Goal: Task Accomplishment & Management: Complete application form

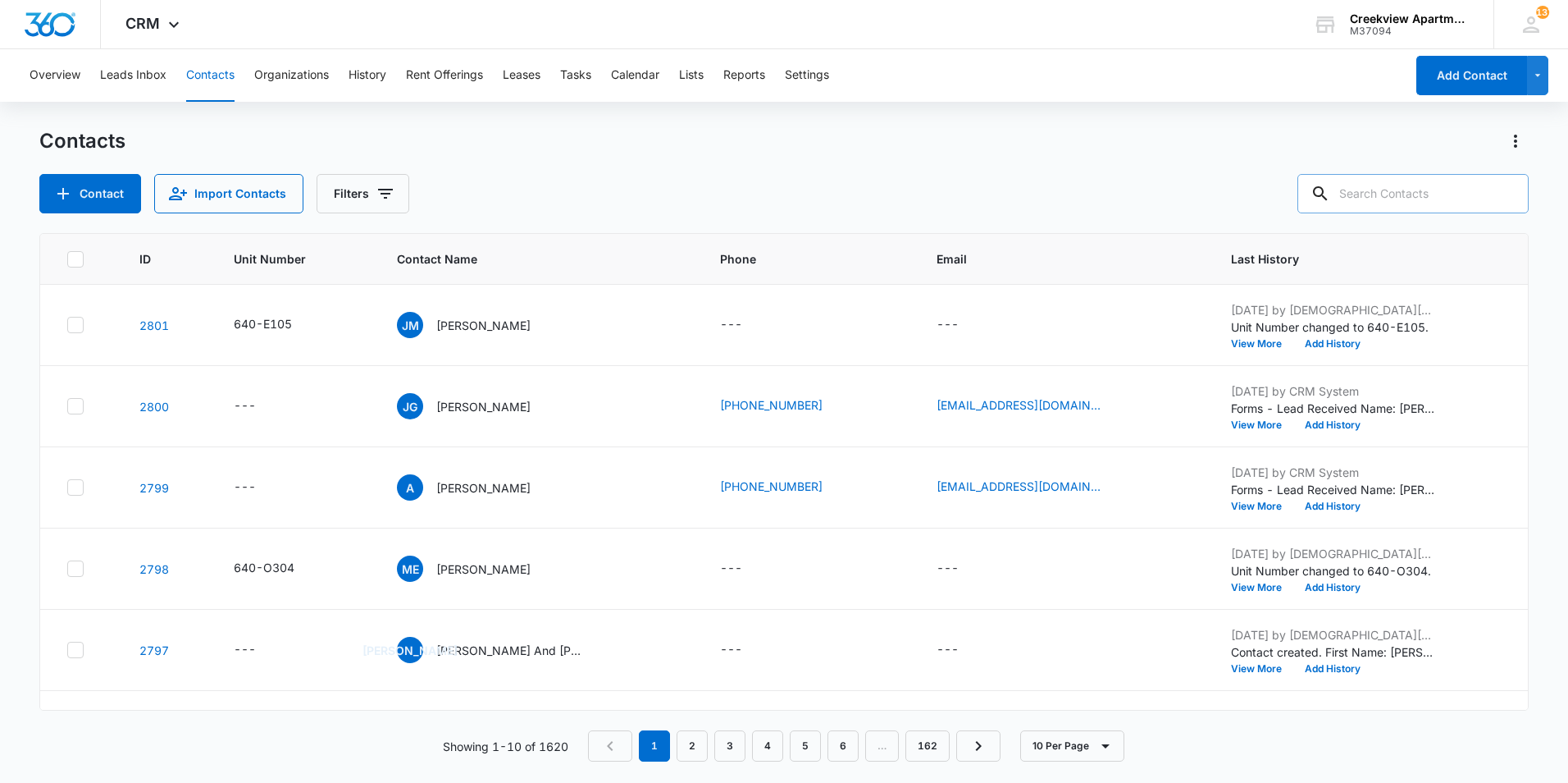
click at [1415, 198] on input "text" at bounding box center [1412, 193] width 231 height 39
type input "g105"
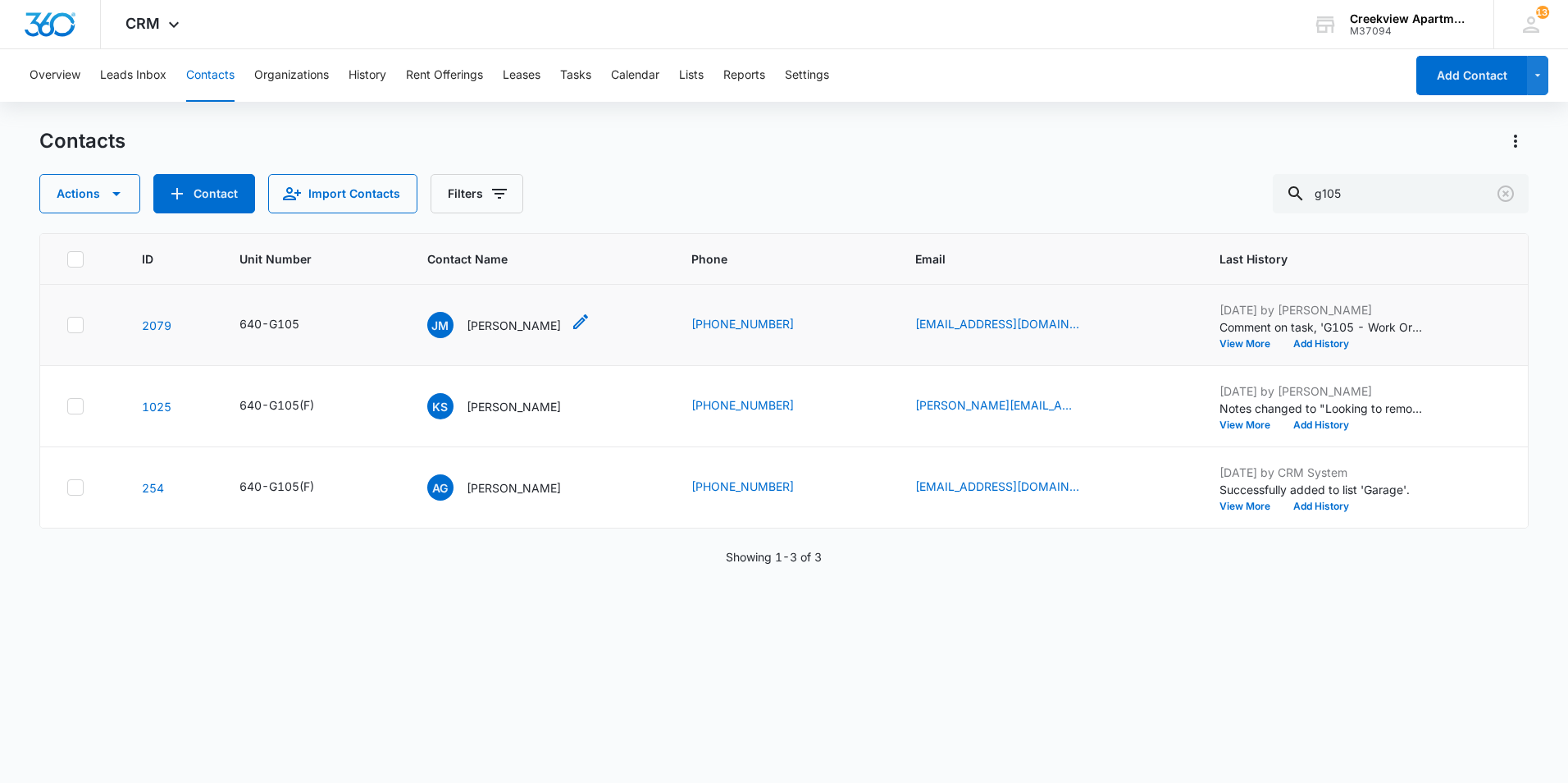
click at [508, 321] on p "[PERSON_NAME]" at bounding box center [513, 325] width 95 height 18
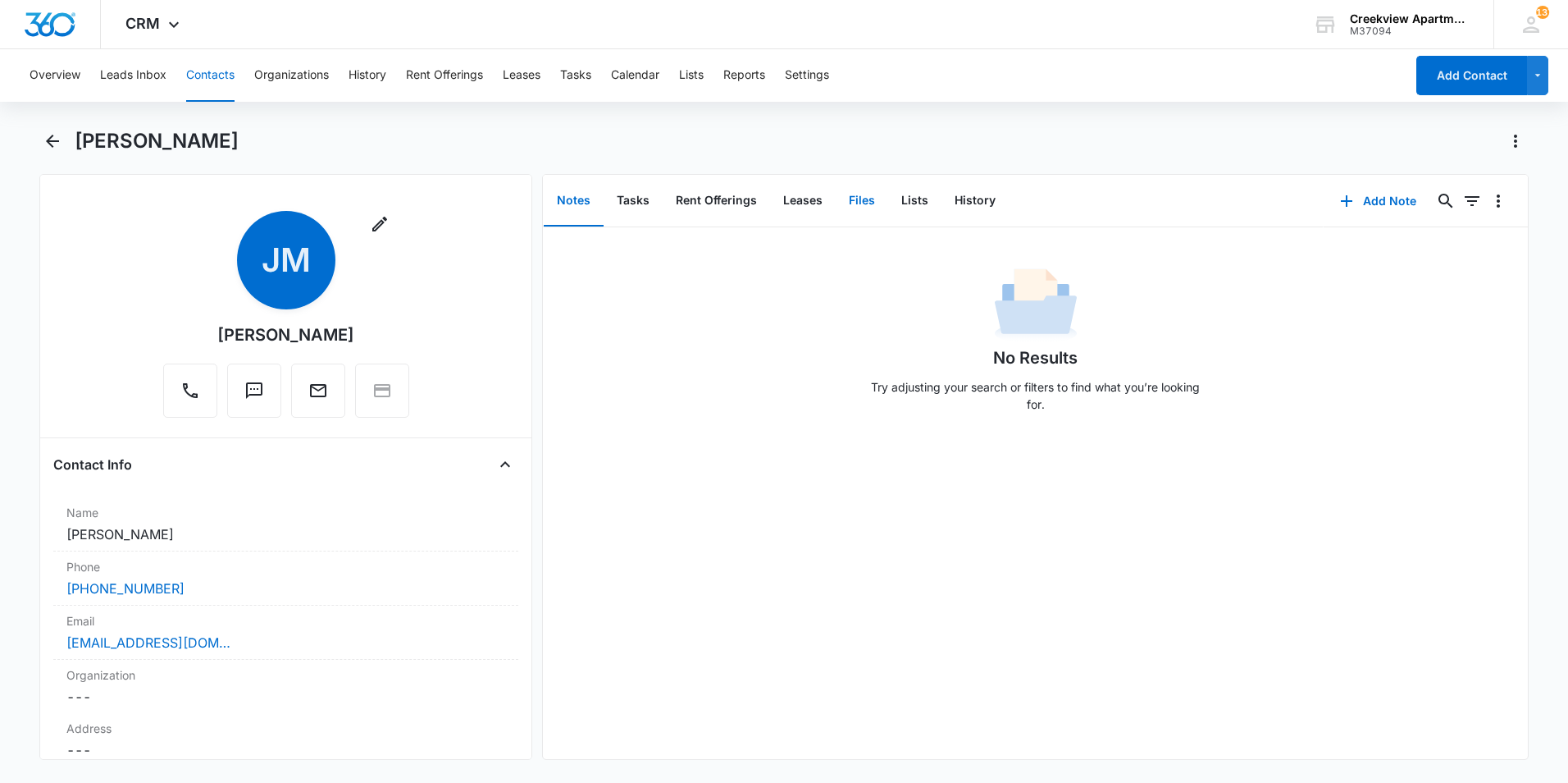
click at [862, 207] on button "Files" at bounding box center [862, 201] width 53 height 51
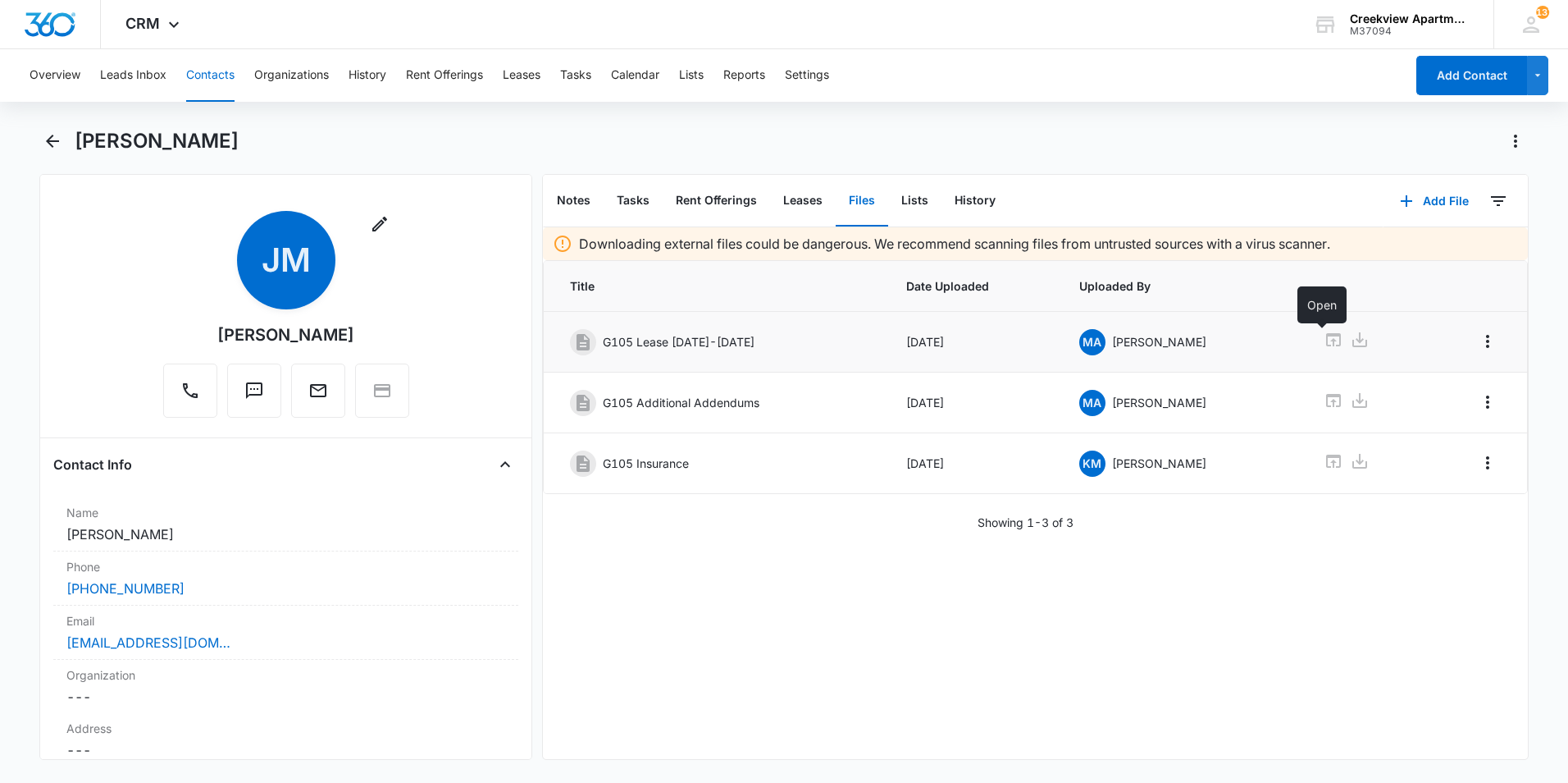
click at [1326, 336] on icon at bounding box center [1333, 339] width 15 height 13
click at [45, 140] on icon "Back" at bounding box center [53, 141] width 20 height 20
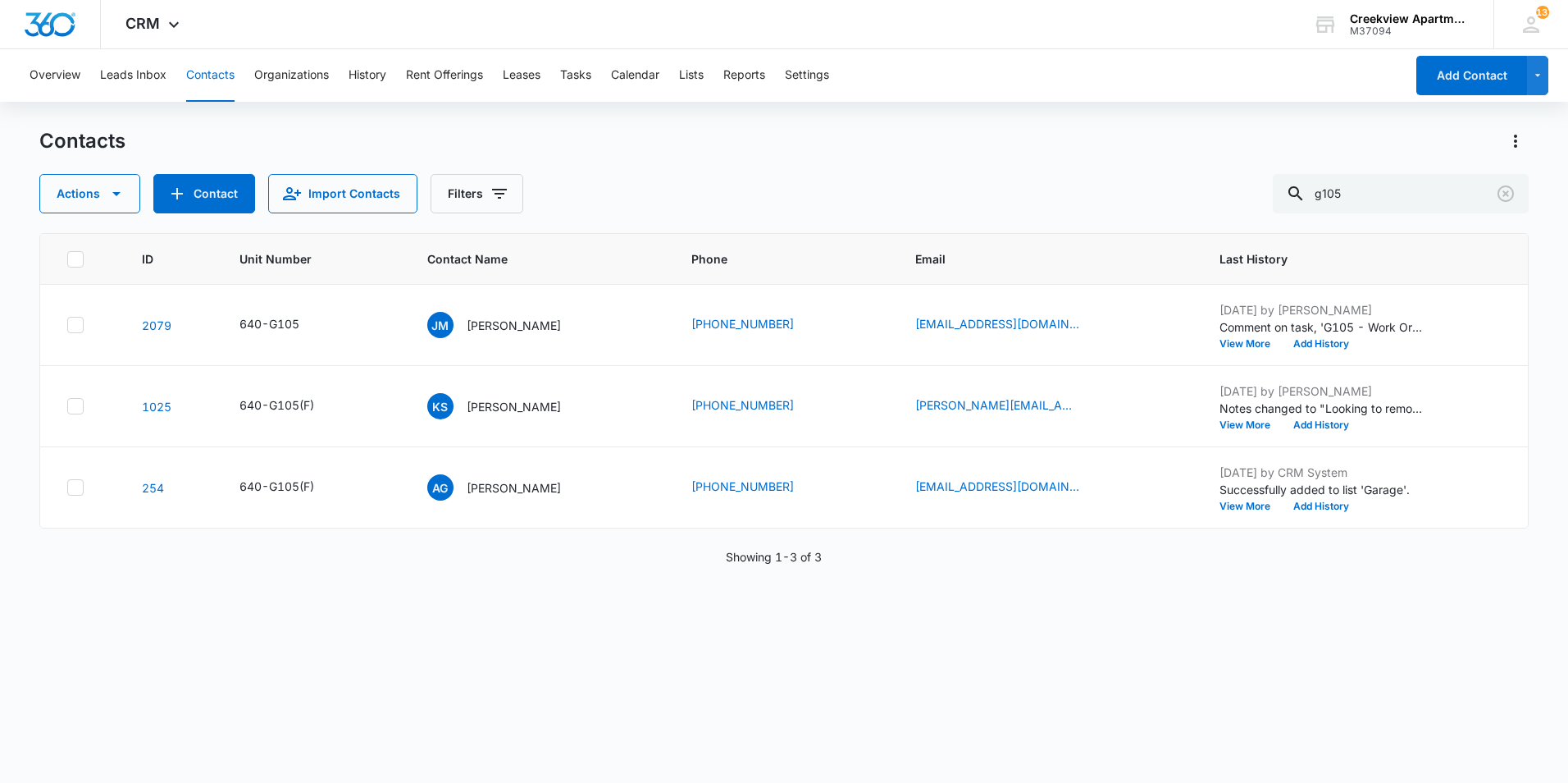
click at [526, 322] on p "[PERSON_NAME]" at bounding box center [513, 325] width 95 height 18
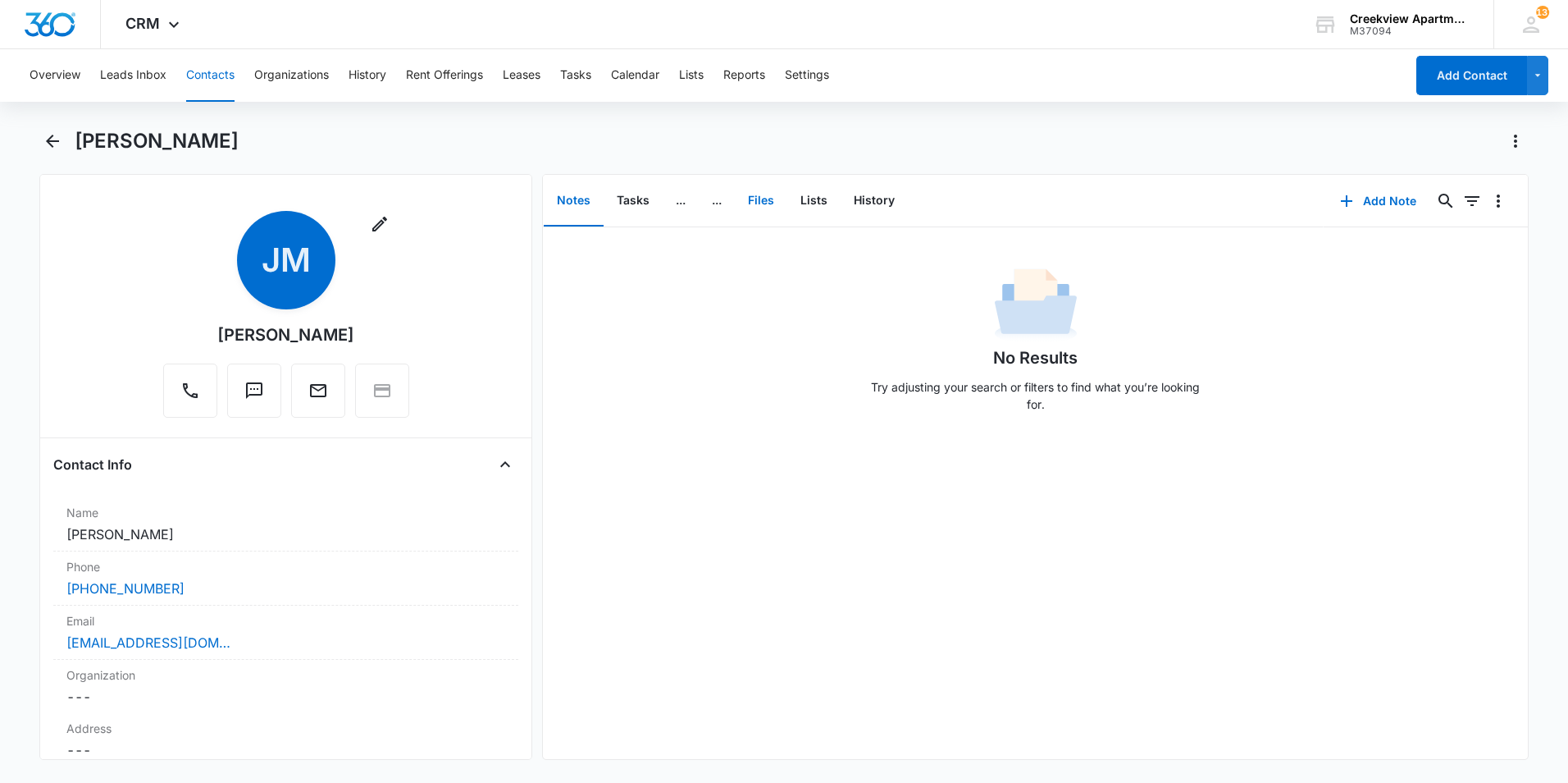
click at [762, 202] on button "Files" at bounding box center [761, 201] width 53 height 51
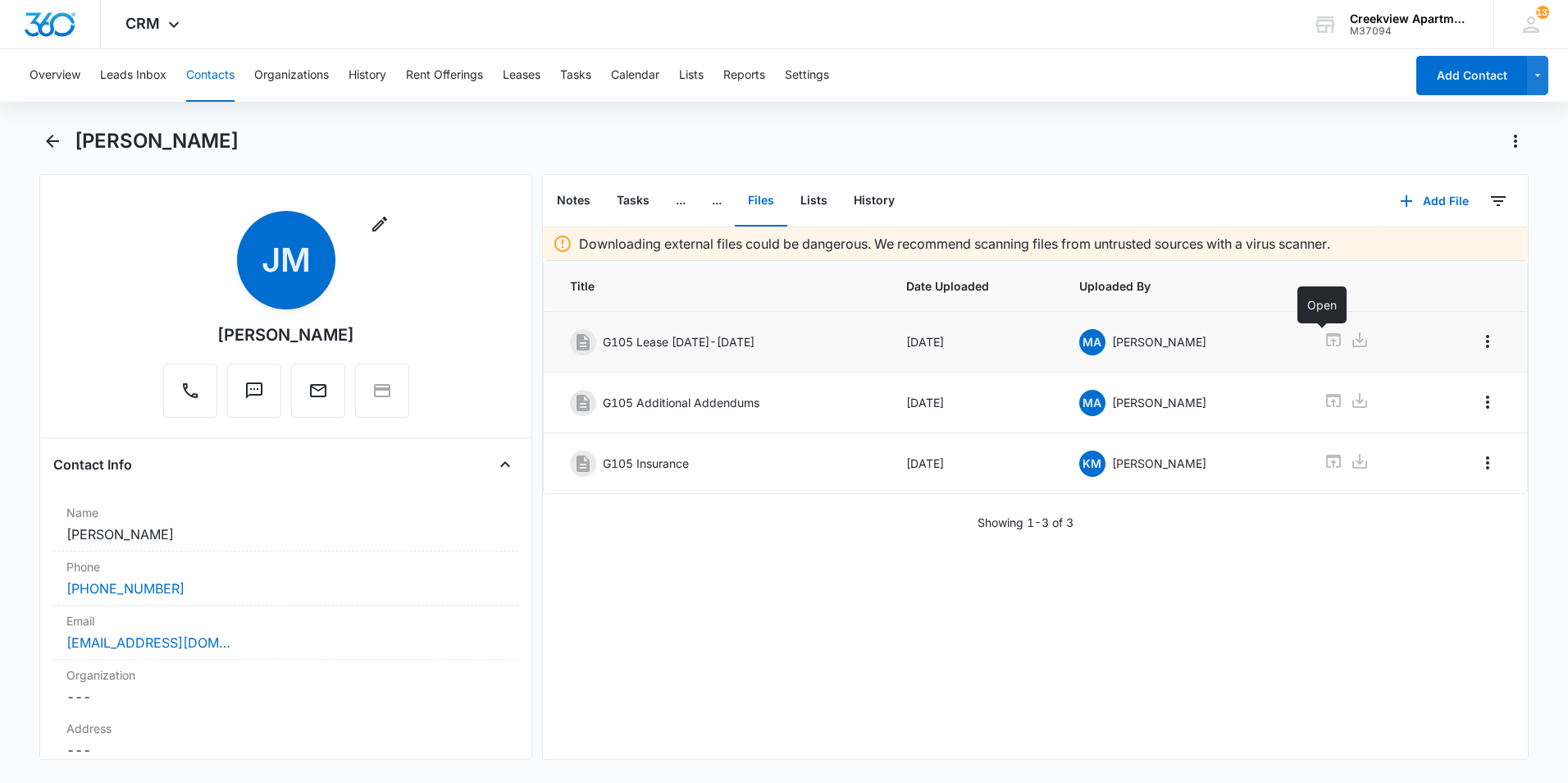
click at [1326, 337] on icon at bounding box center [1333, 339] width 15 height 13
click at [923, 130] on div "[PERSON_NAME]" at bounding box center [801, 141] width 1454 height 26
click at [44, 131] on button "Back" at bounding box center [52, 141] width 25 height 26
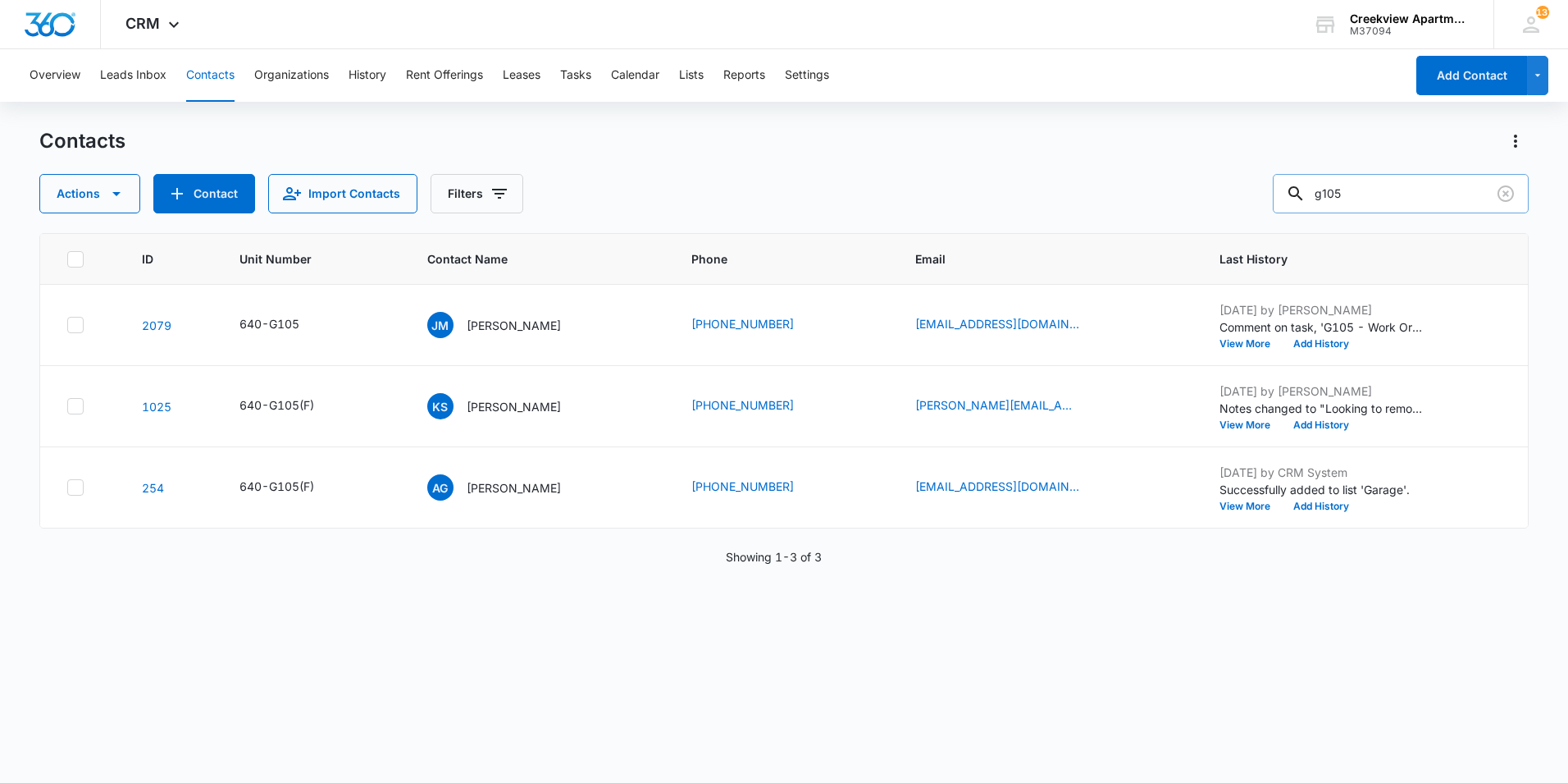
click at [1420, 177] on input "g105" at bounding box center [1400, 193] width 256 height 39
click at [1421, 177] on input "g105" at bounding box center [1400, 193] width 256 height 39
type input "G101"
click at [507, 476] on div "VR [PERSON_NAME]" at bounding box center [494, 487] width 134 height 26
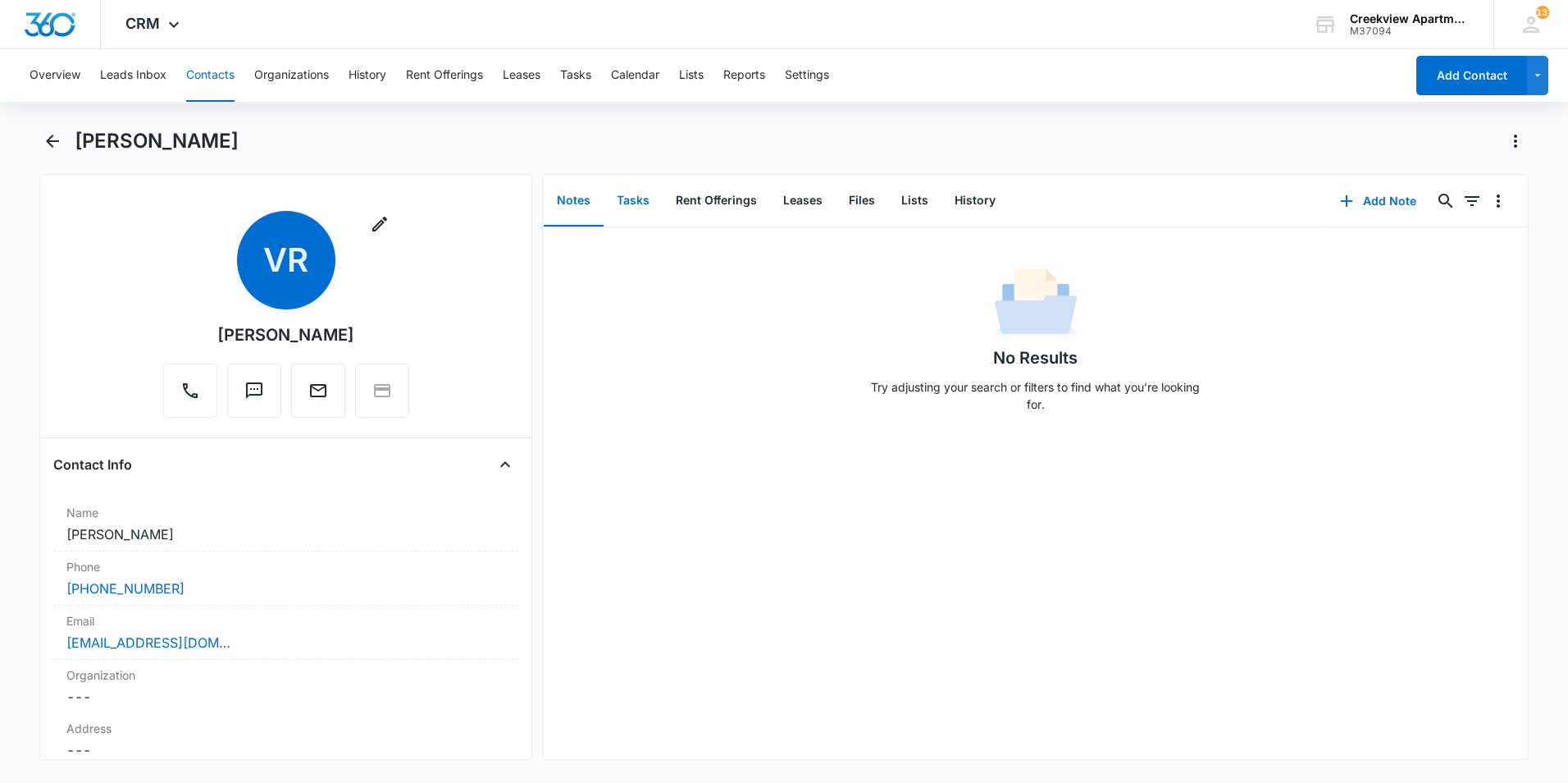
click at [629, 200] on button "Tasks" at bounding box center [632, 201] width 60 height 51
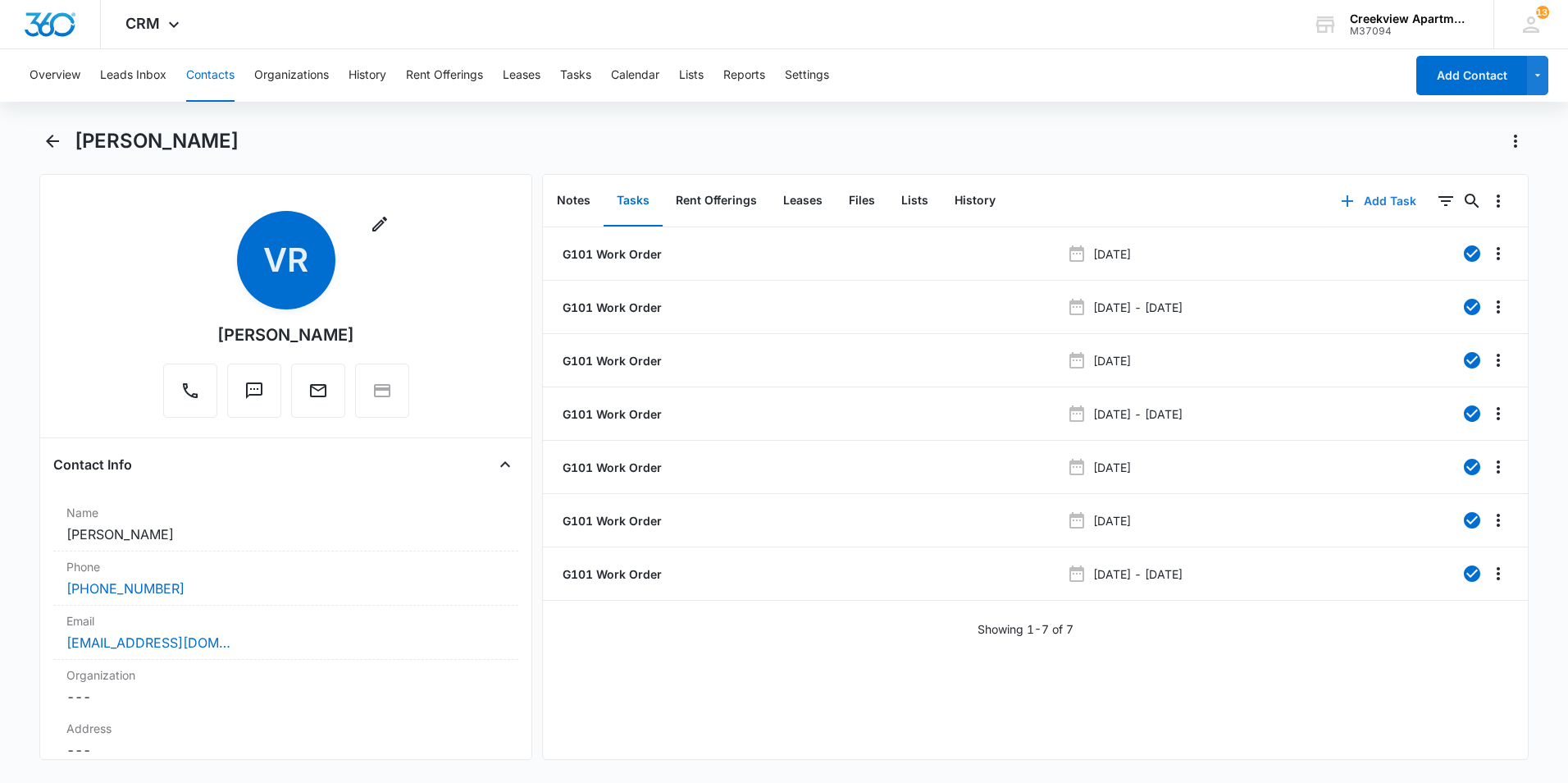
click at [1382, 196] on button "Add Task" at bounding box center [1378, 201] width 108 height 39
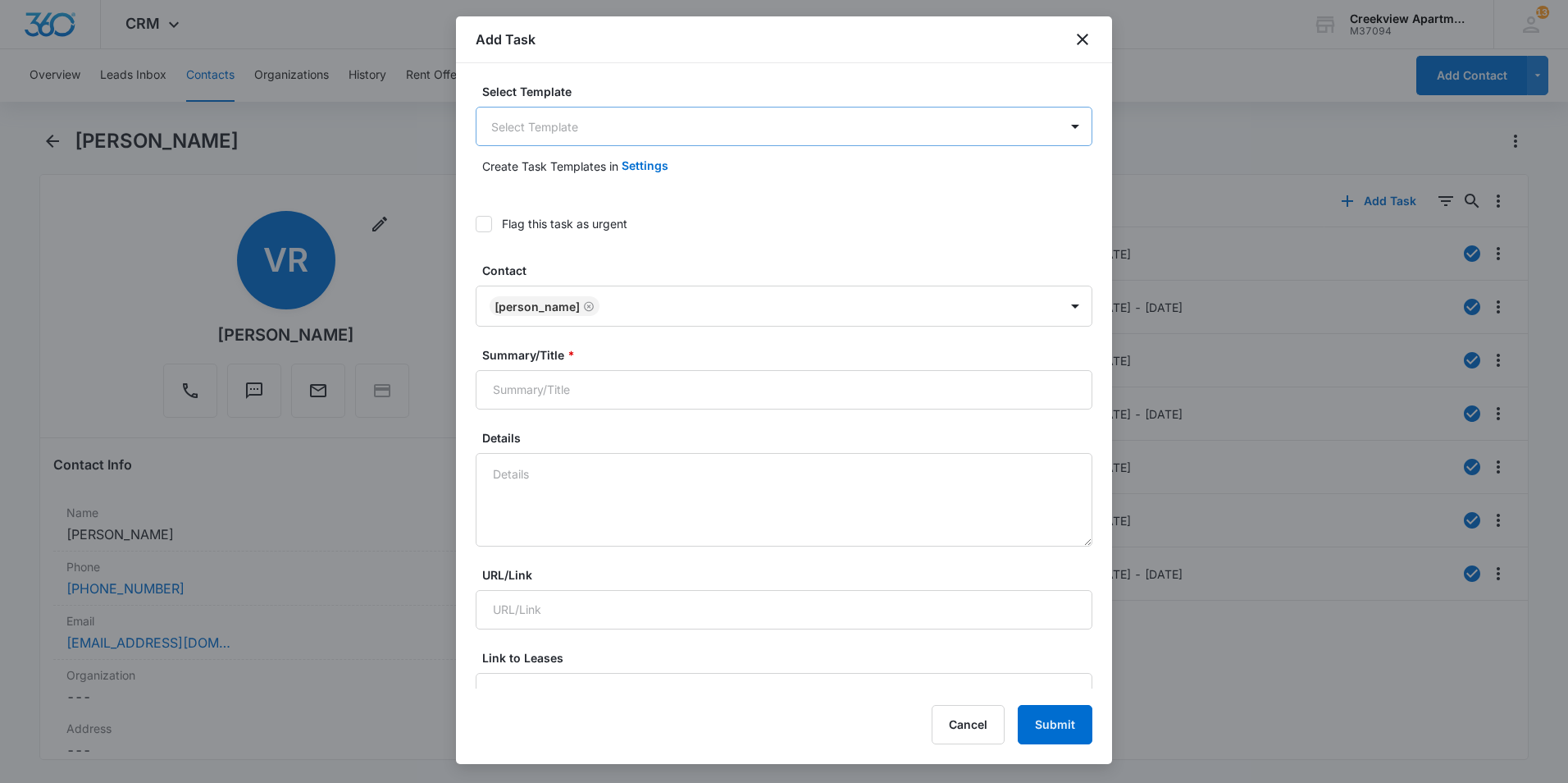
click at [680, 131] on body "CRM Apps Reputation Websites Forms CRM Email Social Content Ads Intelligence Fi…" at bounding box center [784, 392] width 1568 height 783
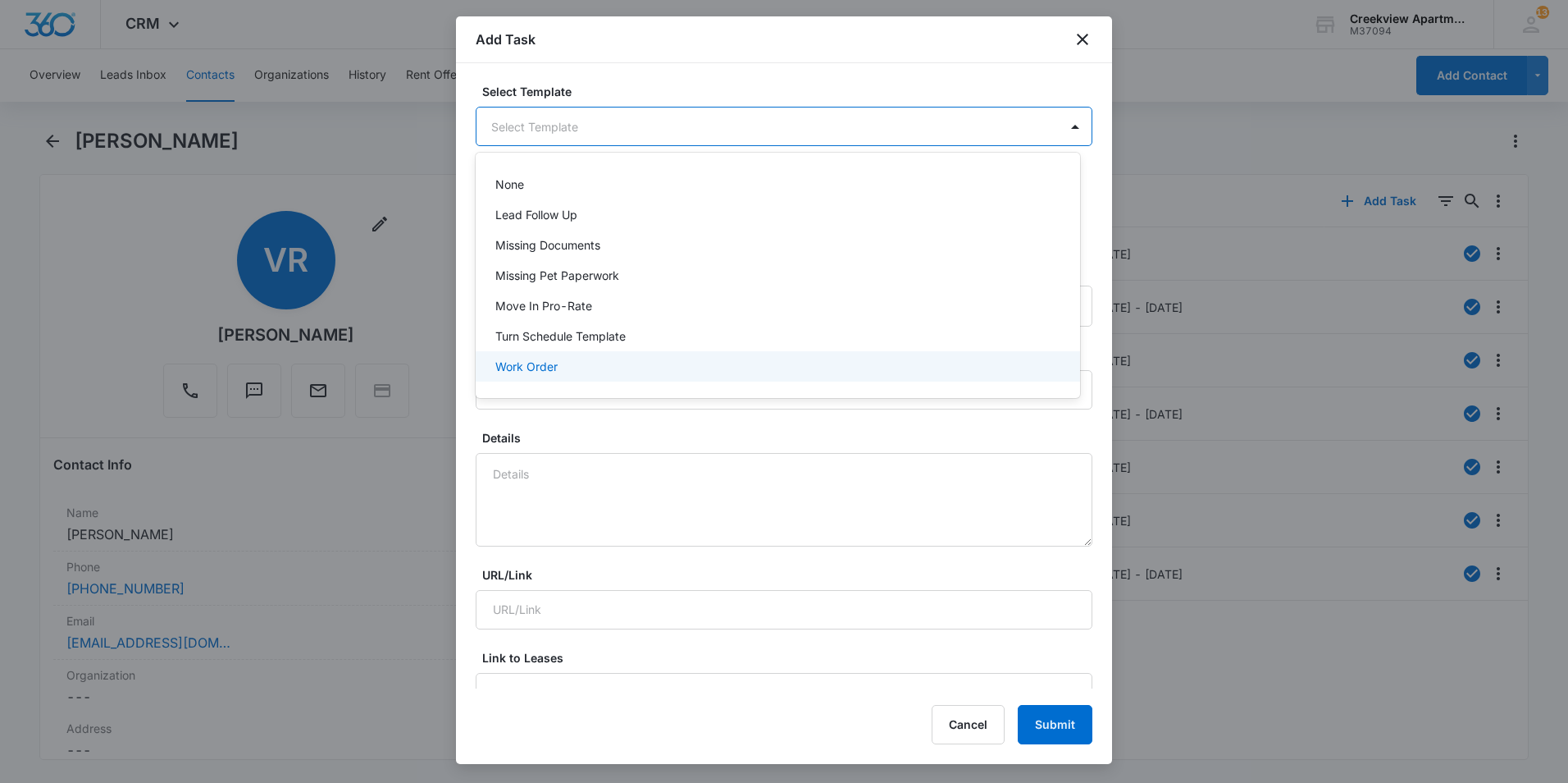
click at [581, 373] on div "Work Order" at bounding box center [777, 366] width 562 height 18
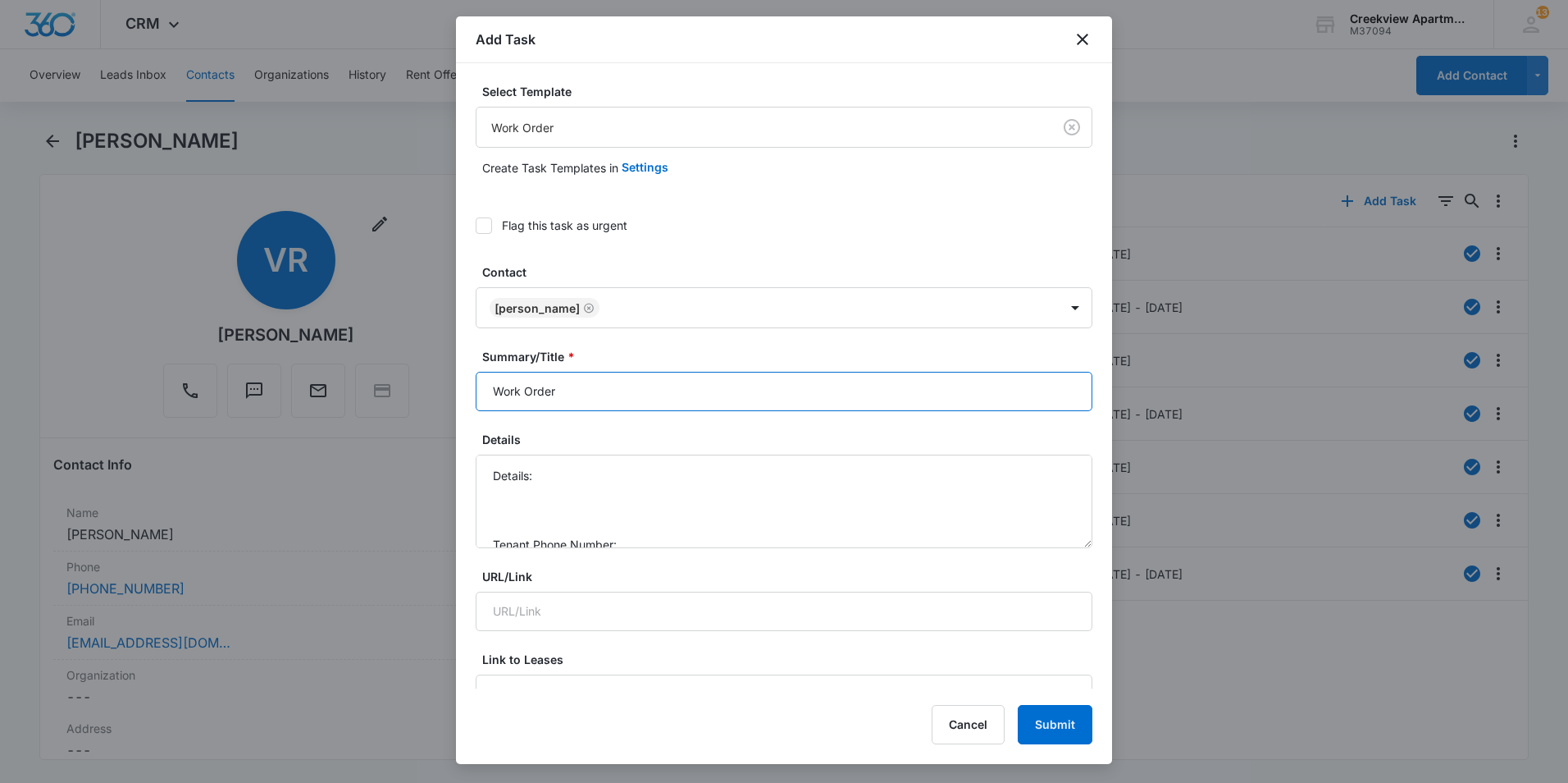
click at [496, 397] on input "Work Order" at bounding box center [784, 392] width 617 height 39
type input "G101 Work Order"
click at [618, 473] on textarea "Details: Tenant Phone Number: Call Before:" at bounding box center [784, 502] width 617 height 94
drag, startPoint x: 869, startPoint y: 497, endPoint x: 820, endPoint y: 481, distance: 51.5
click at [854, 490] on textarea "Details: smells mold condaste Tenant Phone Number: Call Before:" at bounding box center [784, 502] width 617 height 94
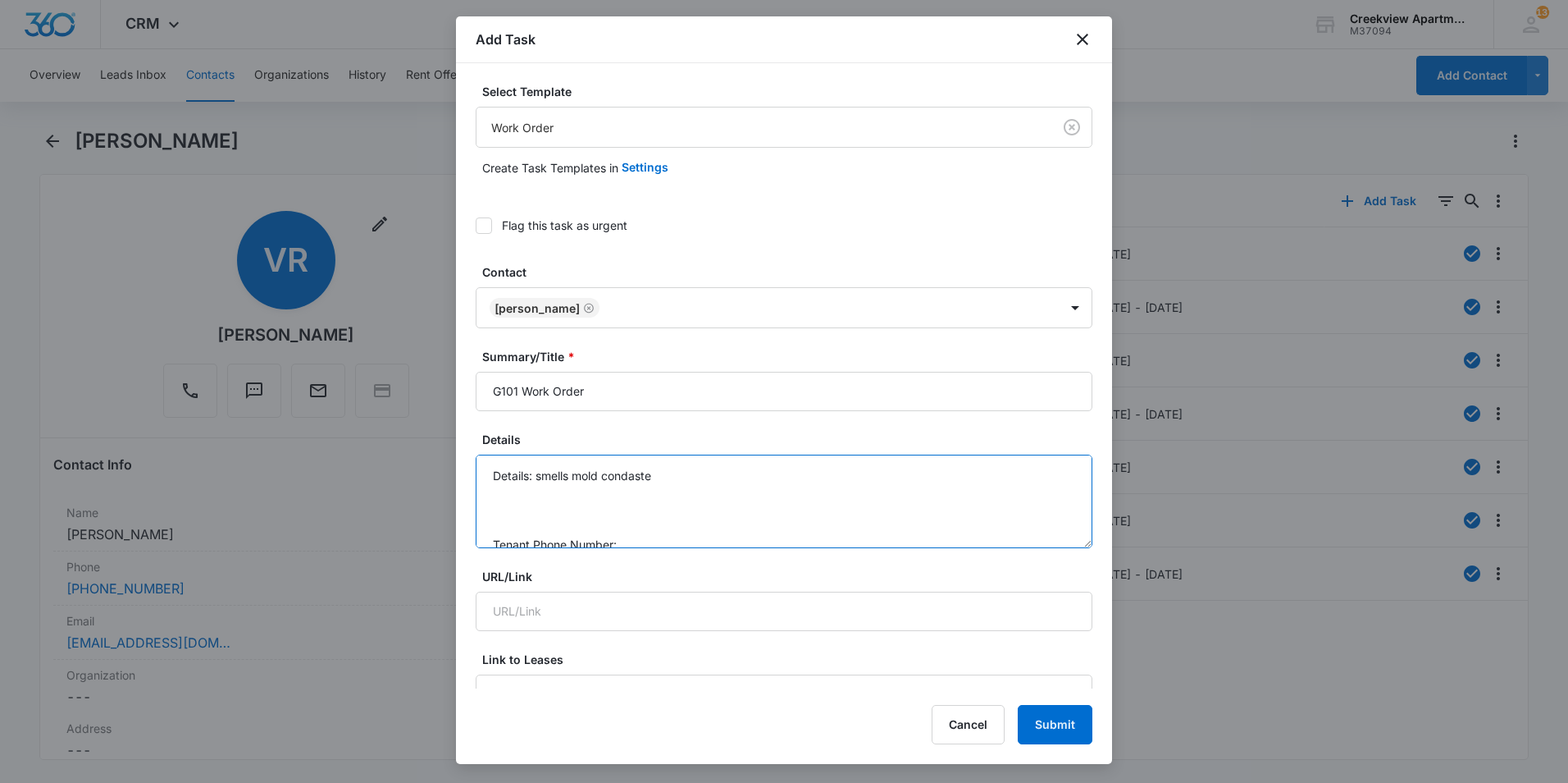
click at [745, 475] on textarea "Details: smells mold condaste Tenant Phone Number: Call Before:" at bounding box center [784, 502] width 617 height 94
click at [656, 472] on textarea "Details: smells mold condaste drain line, across from washing machine. Tenant P…" at bounding box center [784, 502] width 617 height 94
click at [917, 490] on textarea "Details: smells mold condensate drain line, across from washing machine. Tenant…" at bounding box center [784, 502] width 617 height 94
click at [913, 472] on textarea "Details: smells mold condensate drain line, across from washing machine. Tenant…" at bounding box center [784, 502] width 617 height 94
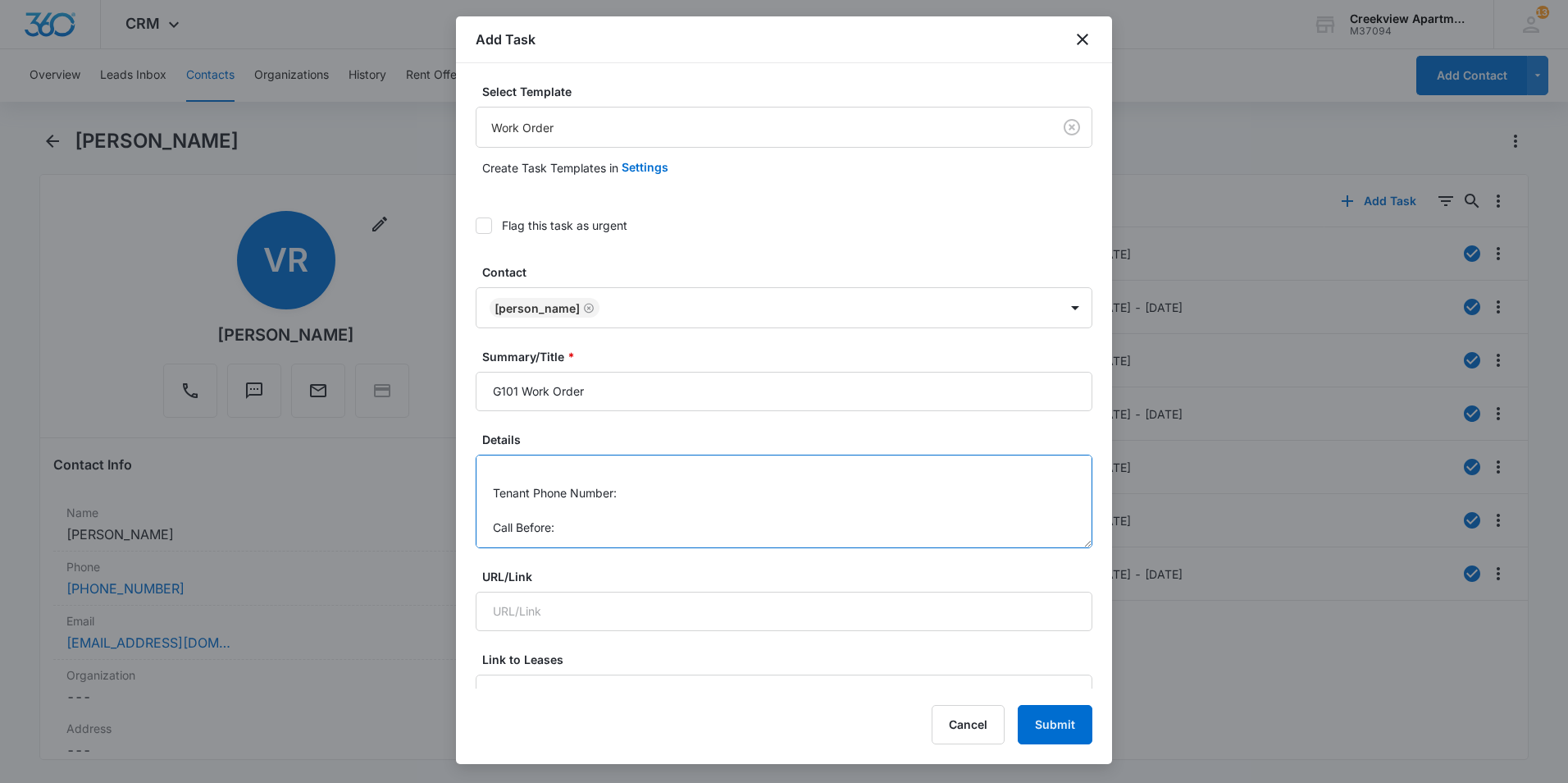
click at [707, 493] on textarea "Details: smells mold condensate drain line, across from washing machine. Tenant…" at bounding box center [784, 502] width 617 height 94
click at [644, 526] on textarea "Details: smells mold condensate drain line, across from washing machine. Tenant…" at bounding box center [784, 502] width 617 height 94
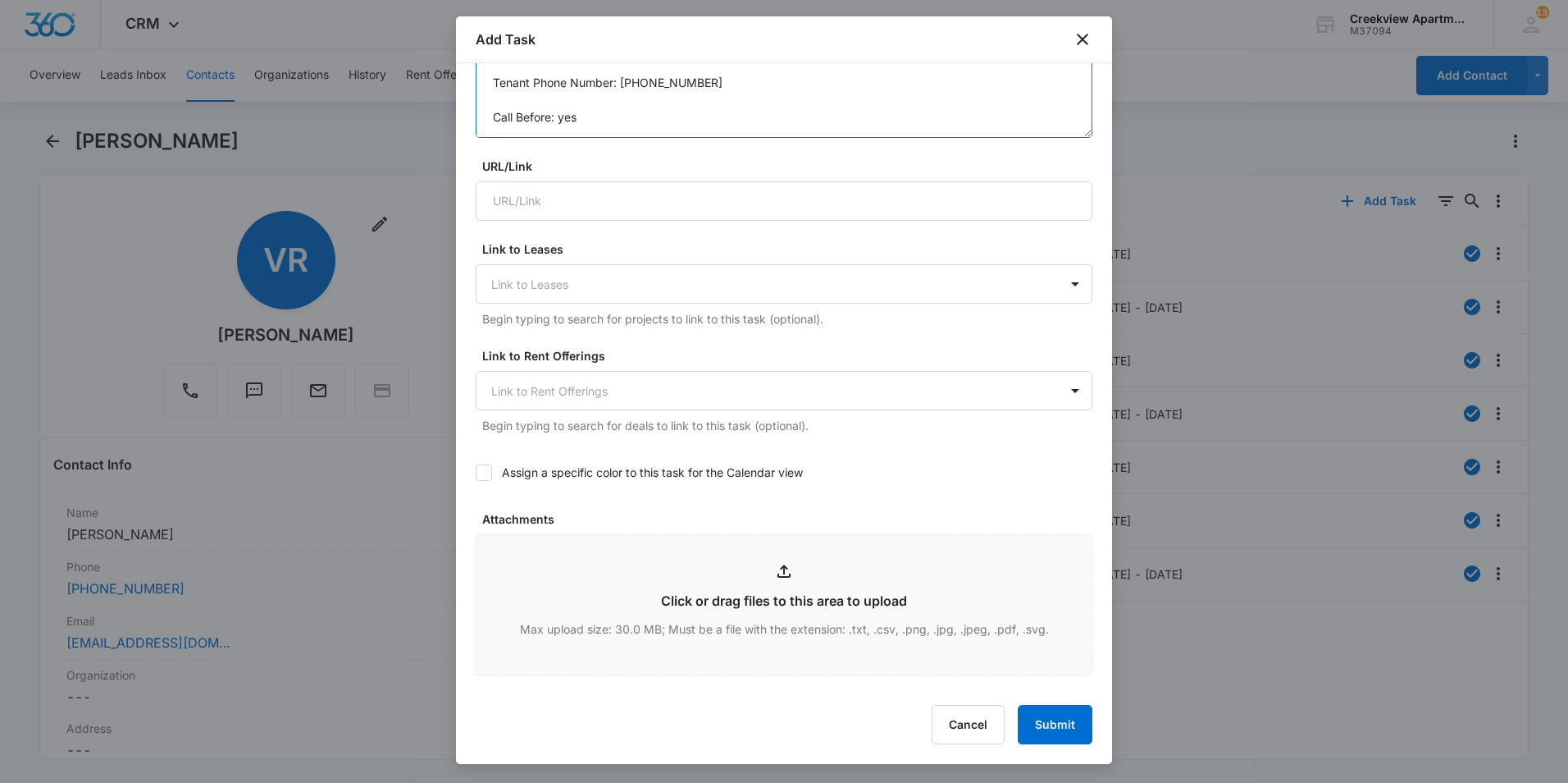
scroll to position [738, 0]
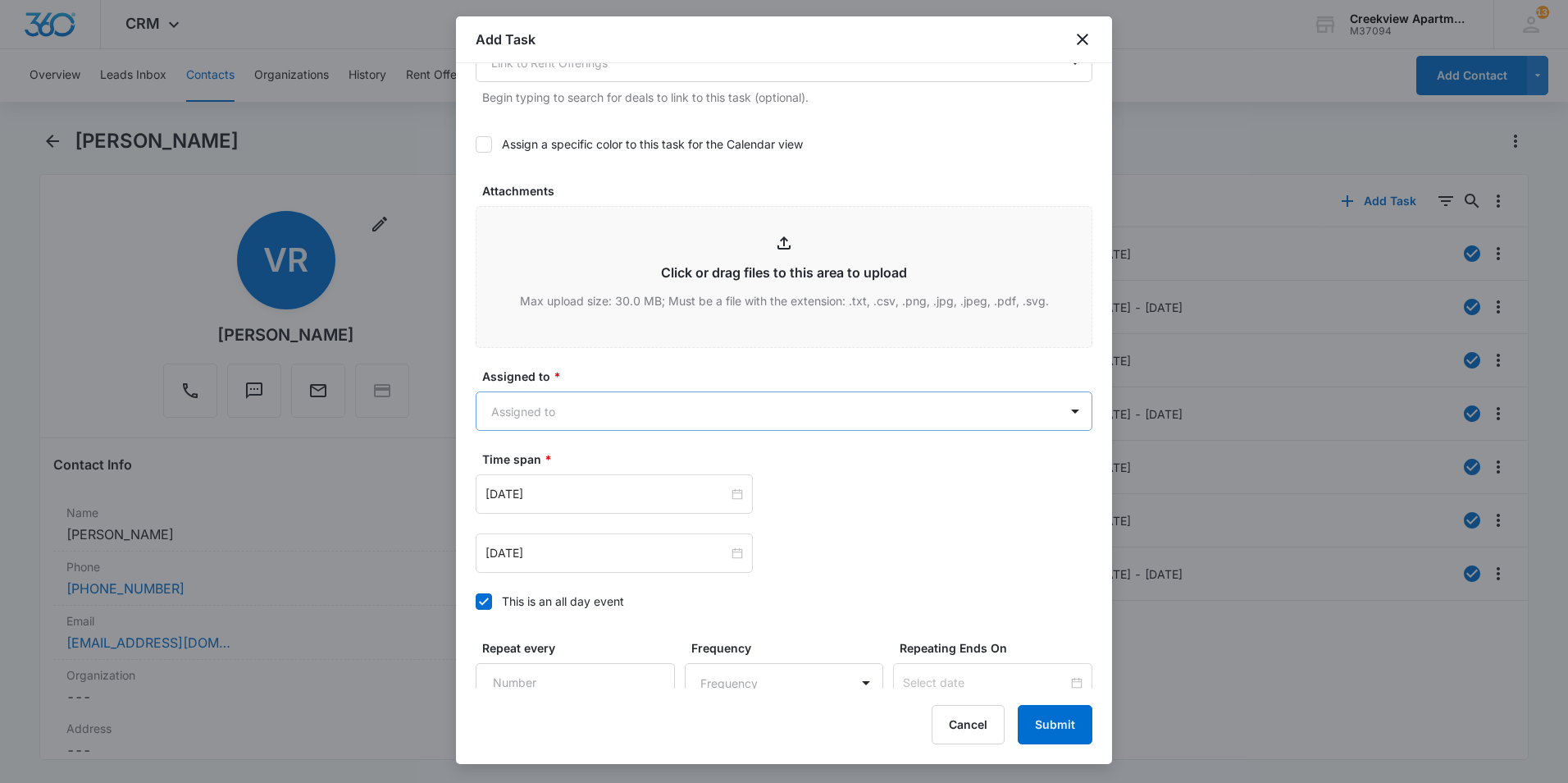
type textarea "Details: smells mold condensate drain line, across from washing machine. Tenant…"
click at [568, 399] on body "CRM Apps Reputation Websites Forms CRM Email Social Content Ads Intelligence Fi…" at bounding box center [784, 392] width 1568 height 783
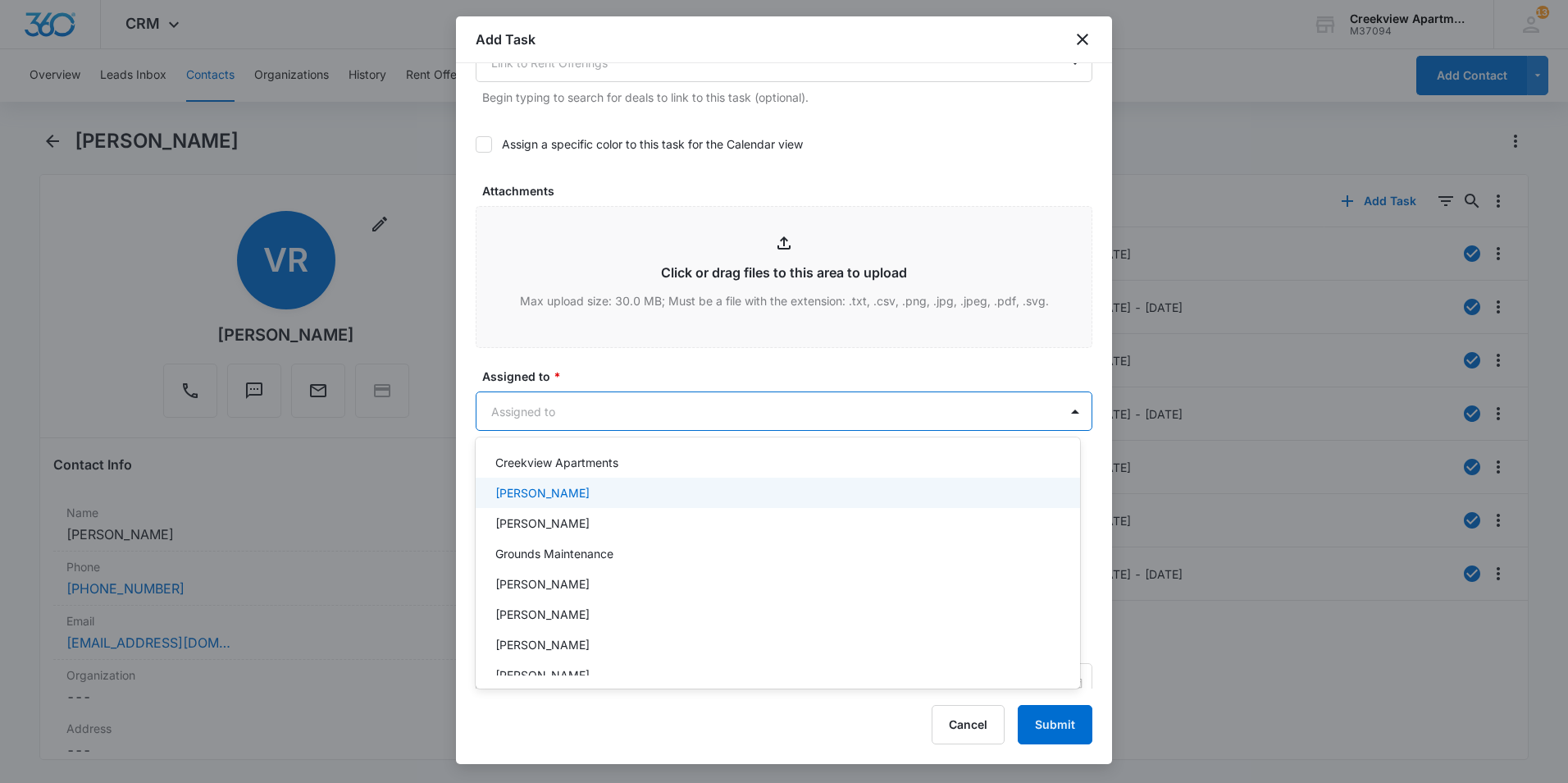
scroll to position [82, 0]
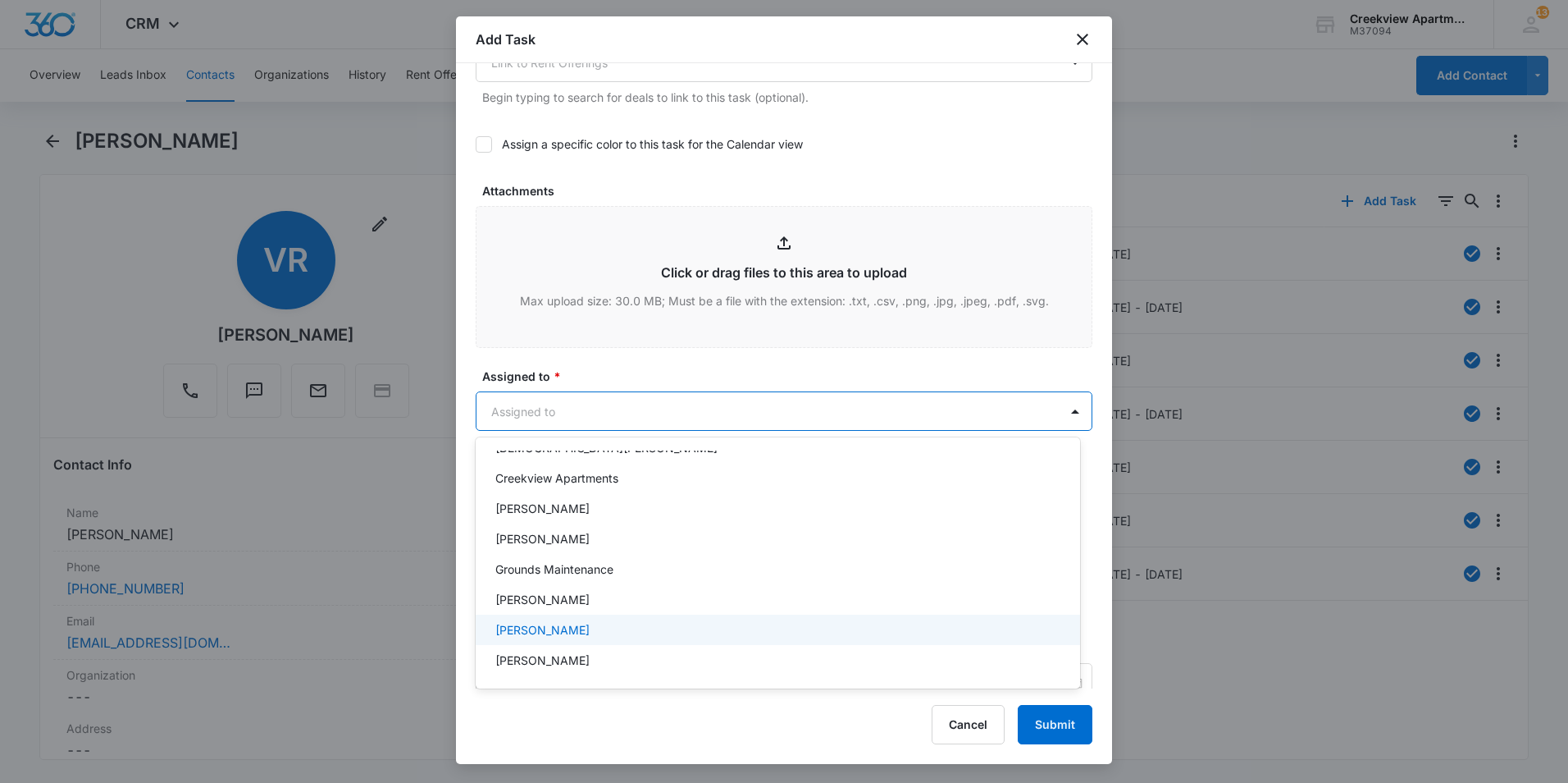
click at [564, 640] on div "[PERSON_NAME]" at bounding box center [777, 629] width 604 height 30
click at [596, 361] on div at bounding box center [784, 392] width 1568 height 783
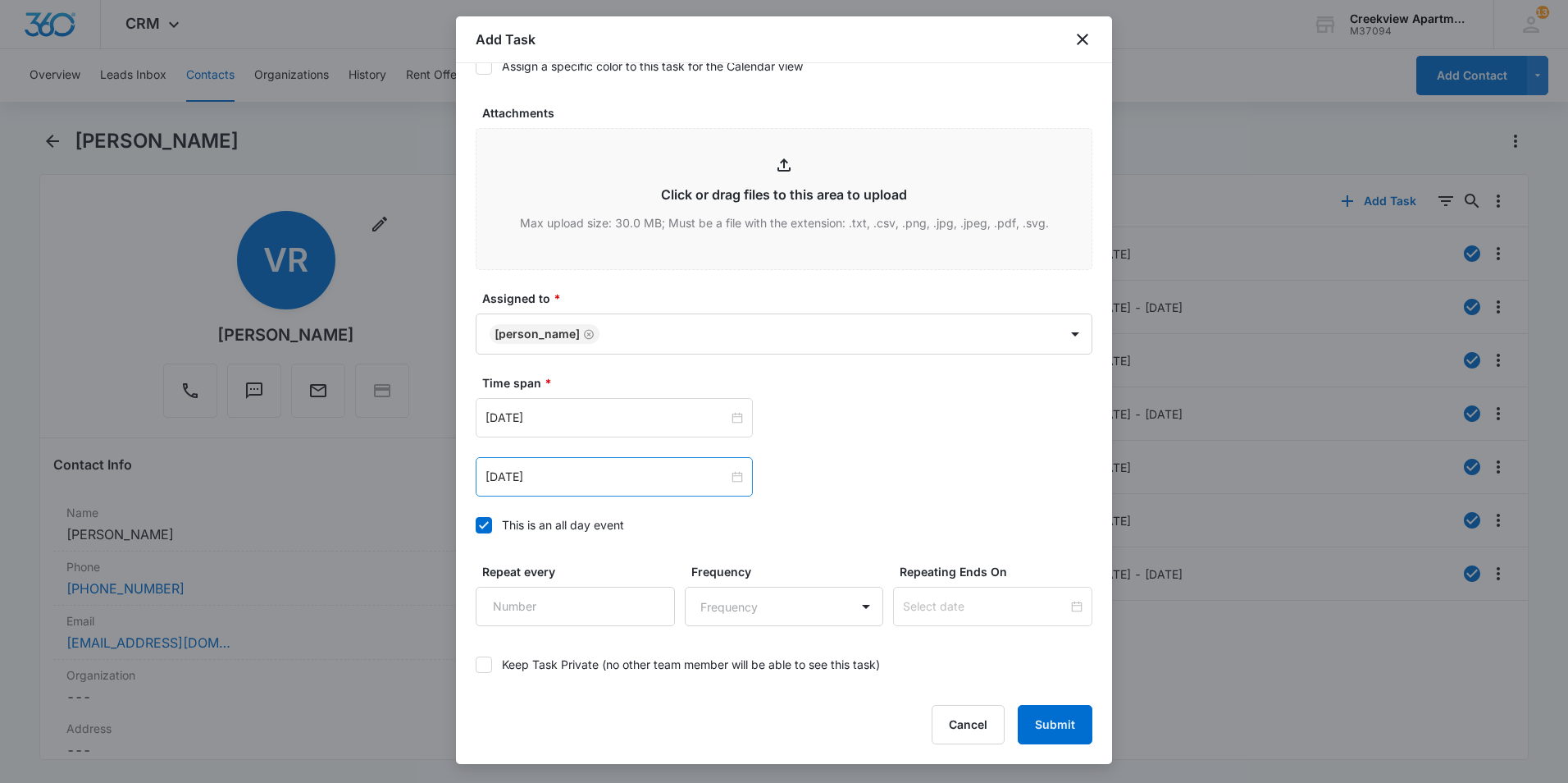
scroll to position [893, 0]
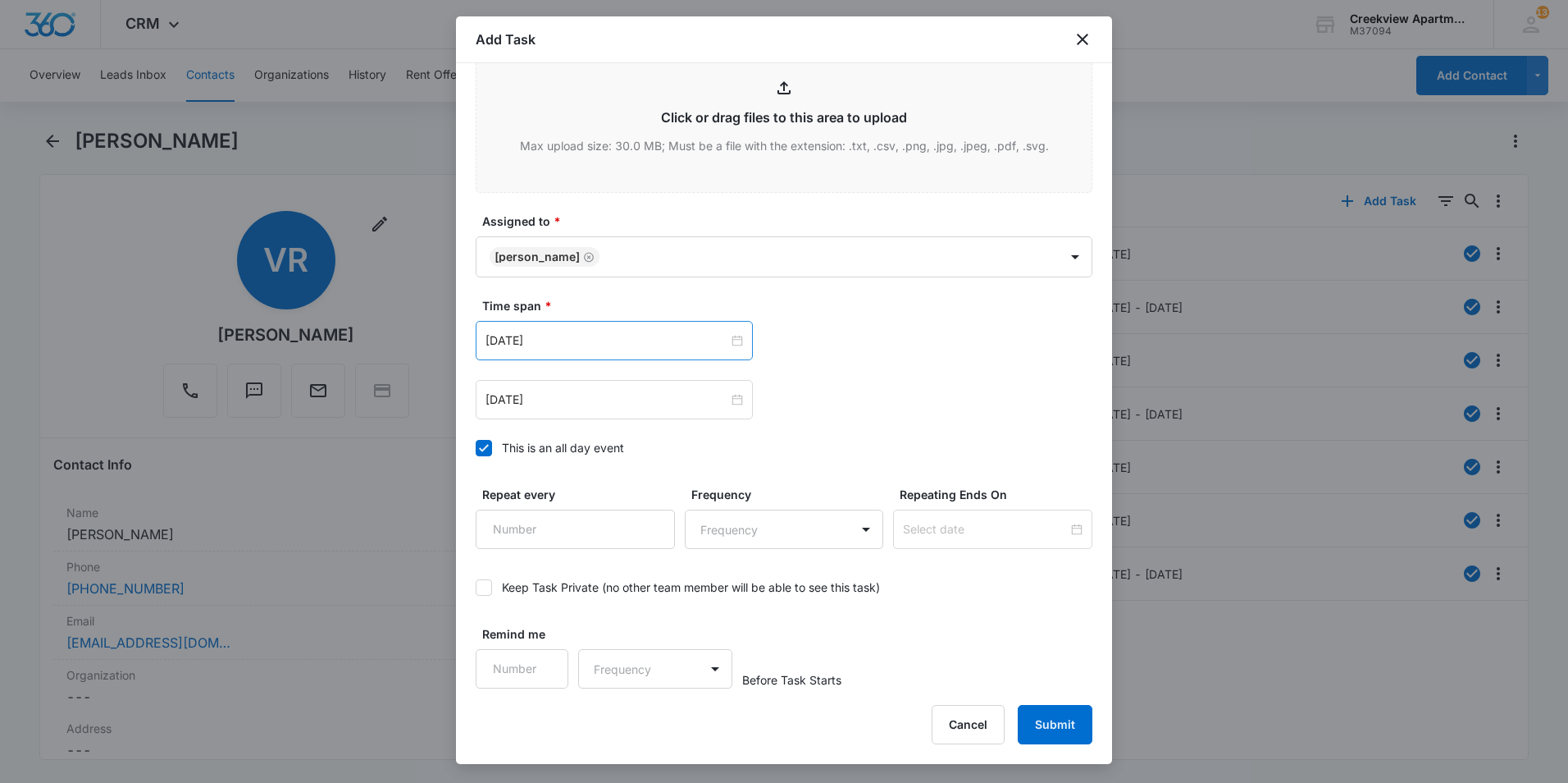
click at [596, 355] on div "[DATE]" at bounding box center [614, 341] width 277 height 39
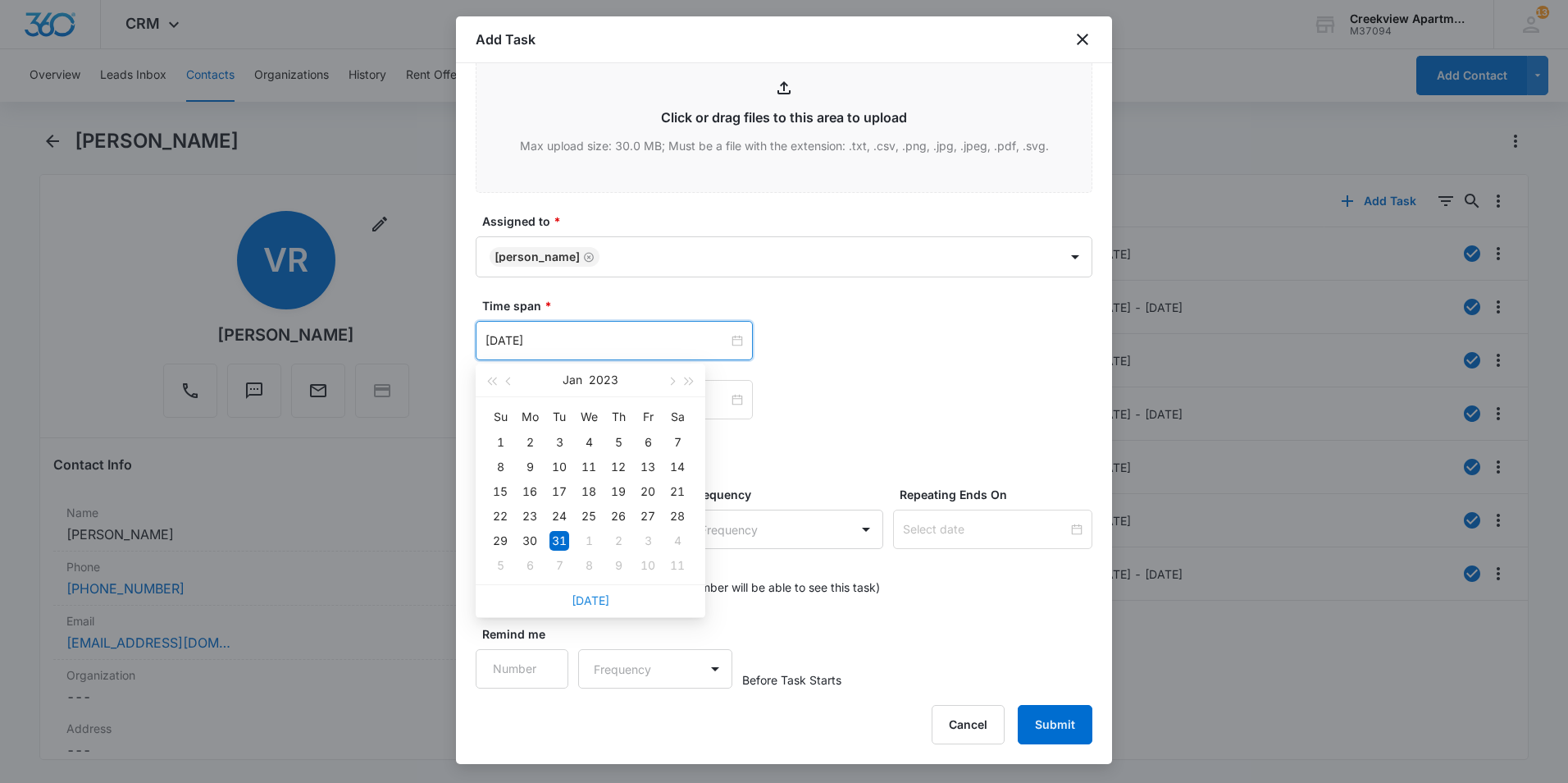
click at [605, 598] on link "[DATE]" at bounding box center [590, 600] width 38 height 14
type input "[DATE]"
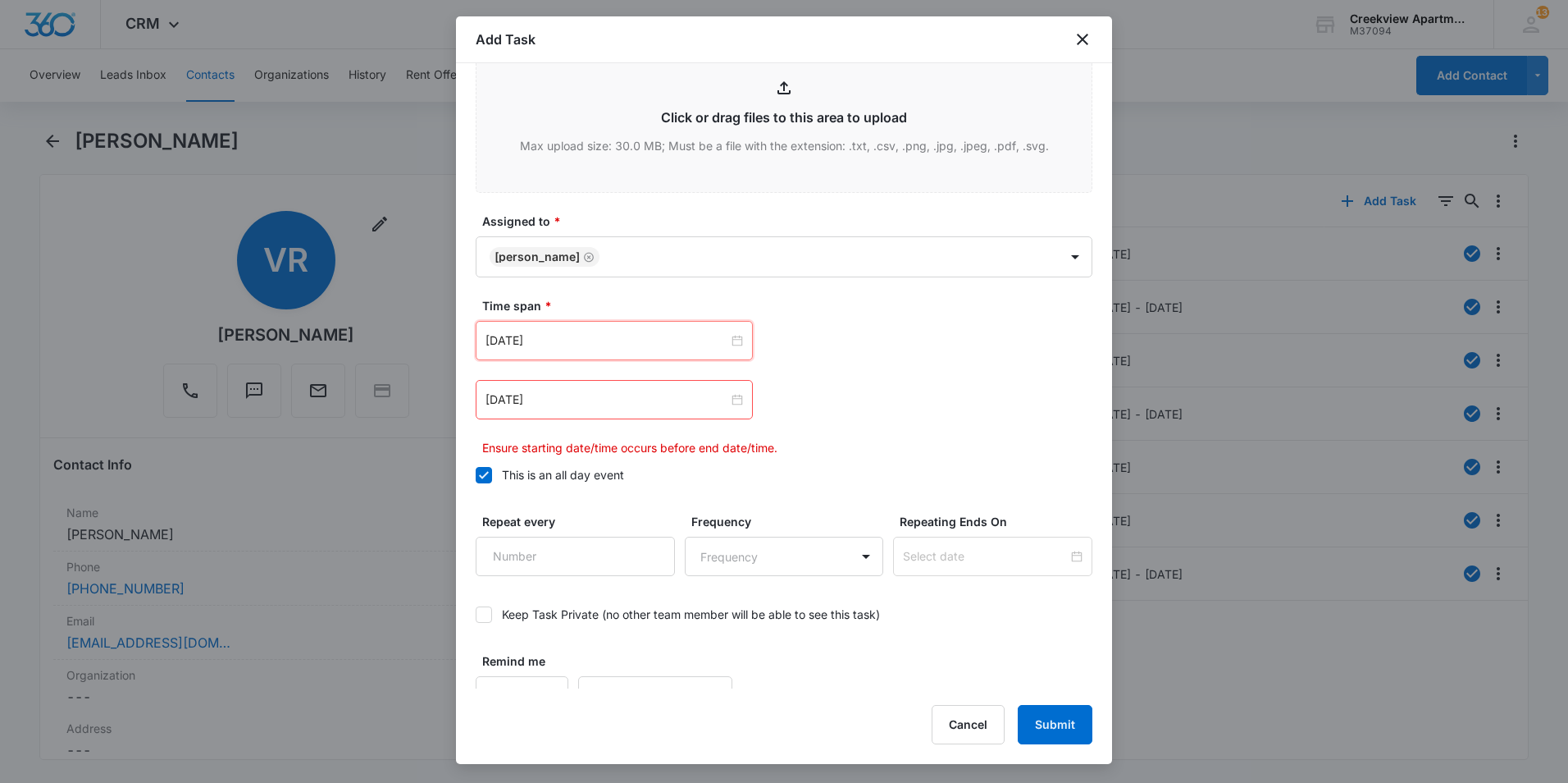
click at [650, 414] on div "[DATE]" at bounding box center [614, 399] width 277 height 39
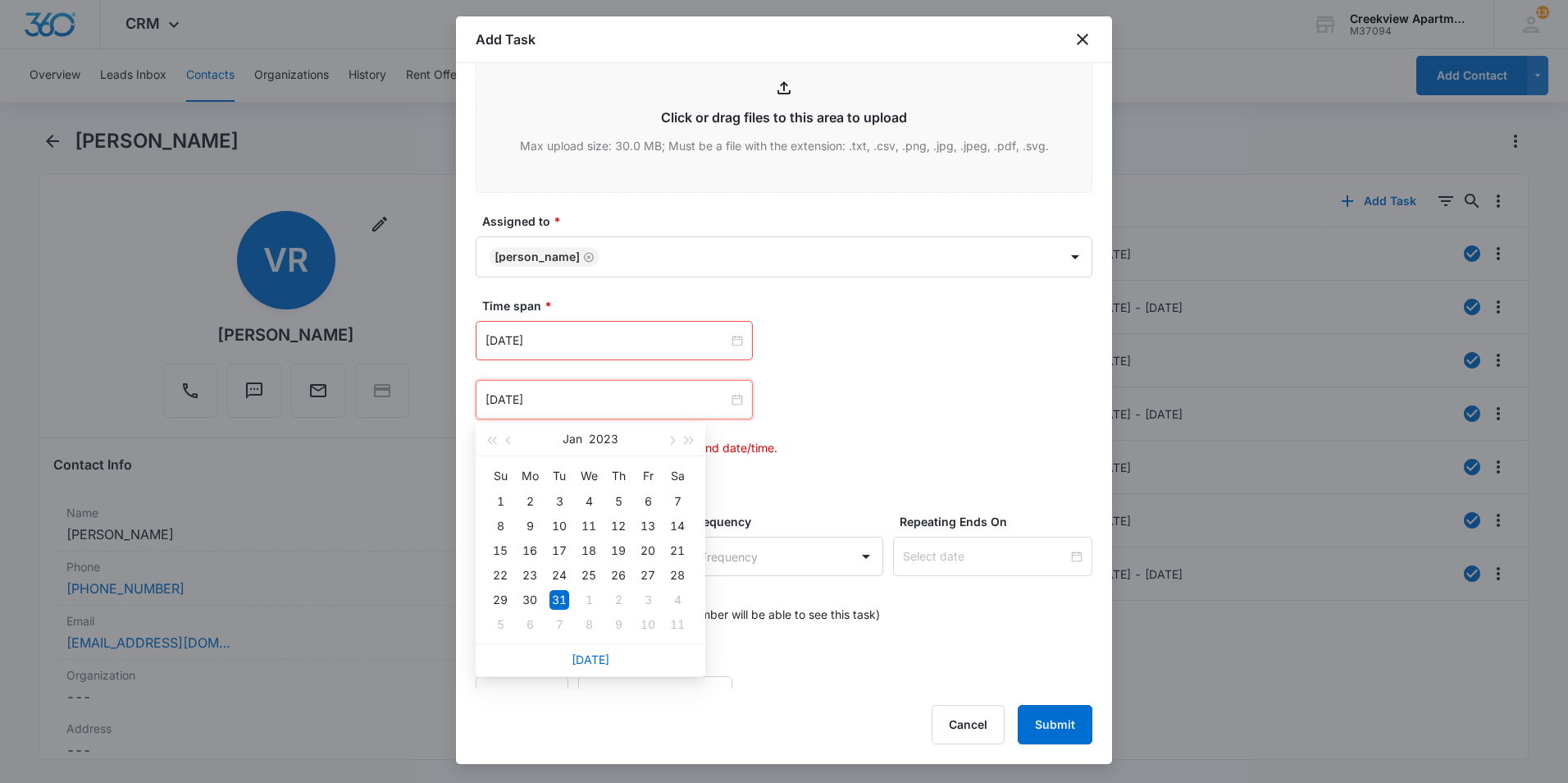
click at [578, 650] on div "[DATE]" at bounding box center [589, 660] width 229 height 33
click at [591, 657] on link "[DATE]" at bounding box center [590, 659] width 38 height 14
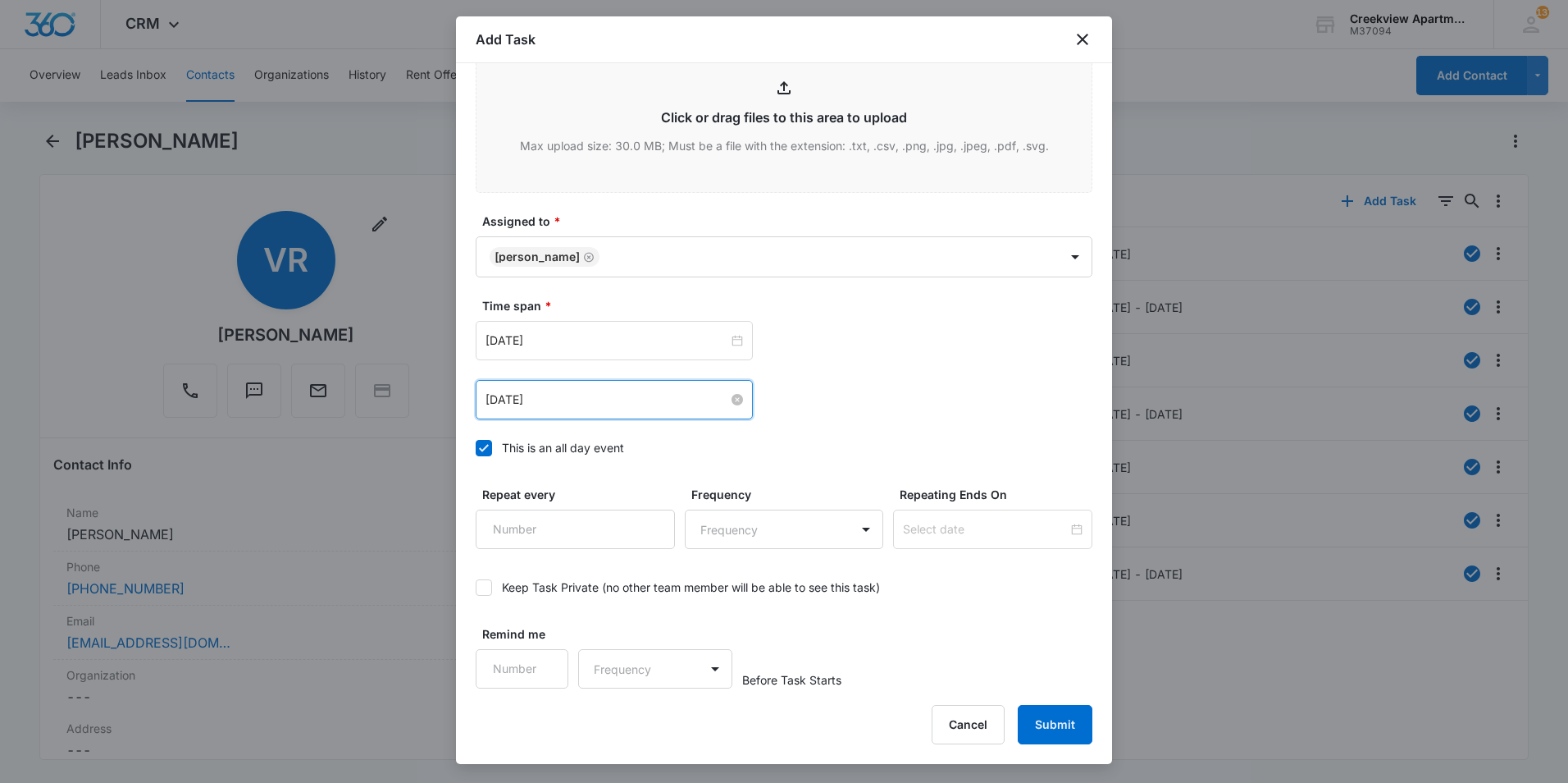
click at [627, 402] on input "[DATE]" at bounding box center [606, 399] width 243 height 18
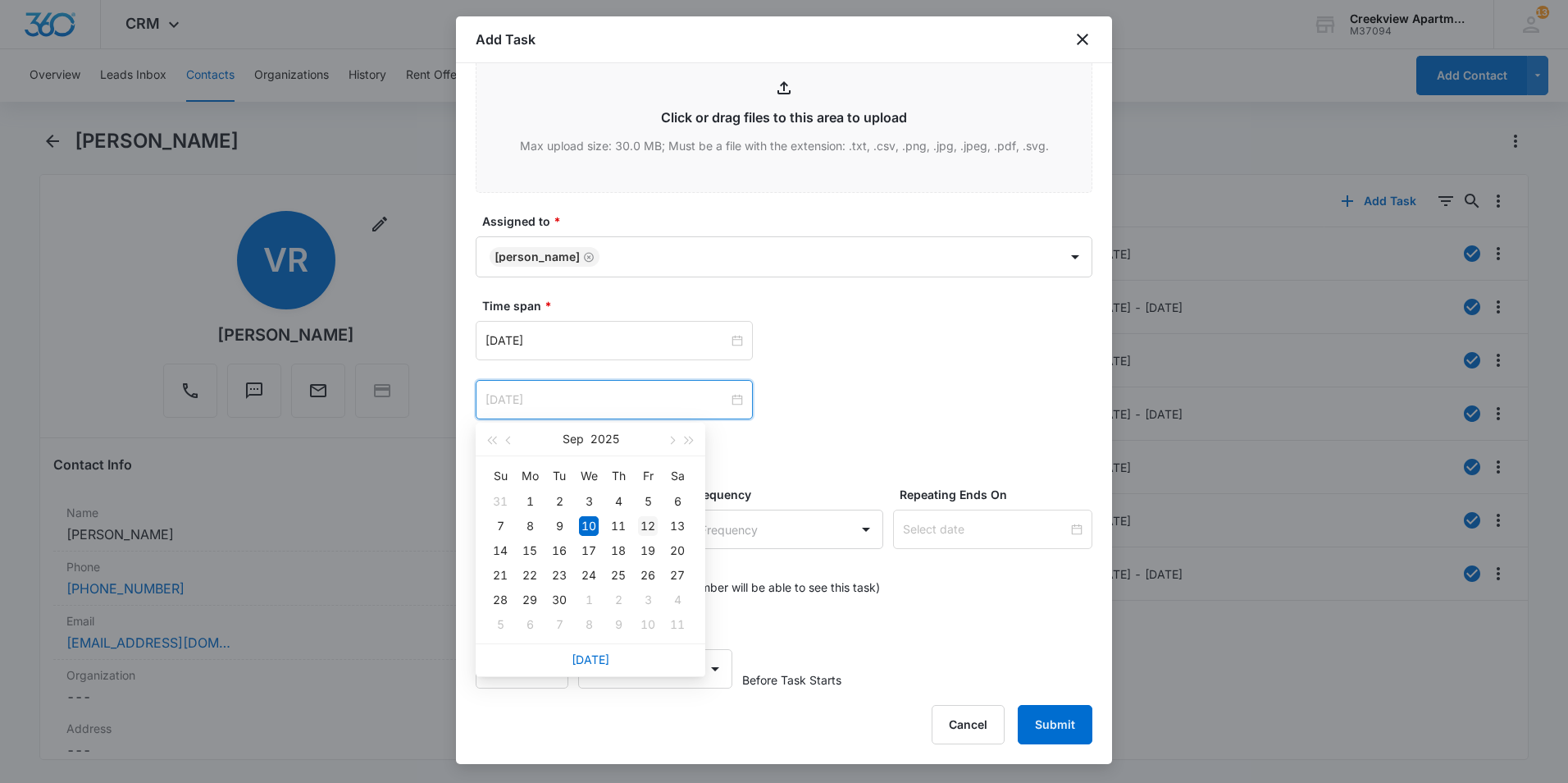
type input "[DATE]"
click at [648, 526] on div "12" at bounding box center [648, 526] width 20 height 20
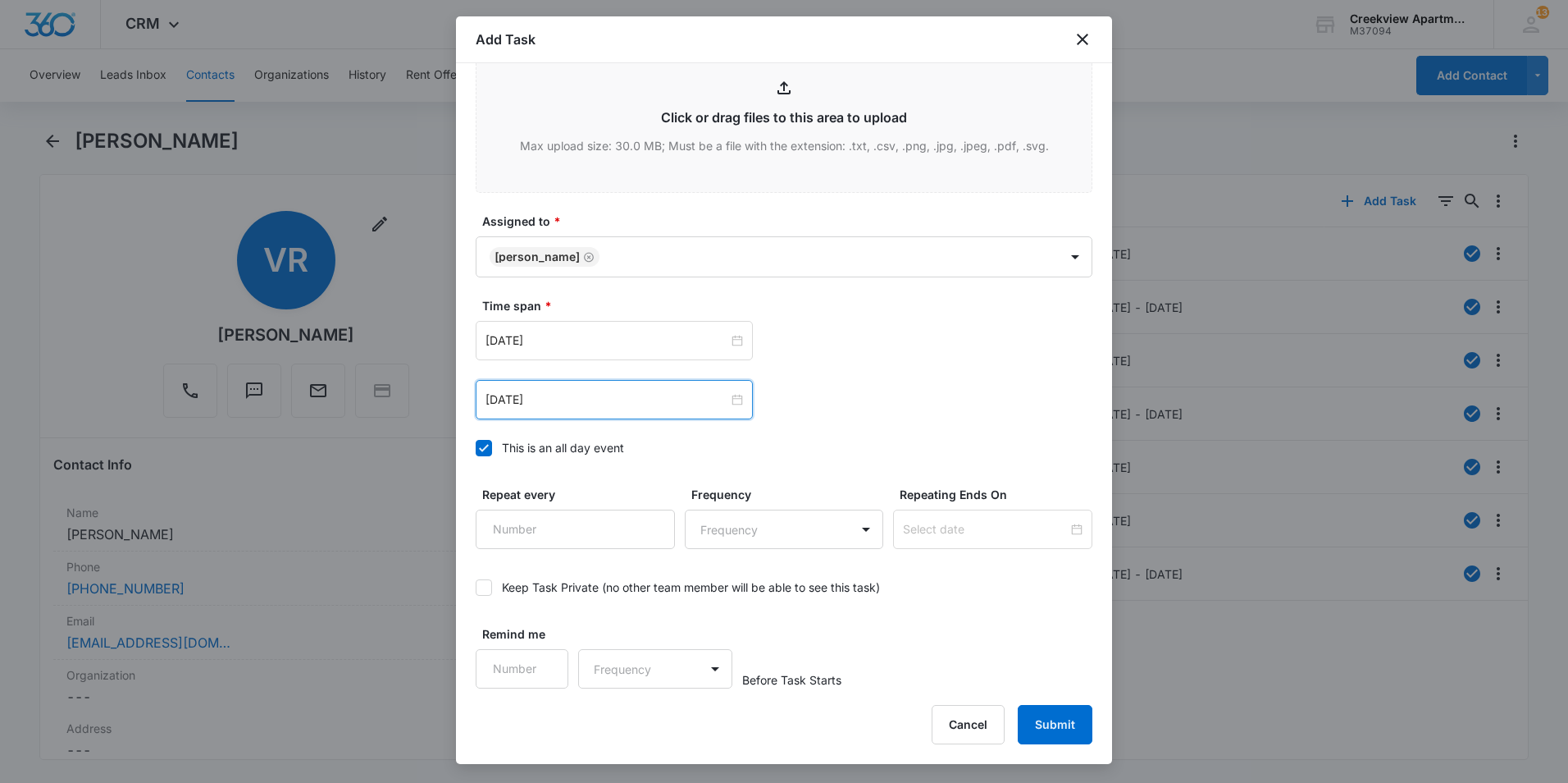
click at [905, 418] on div "[DATE] [DATE] Su Mo Tu We Th Fr Sa 31 1 2 3 4 5 6 7 8 9 10 11 12 13 14 15 16 17…" at bounding box center [784, 399] width 617 height 39
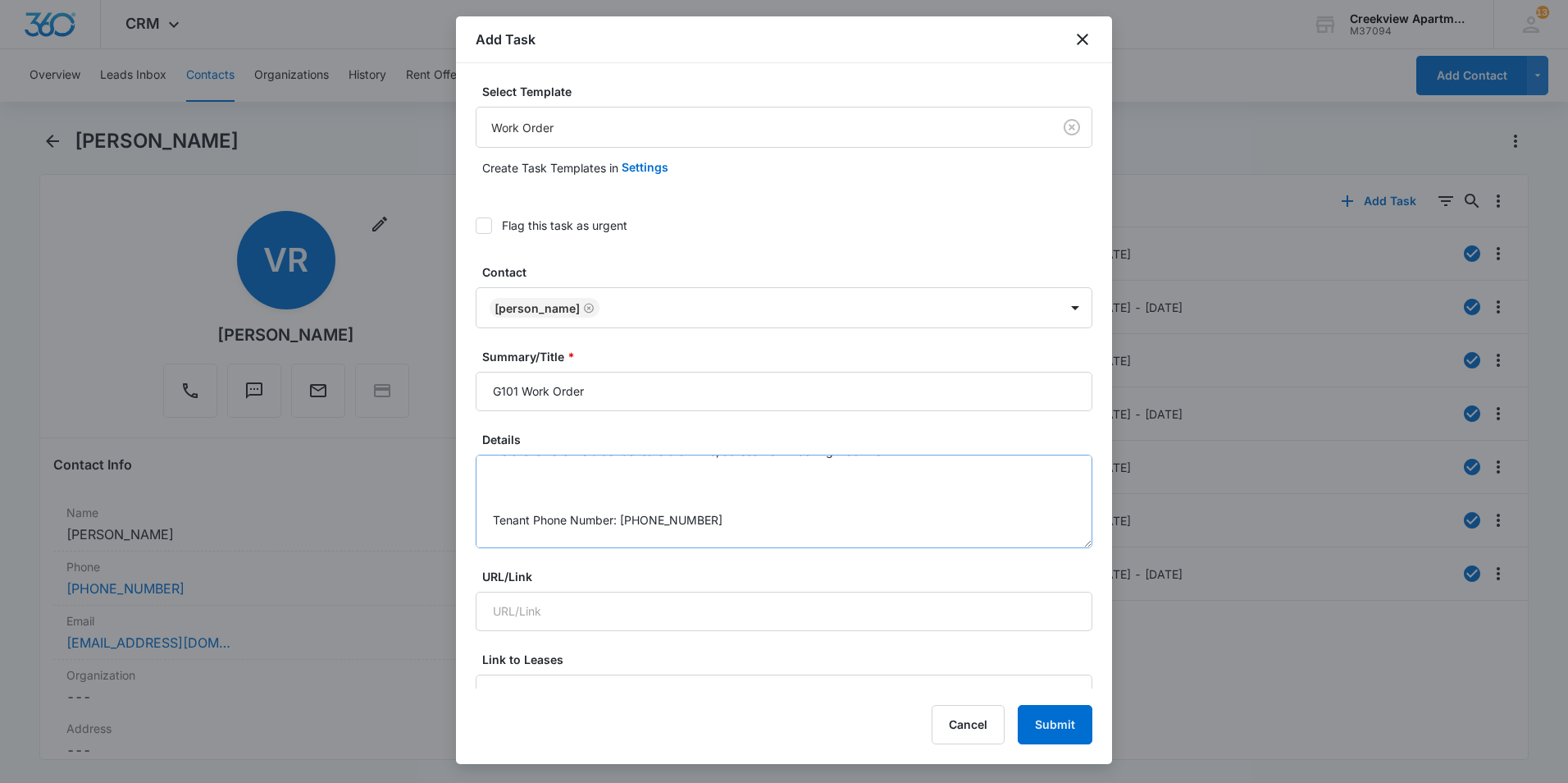
scroll to position [0, 0]
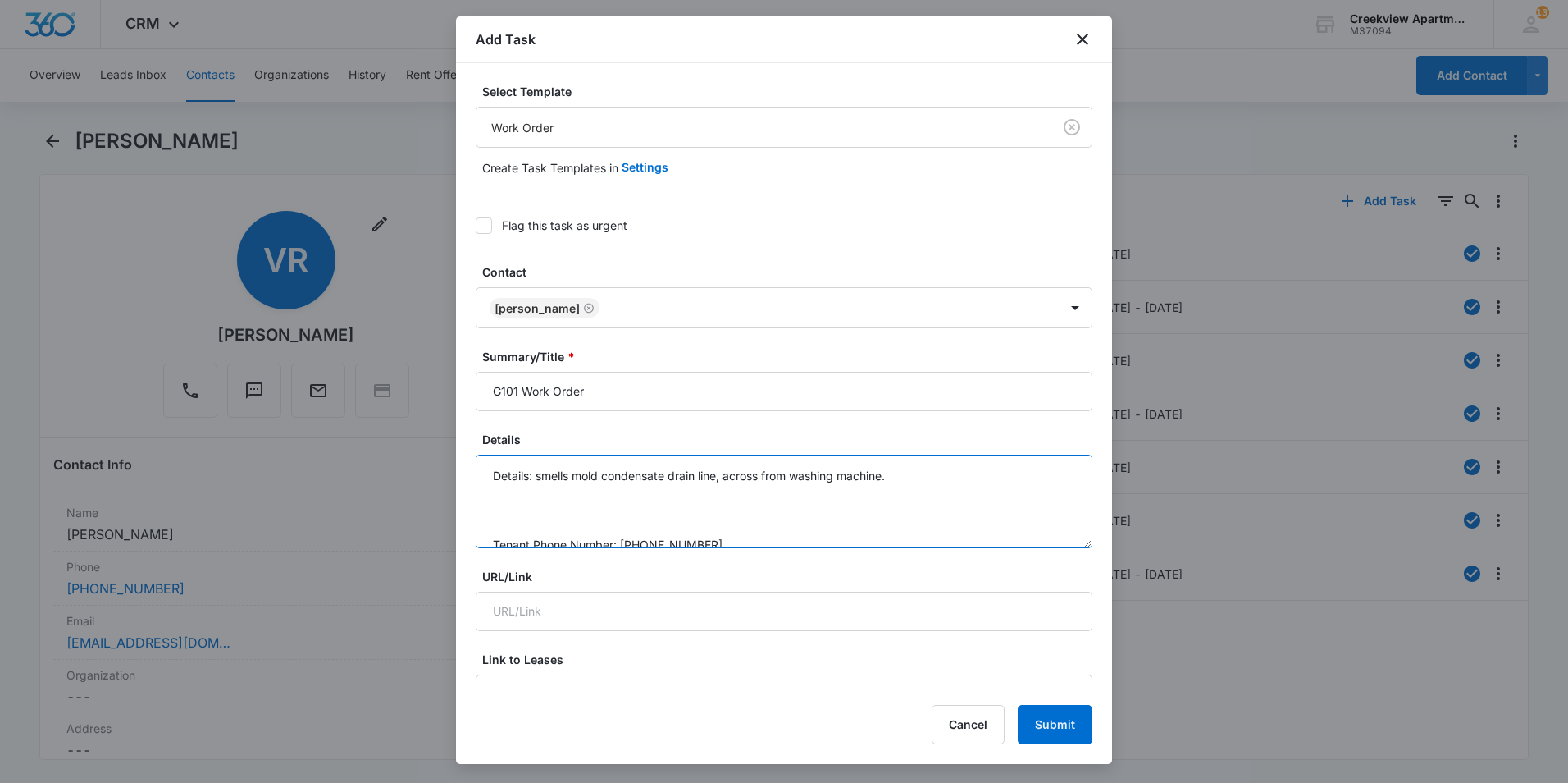
click at [886, 479] on textarea "Details: smells mold condensate drain line, across from washing machine. Tenant…" at bounding box center [784, 502] width 617 height 94
click at [893, 477] on textarea "Details: smells mold condensate drain line, across from washing machine. Tenant…" at bounding box center [784, 502] width 617 height 94
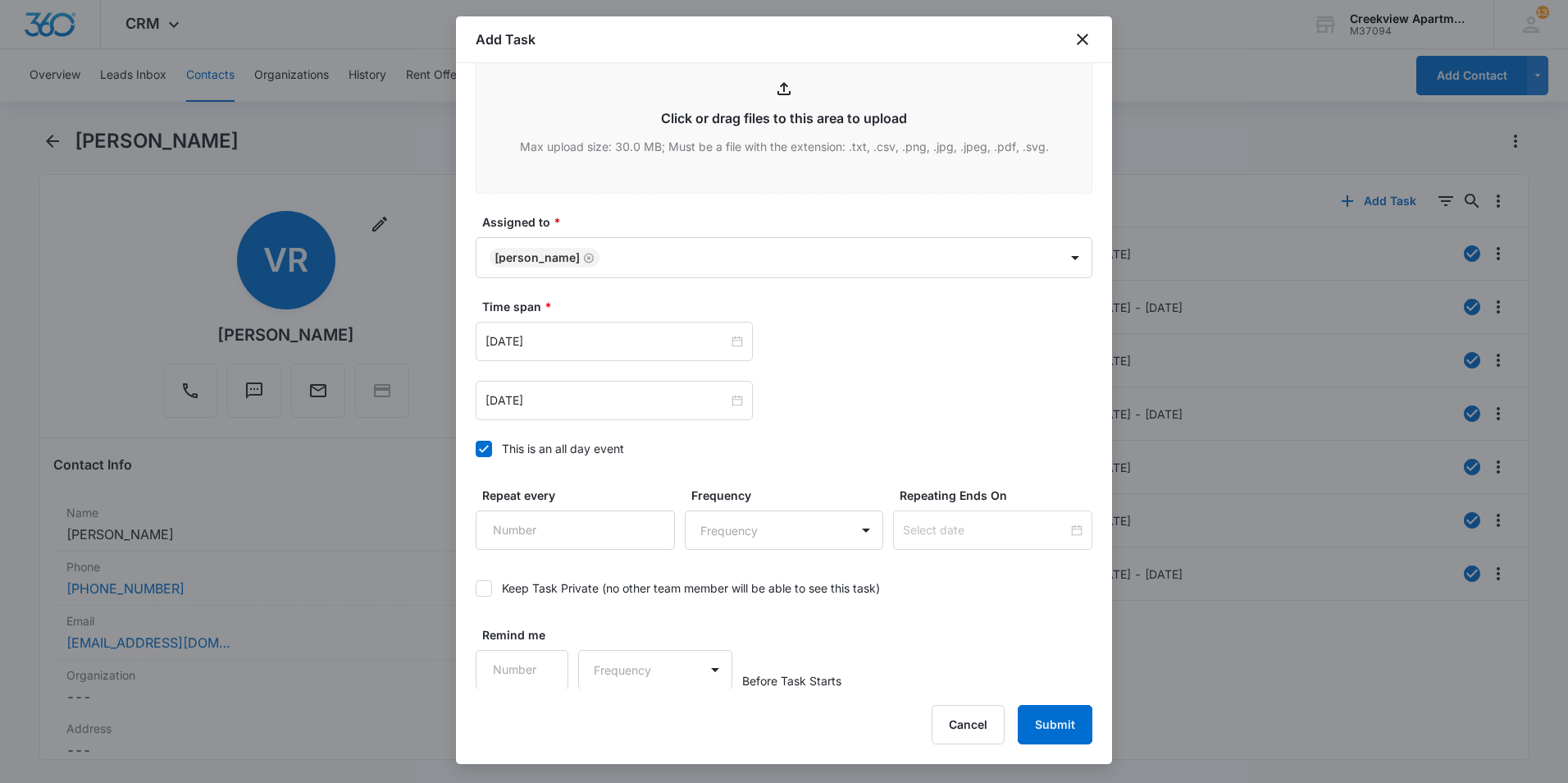
scroll to position [893, 0]
type textarea "Details: smells mold condensate drain line, under sink Tenant Phone Number: [PH…"
click at [1050, 714] on button "Submit" at bounding box center [1055, 724] width 74 height 39
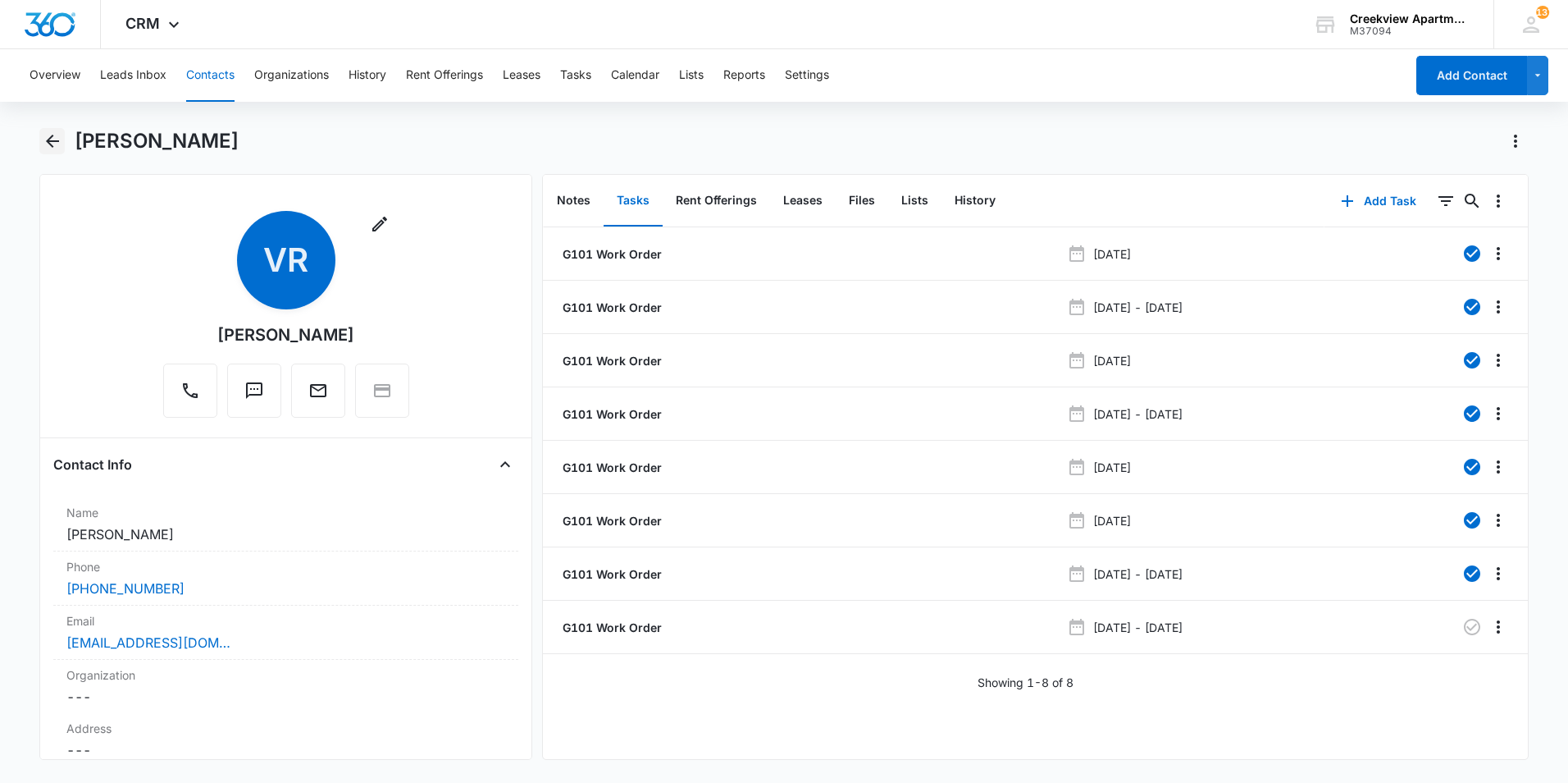
click at [55, 142] on icon "Back" at bounding box center [52, 141] width 13 height 13
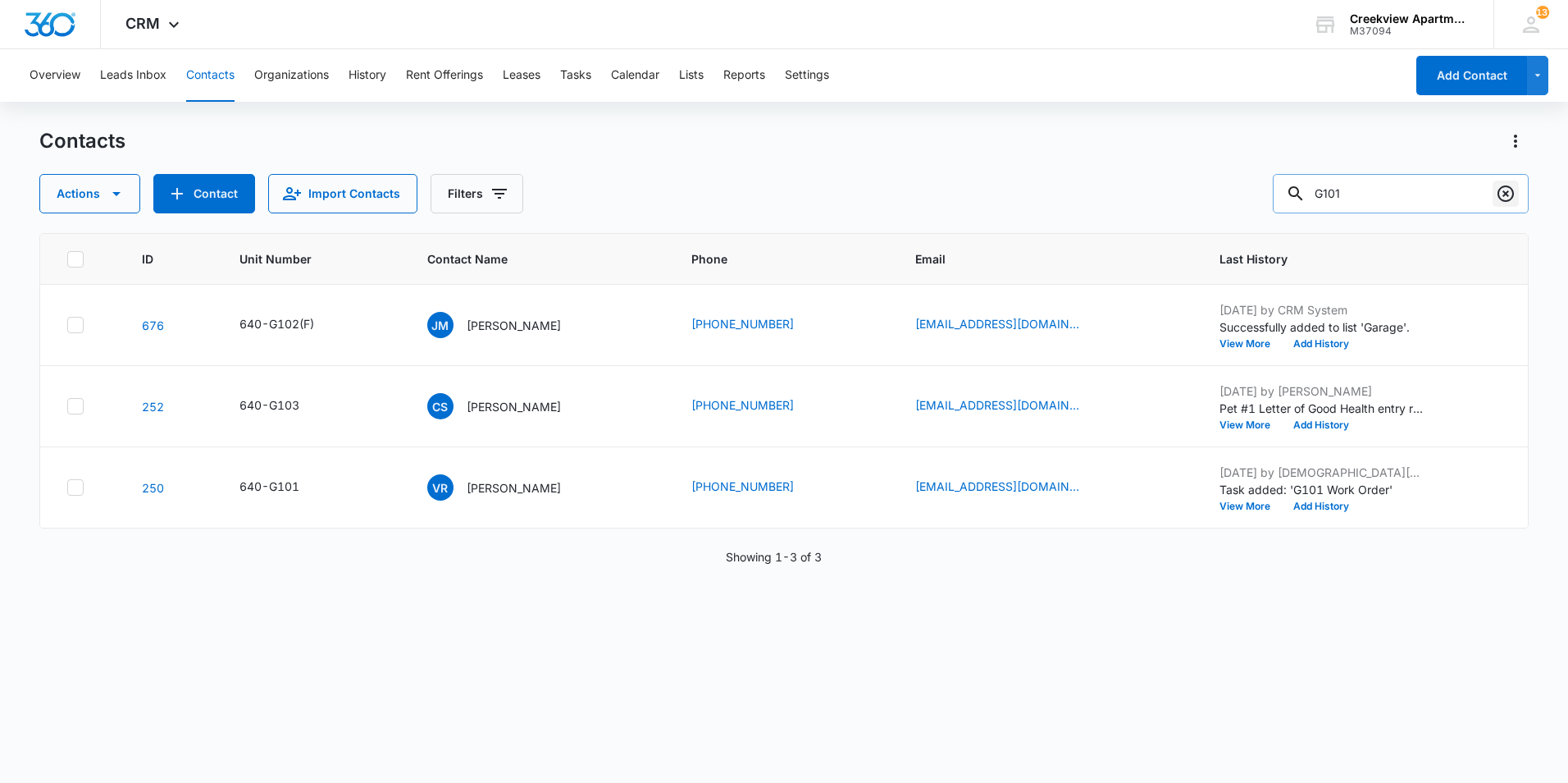
click at [1498, 192] on icon "Clear" at bounding box center [1505, 193] width 17 height 17
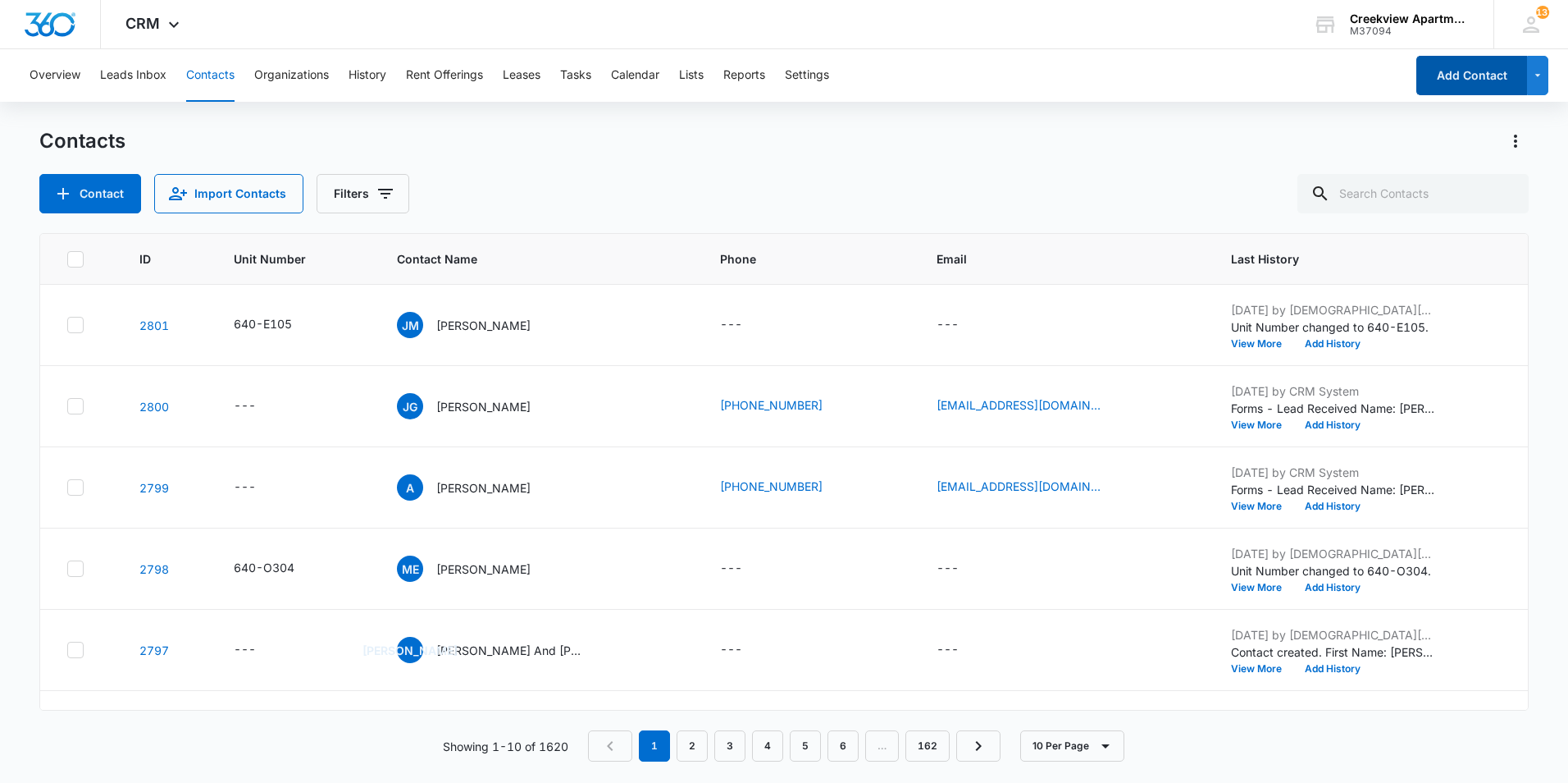
click at [1464, 82] on button "Add Contact" at bounding box center [1470, 75] width 110 height 39
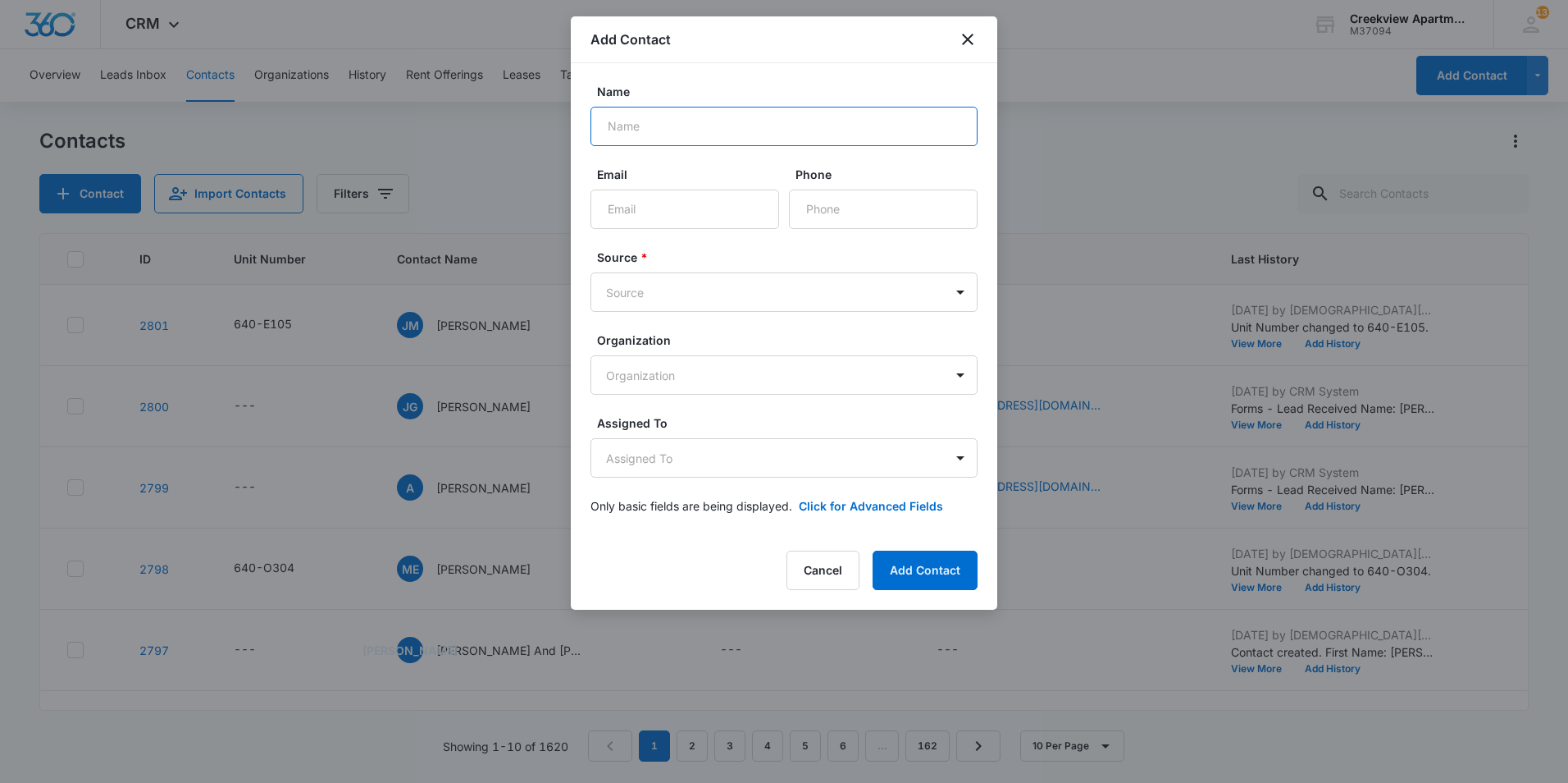
click at [778, 135] on input "Name" at bounding box center [784, 126] width 387 height 39
type input "[PERSON_NAME]"
click at [683, 400] on form "Name [PERSON_NAME] Email Phone Source * Source Organization Organization Assign…" at bounding box center [784, 309] width 387 height 451
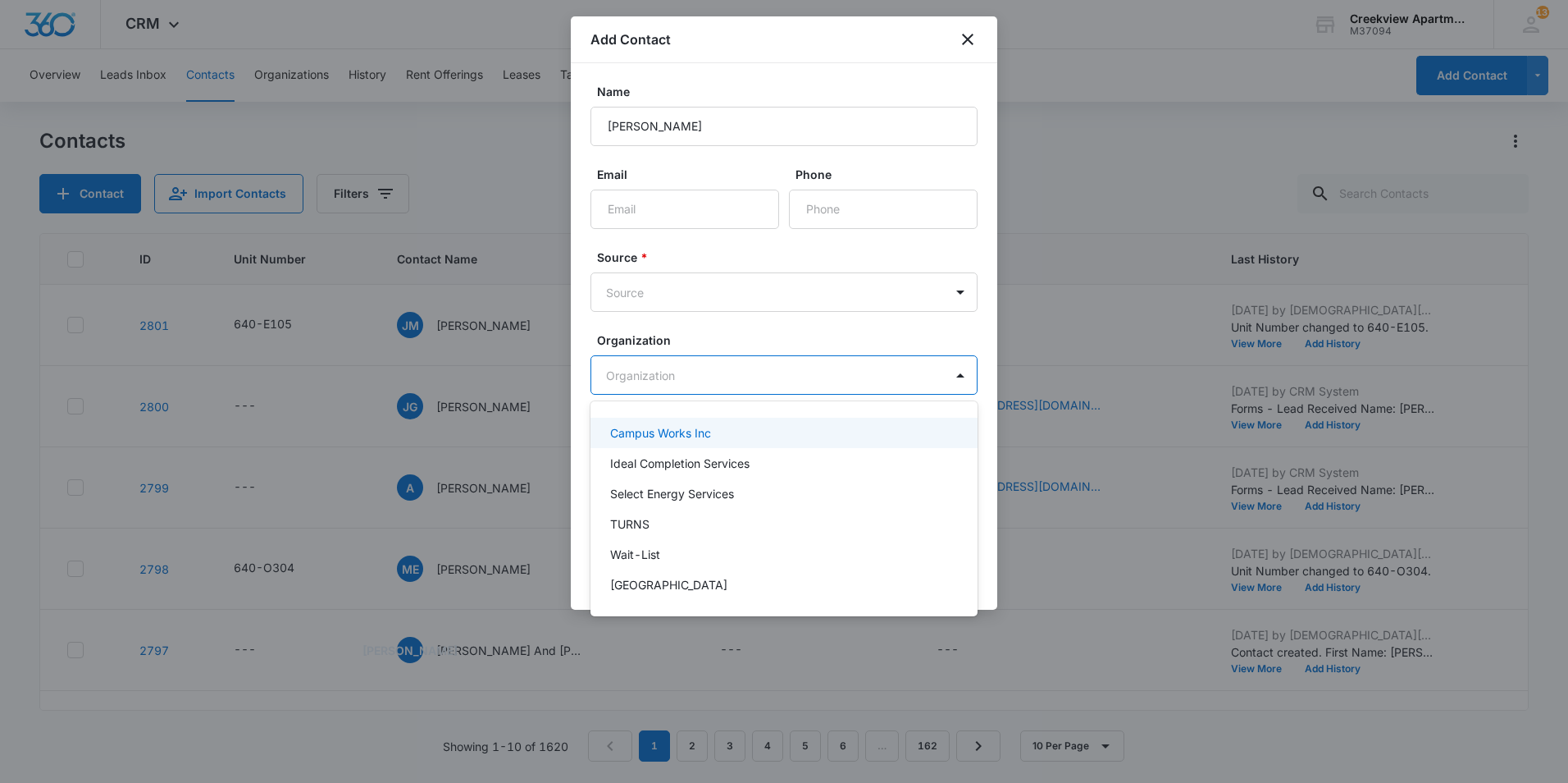
click at [685, 377] on body "CRM Apps Reputation Websites Forms CRM Email Social Content Ads Intelligence Fi…" at bounding box center [784, 392] width 1568 height 783
click at [691, 376] on div at bounding box center [784, 392] width 1568 height 783
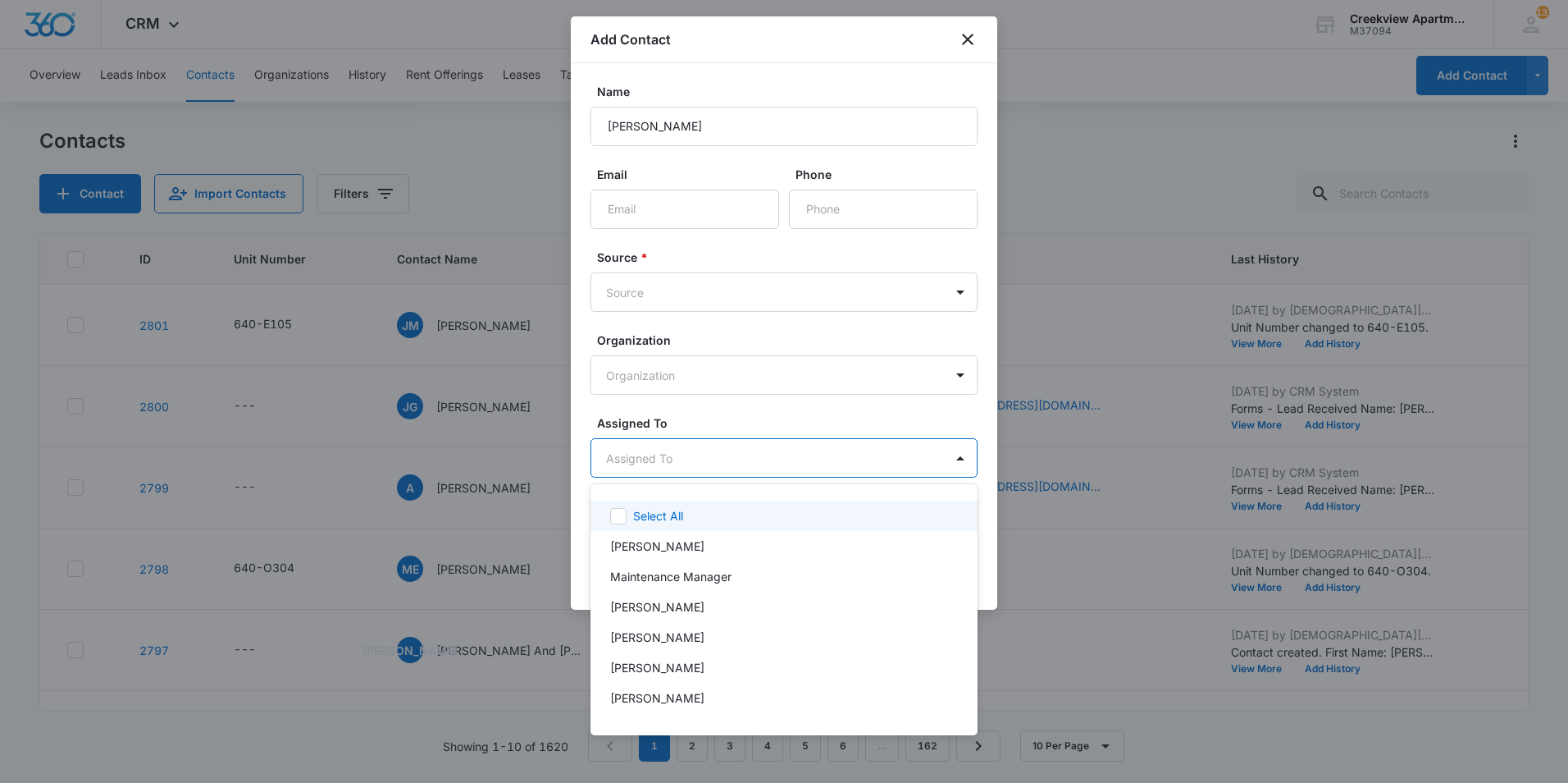
drag, startPoint x: 705, startPoint y: 444, endPoint x: 714, endPoint y: 444, distance: 9.0
click at [707, 444] on body "CRM Apps Reputation Websites Forms CRM Email Social Content Ads Intelligence Fi…" at bounding box center [784, 392] width 1568 height 783
click at [665, 454] on div at bounding box center [784, 392] width 1568 height 783
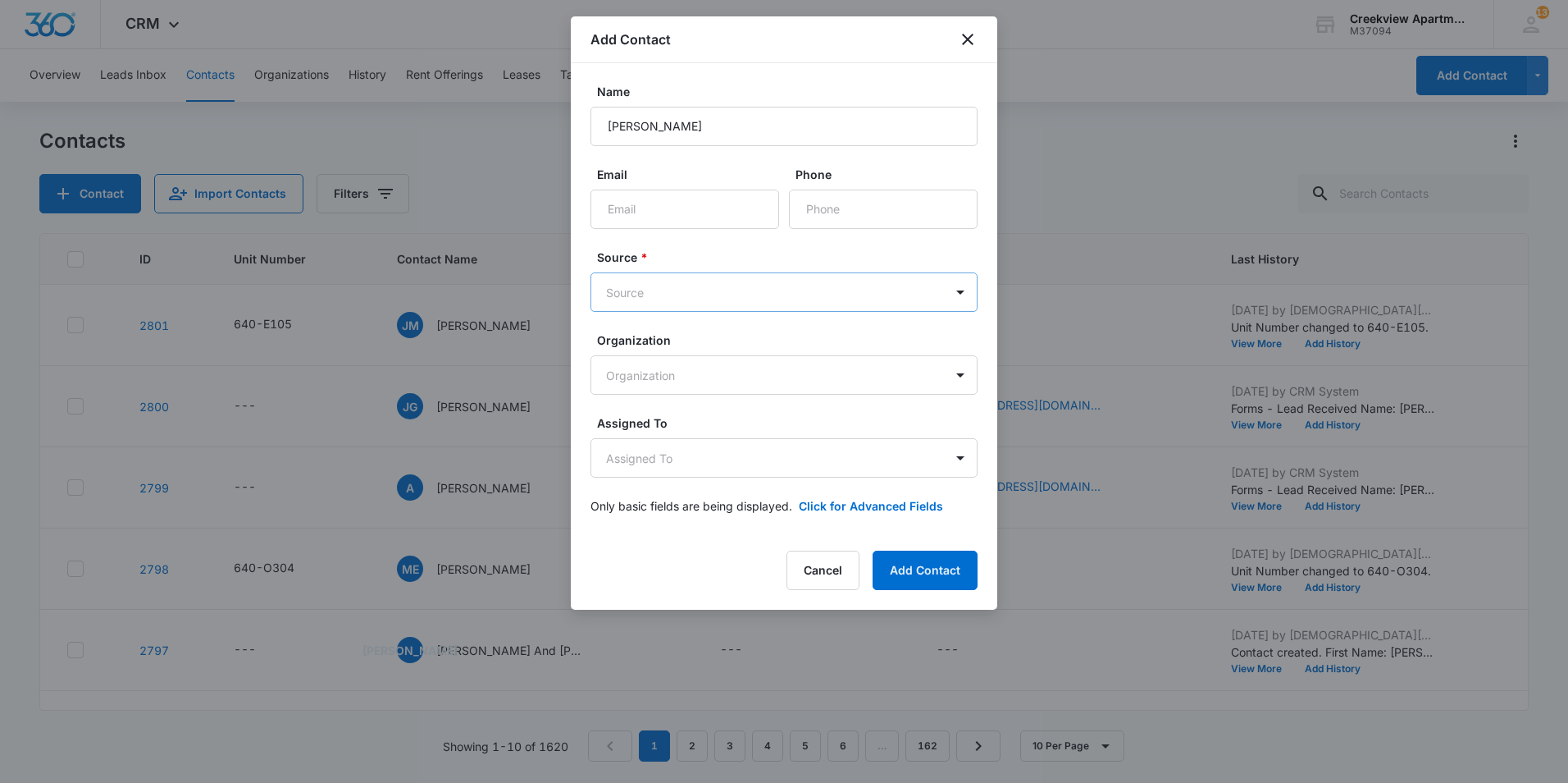
click at [684, 300] on body "CRM Apps Reputation Websites Forms CRM Email Social Content Ads Intelligence Fi…" at bounding box center [784, 392] width 1568 height 783
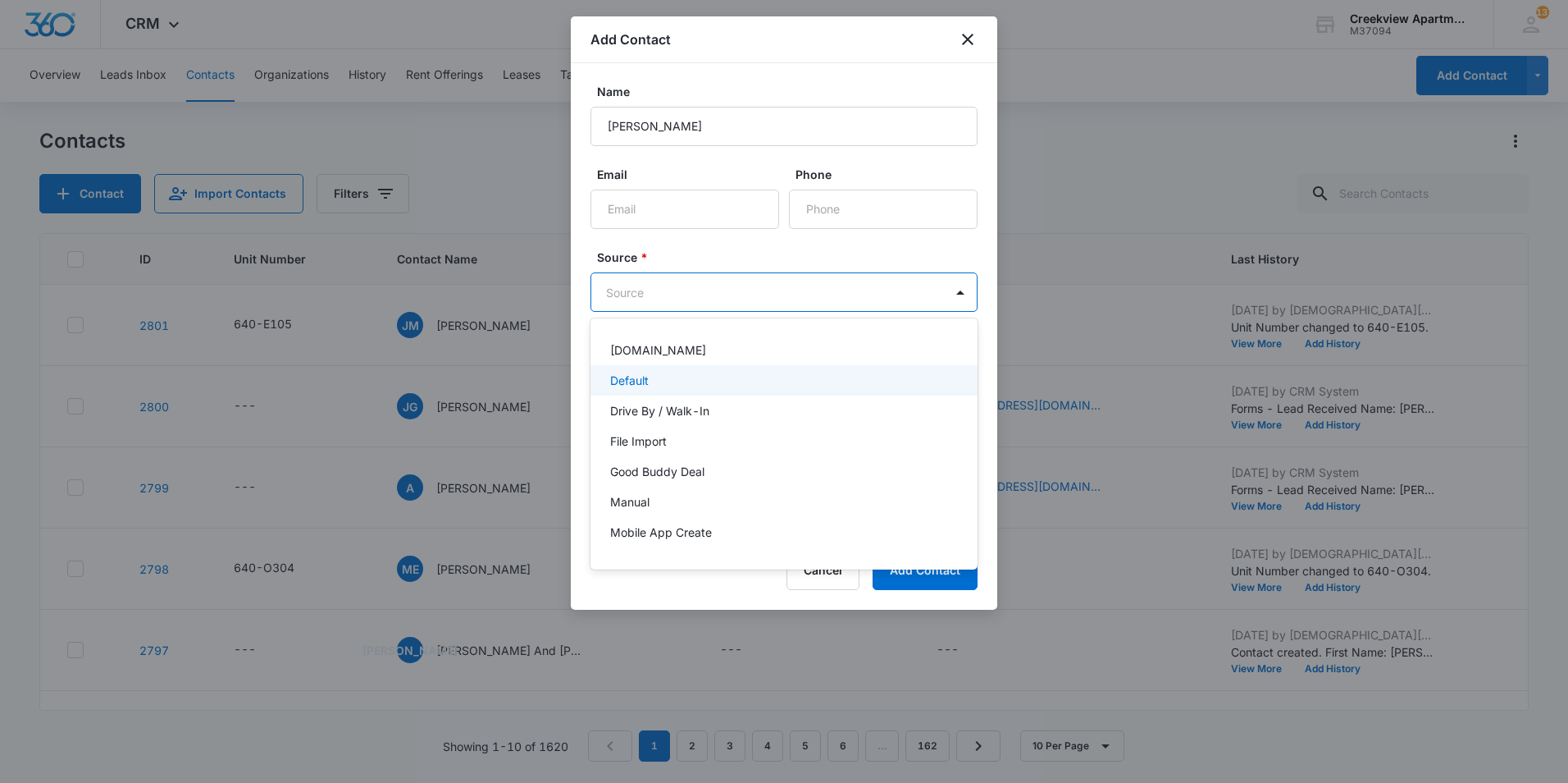
click at [643, 387] on p "Default" at bounding box center [628, 381] width 38 height 18
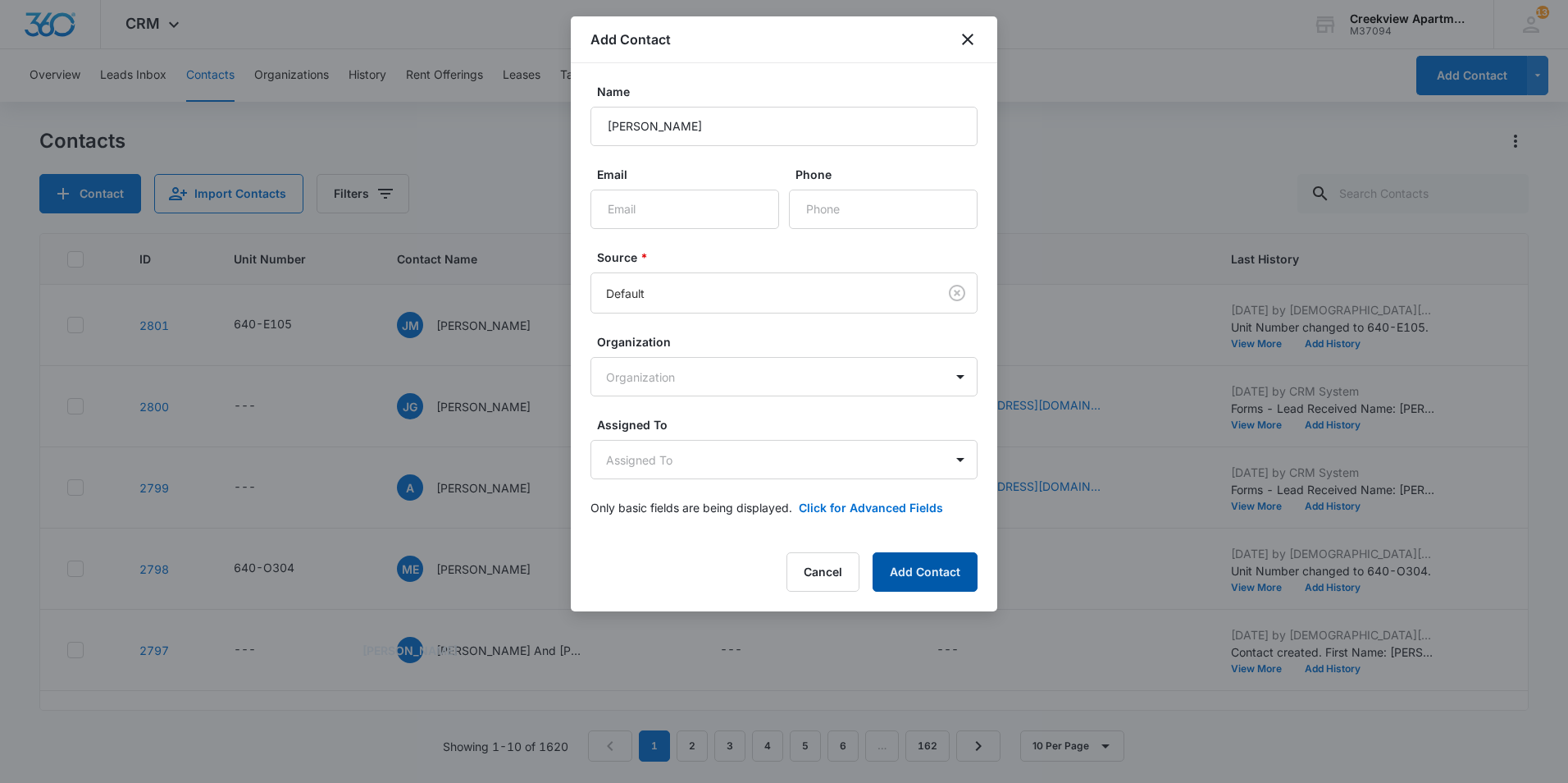
click at [908, 567] on button "Add Contact" at bounding box center [925, 572] width 105 height 39
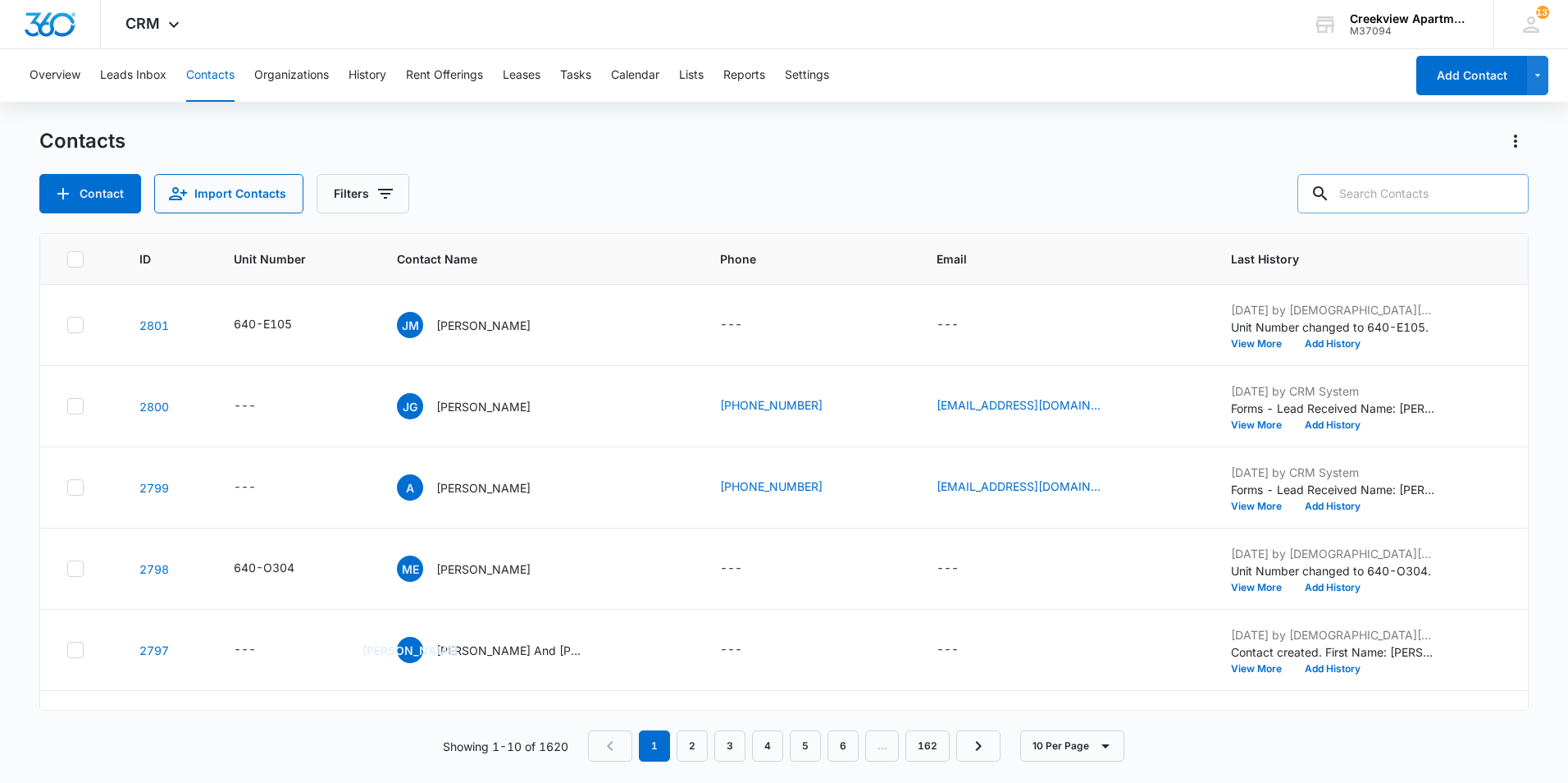
click at [1453, 203] on input "text" at bounding box center [1412, 193] width 231 height 39
type input "[PERSON_NAME]"
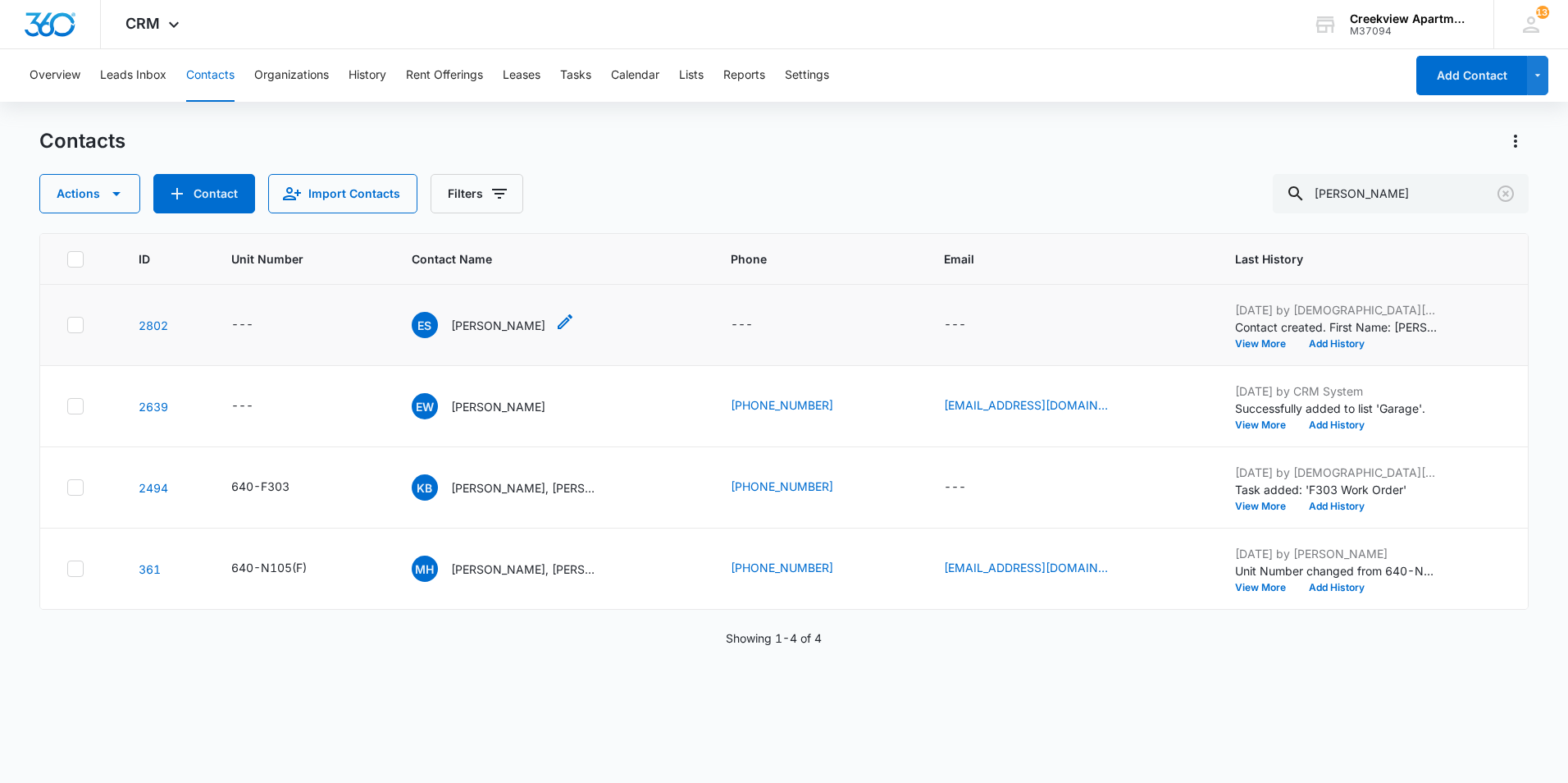
click at [555, 325] on icon "Contact Name - Eric Sagel - Select to Edit Field" at bounding box center [565, 321] width 20 height 20
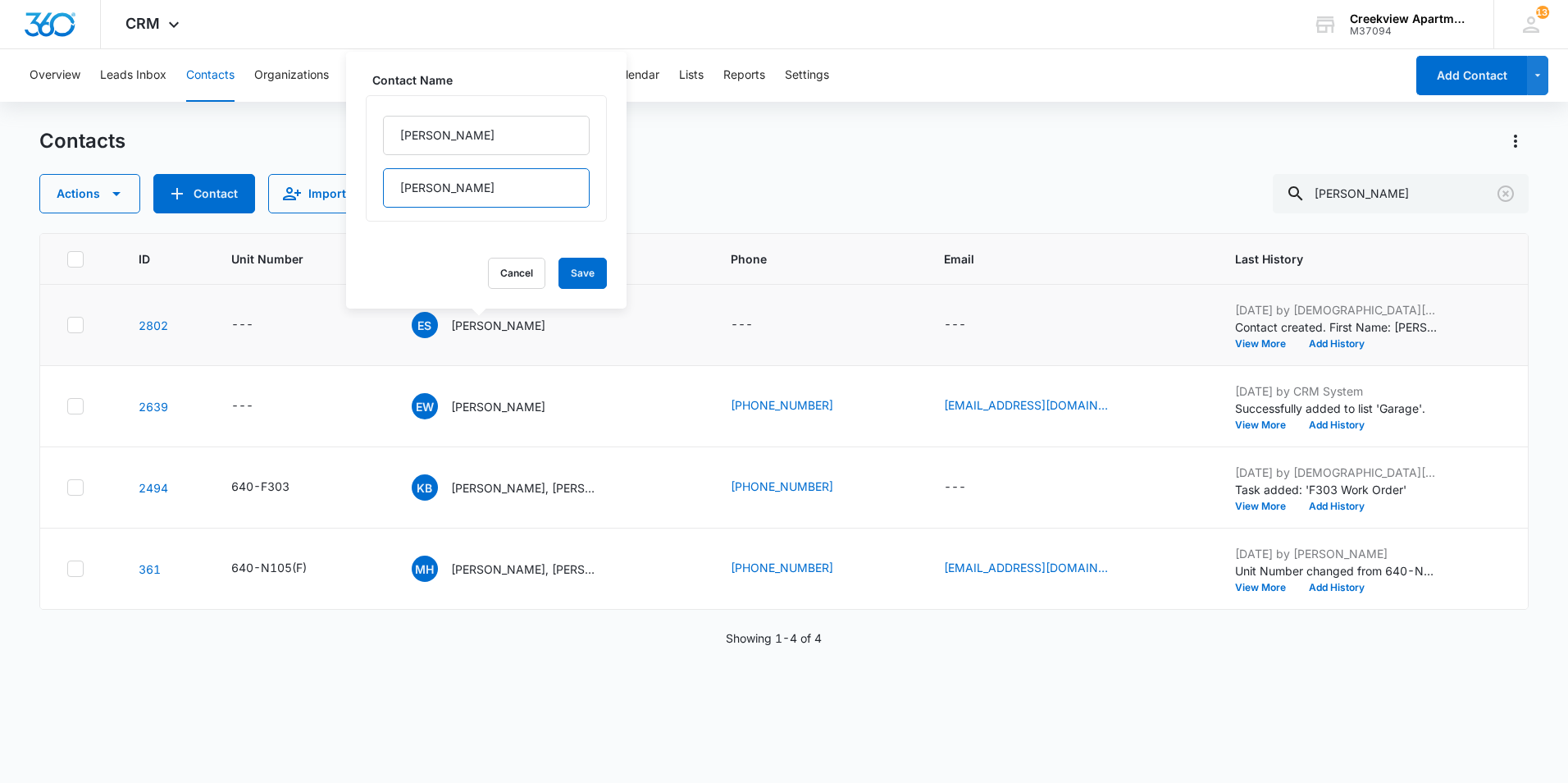
click at [481, 185] on input "[PERSON_NAME]" at bounding box center [486, 187] width 207 height 39
type input "S"
click at [464, 146] on input "[PERSON_NAME]" at bounding box center [486, 135] width 207 height 39
type input "[PERSON_NAME], [PERSON_NAME]"
click at [558, 265] on button "Save" at bounding box center [583, 273] width 49 height 31
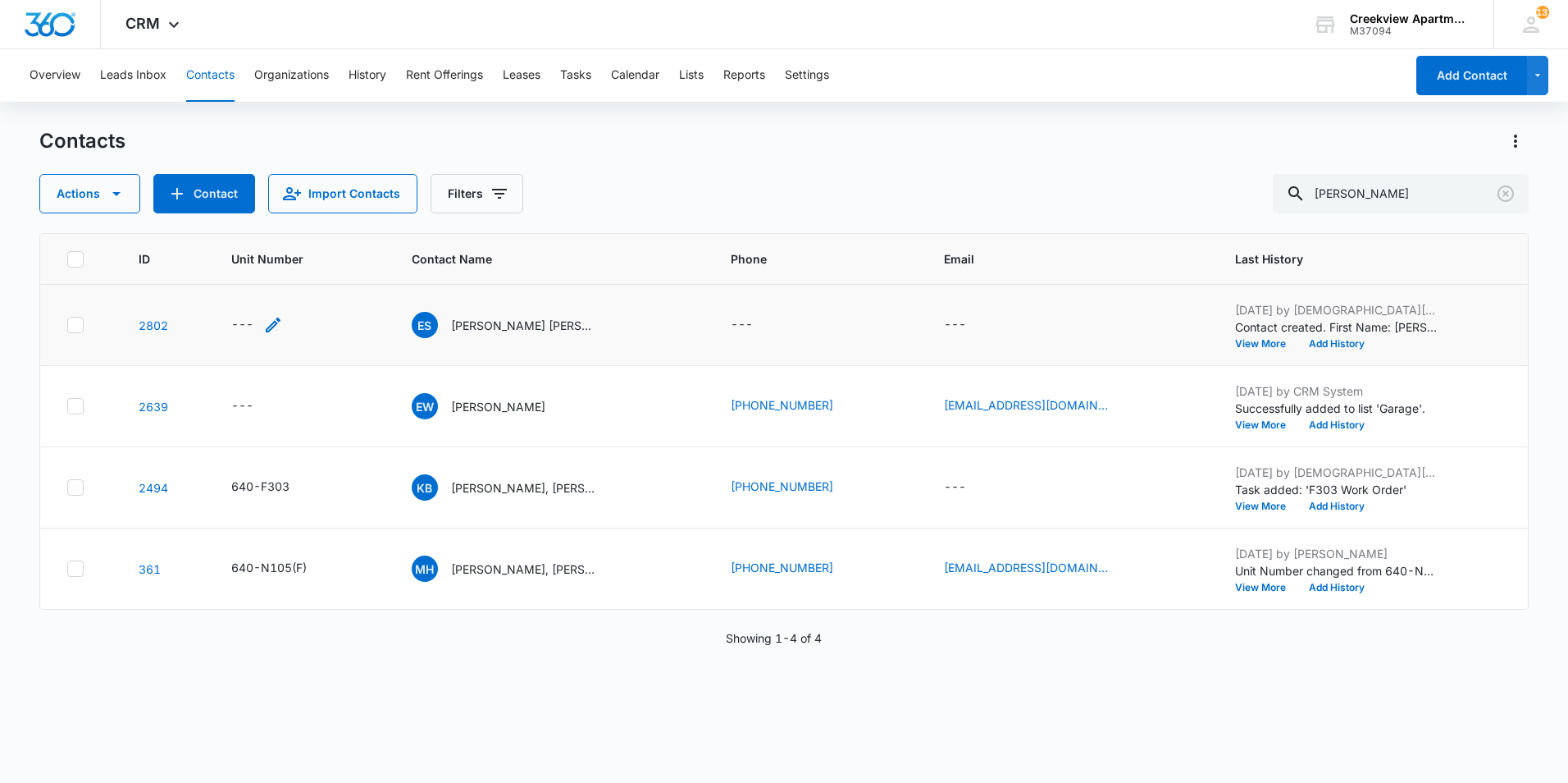
click at [283, 327] on icon "Unit Number - - Select to Edit Field" at bounding box center [273, 325] width 20 height 20
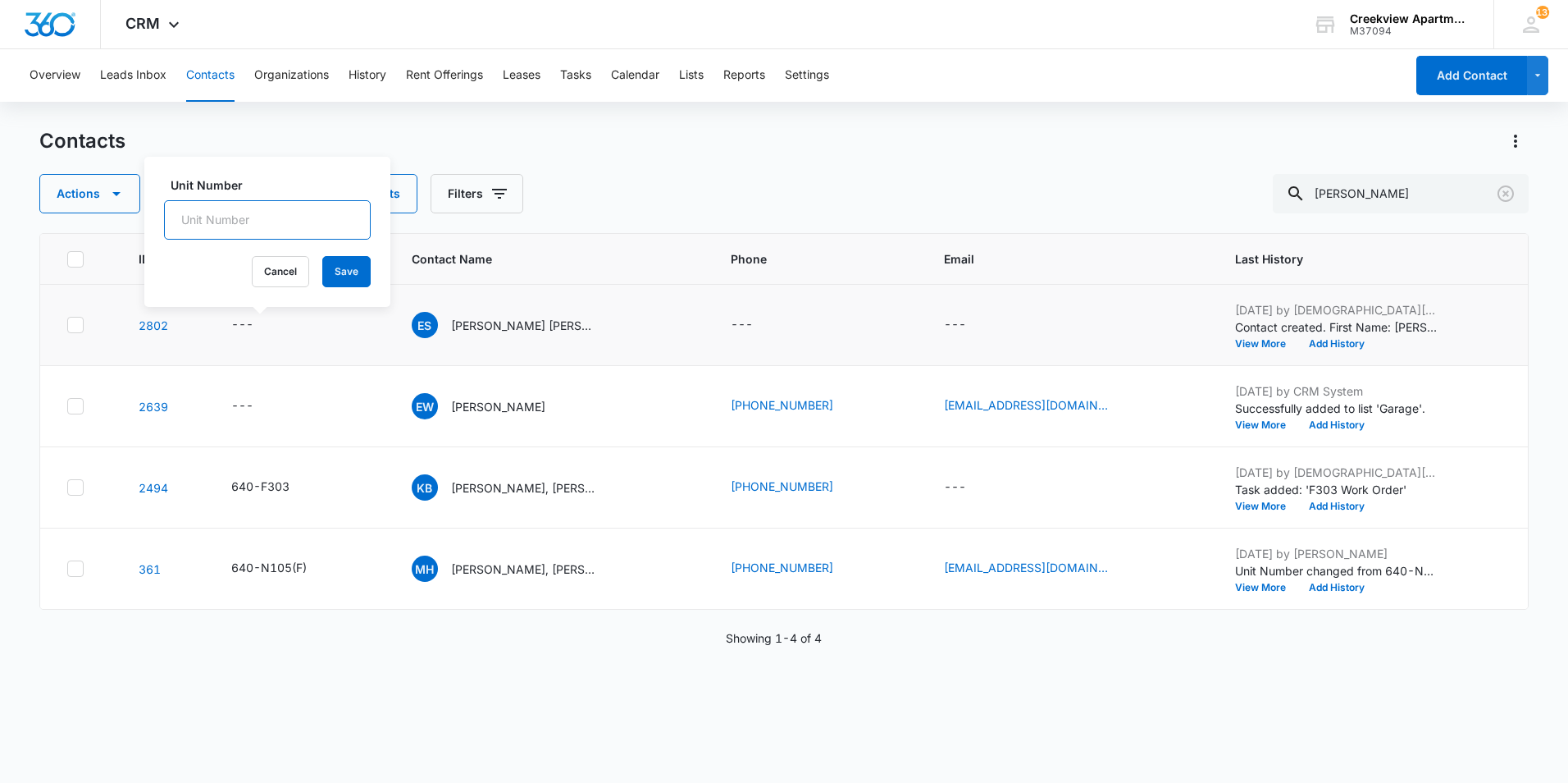
click at [270, 214] on input "Unit Number" at bounding box center [267, 220] width 207 height 39
type input "640-E101"
click at [346, 267] on button "Save" at bounding box center [346, 271] width 49 height 31
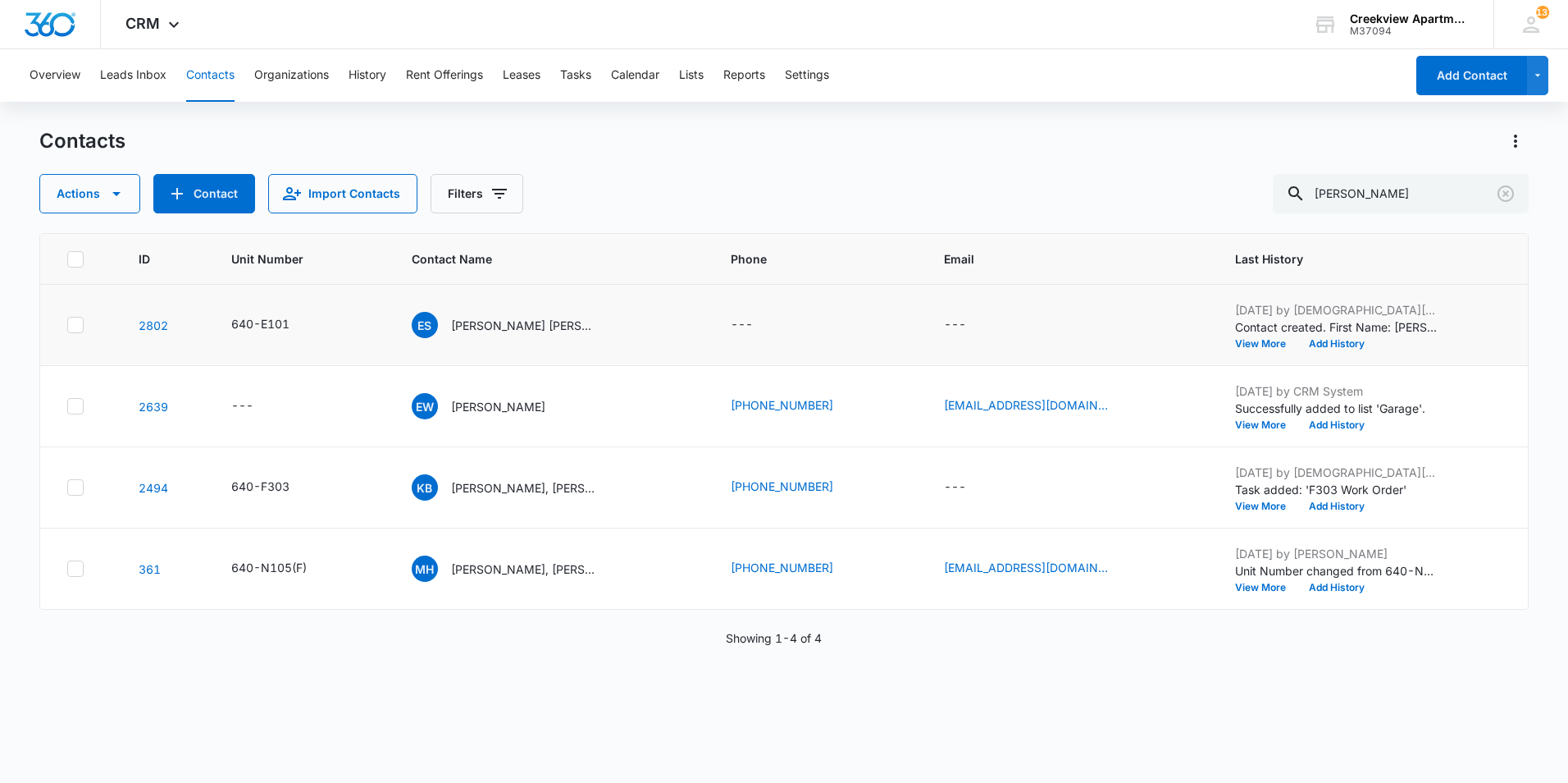
click at [802, 178] on div "Actions Contact Import Contacts Filters [PERSON_NAME]" at bounding box center [784, 193] width 1489 height 39
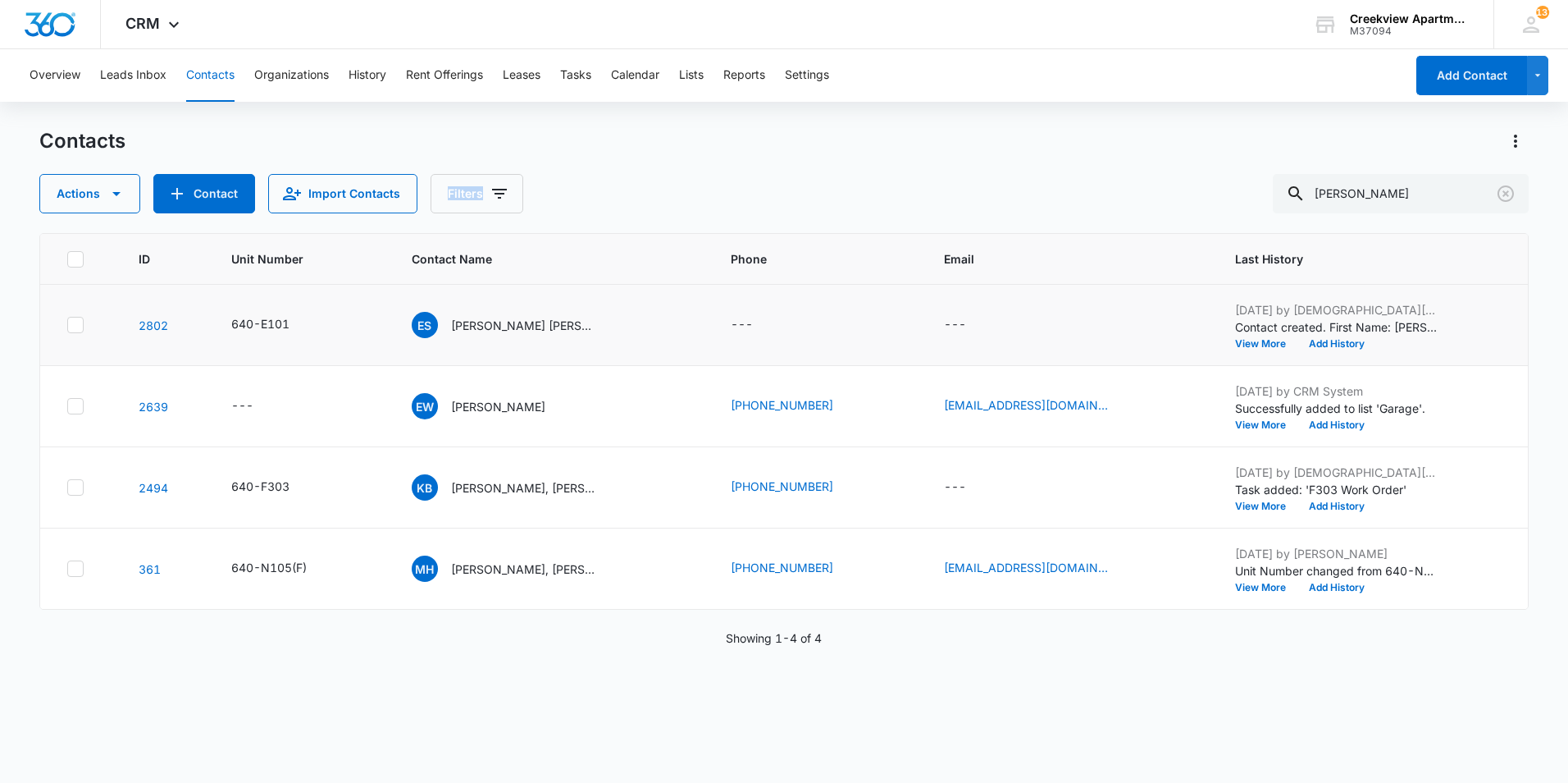
drag, startPoint x: 802, startPoint y: 178, endPoint x: 1056, endPoint y: 168, distance: 254.2
click at [1056, 168] on div "Contacts Actions Contact Import Contacts Filters [PERSON_NAME]" at bounding box center [784, 170] width 1489 height 85
click at [608, 321] on icon "Contact Name - Eric Sagel Judy Sagel - Select to Edit Field" at bounding box center [618, 321] width 20 height 20
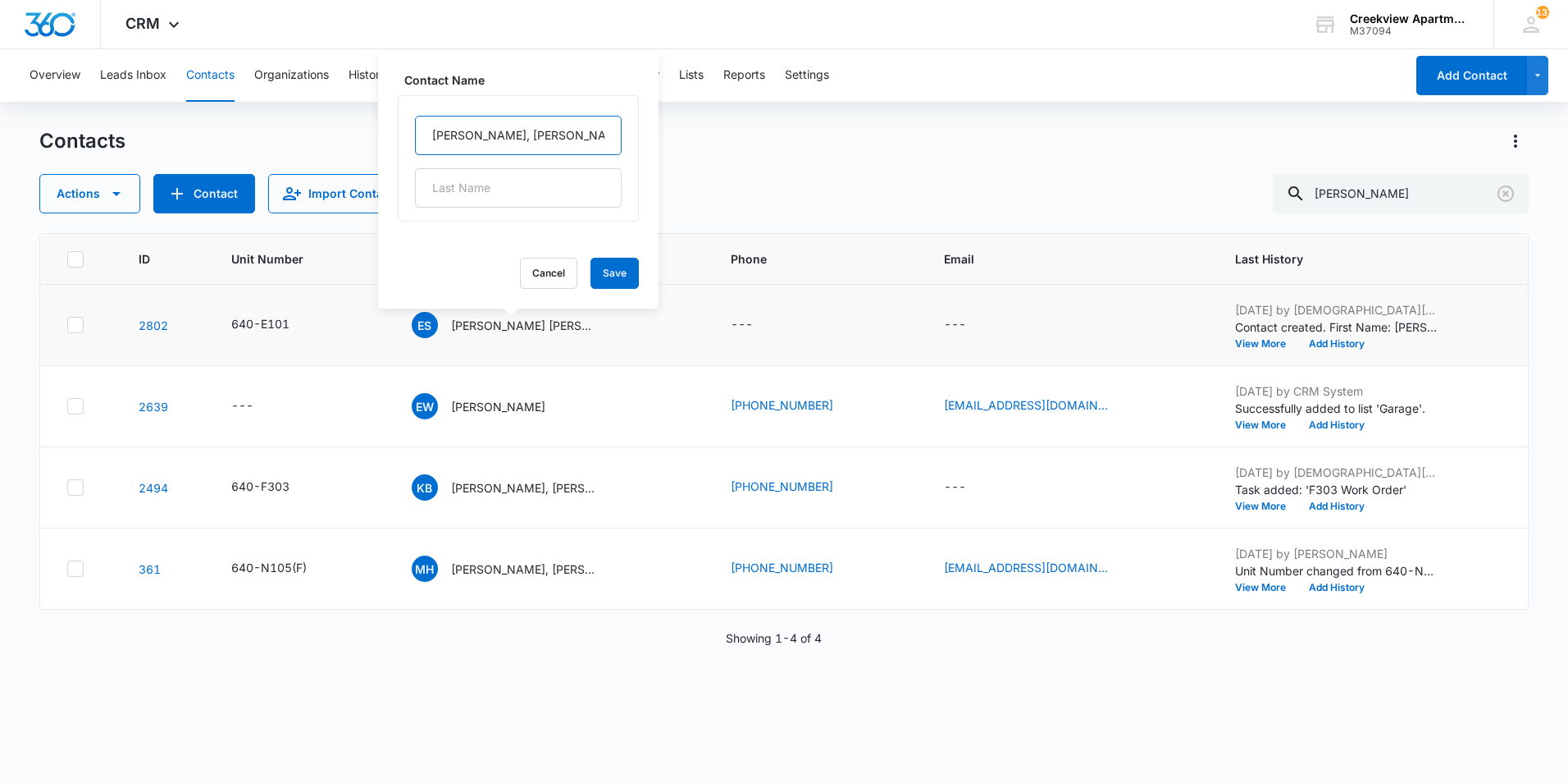
drag, startPoint x: 493, startPoint y: 133, endPoint x: 604, endPoint y: 140, distance: 111.2
click at [604, 140] on input "[PERSON_NAME], [PERSON_NAME]" at bounding box center [518, 135] width 207 height 39
type input "[PERSON_NAME],"
click at [509, 180] on input "text" at bounding box center [518, 187] width 207 height 39
paste input "[PERSON_NAME]"
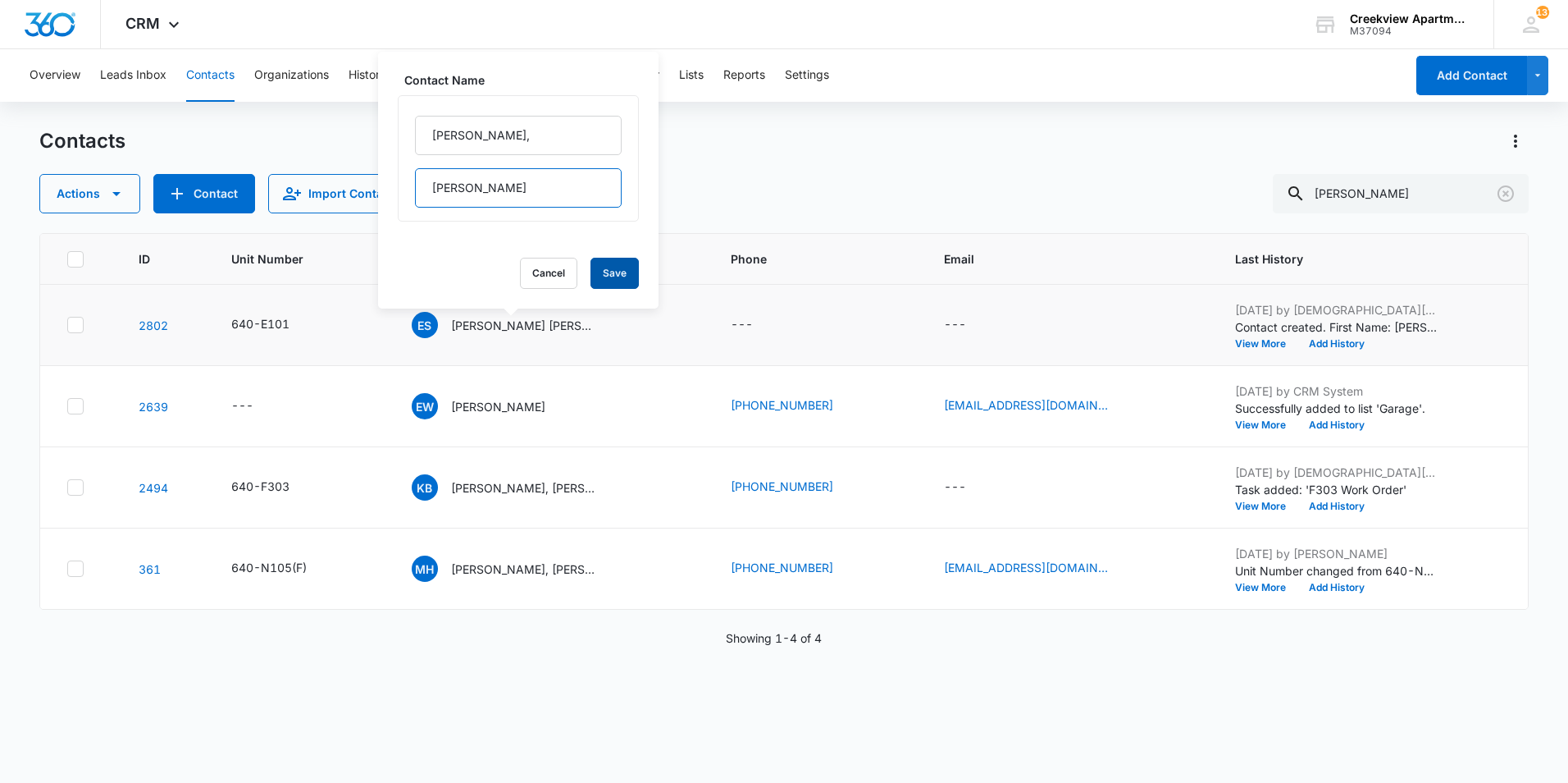
type input "[PERSON_NAME]"
click at [611, 288] on button "Save" at bounding box center [615, 273] width 49 height 31
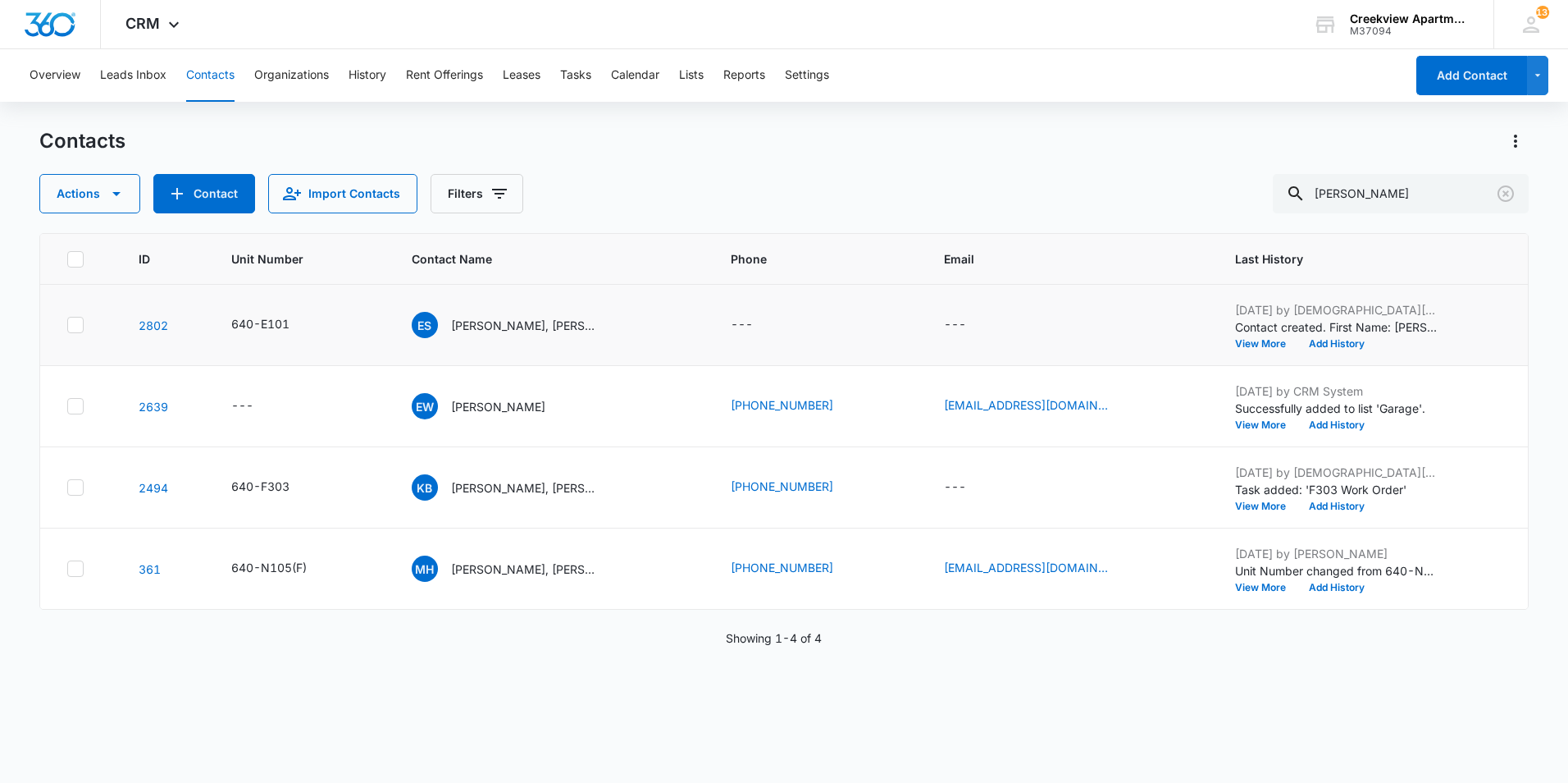
click at [816, 185] on div "Actions Contact Import Contacts Filters [PERSON_NAME]" at bounding box center [784, 193] width 1489 height 39
click at [1506, 191] on icon "Clear" at bounding box center [1506, 193] width 20 height 20
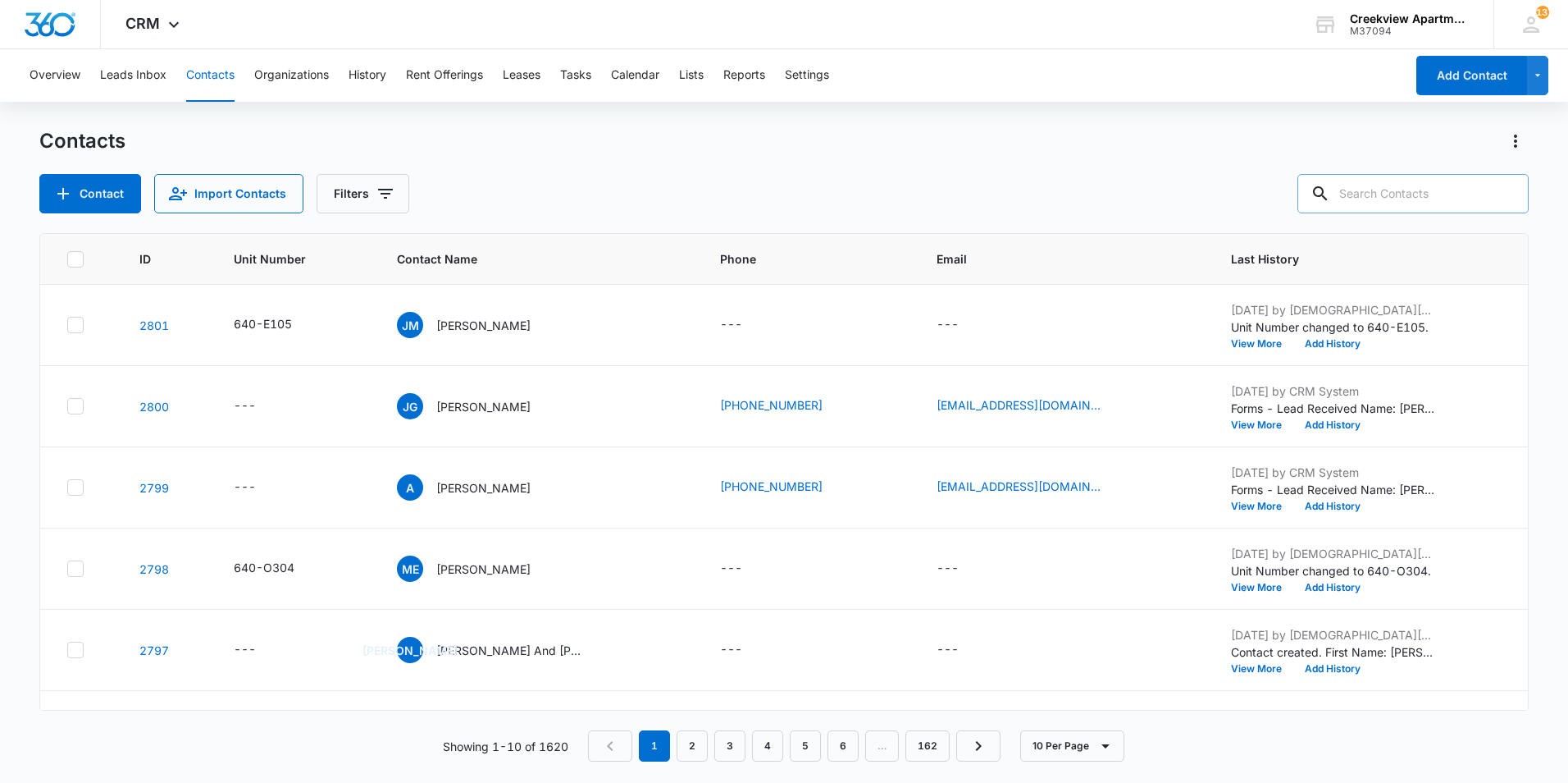
drag, startPoint x: 1261, startPoint y: 177, endPoint x: 1251, endPoint y: 167, distance: 14.1
click at [1259, 175] on div "Contact Import Contacts Filters" at bounding box center [784, 193] width 1489 height 39
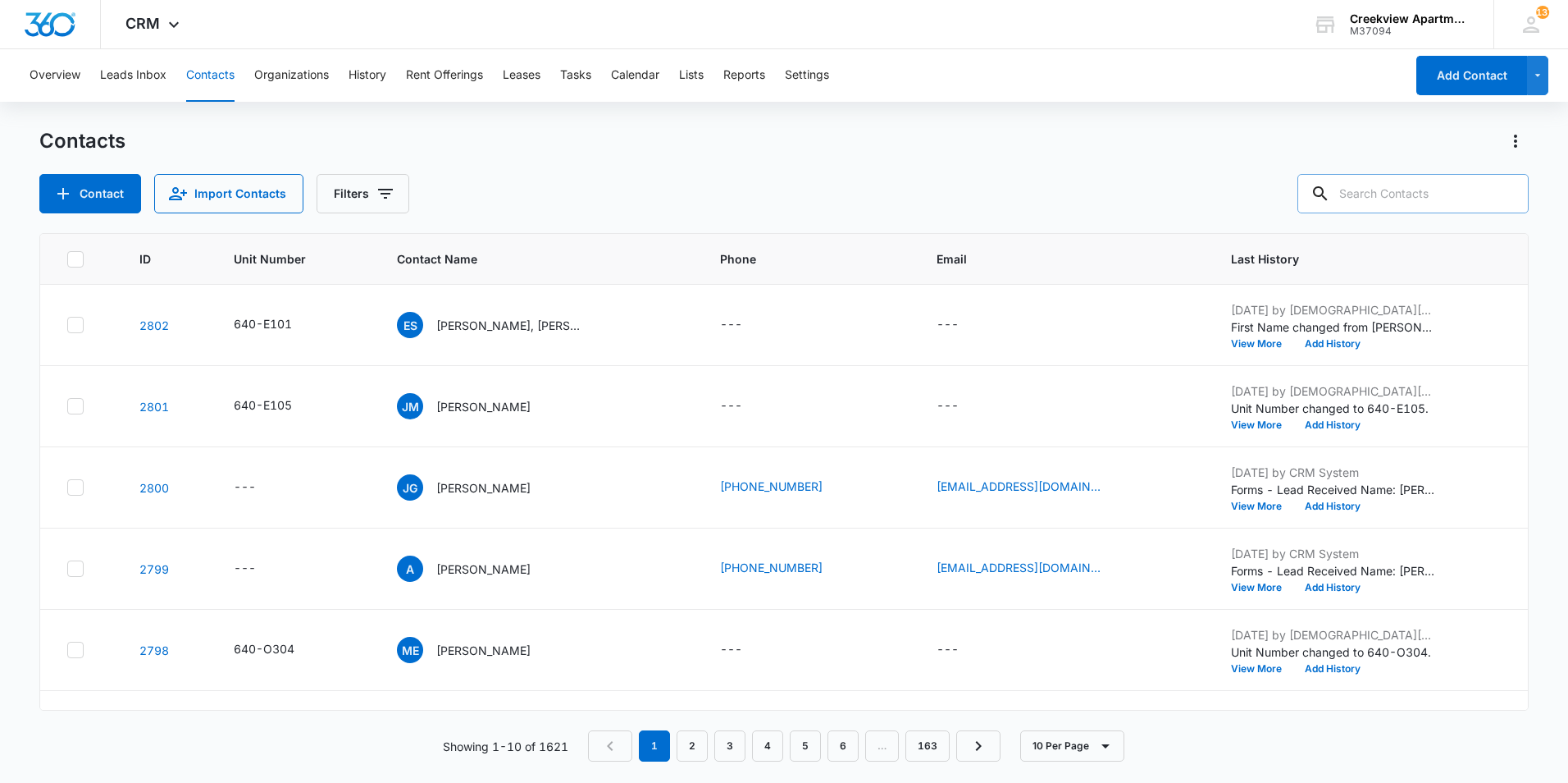
click at [1413, 201] on input "text" at bounding box center [1412, 193] width 231 height 39
type input "l202"
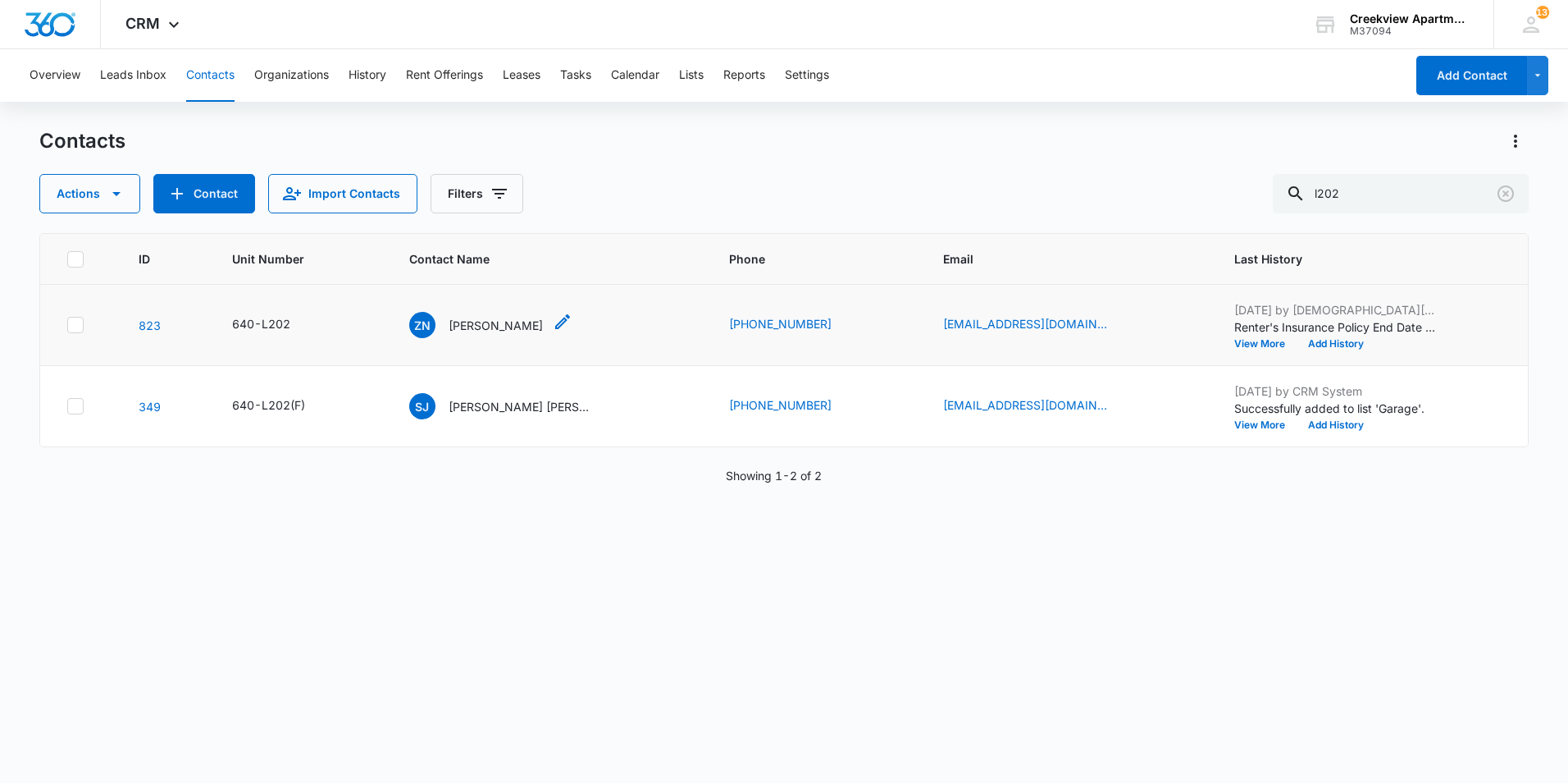
click at [497, 329] on p "[PERSON_NAME]" at bounding box center [496, 325] width 95 height 18
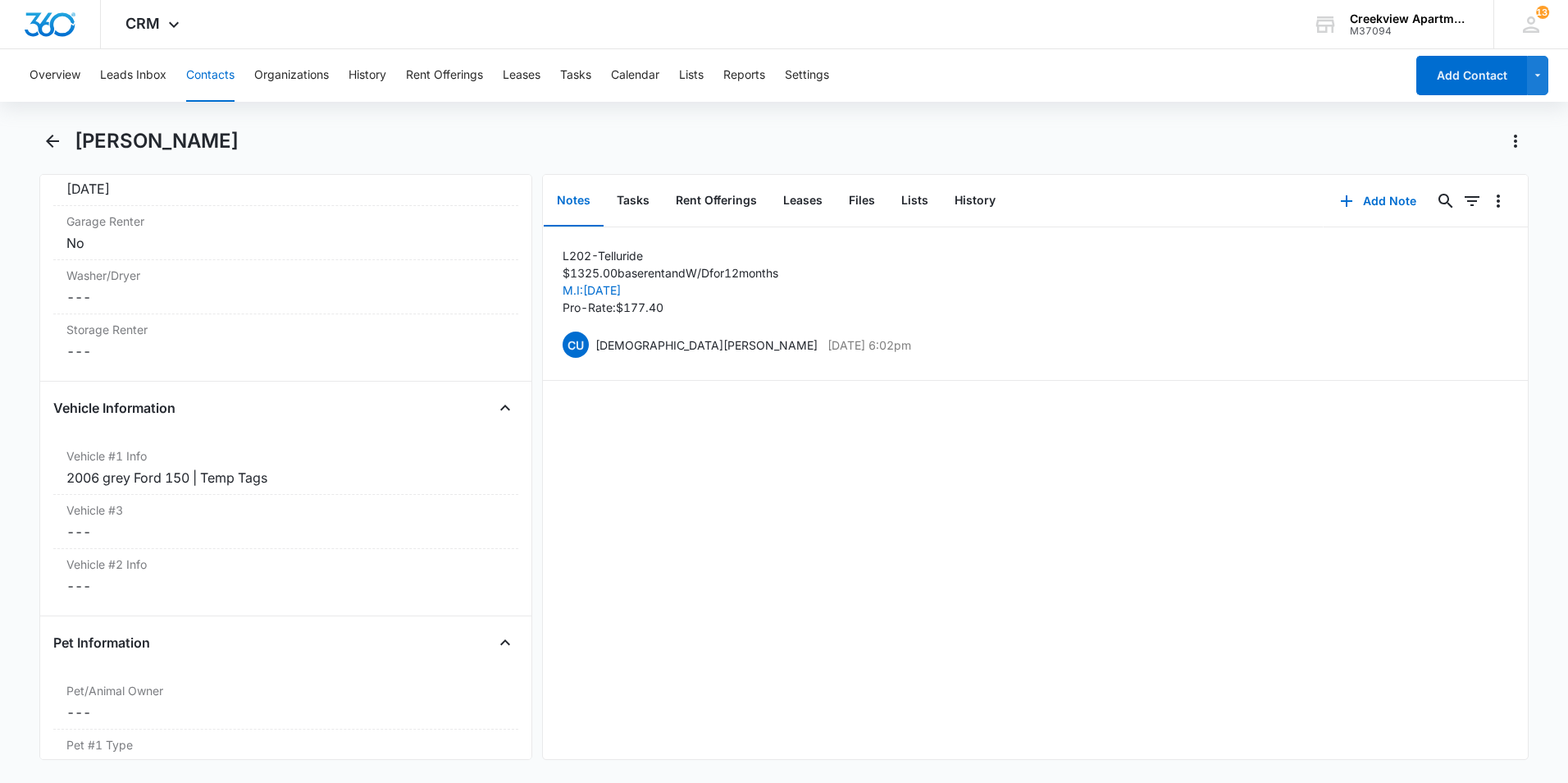
scroll to position [2379, 0]
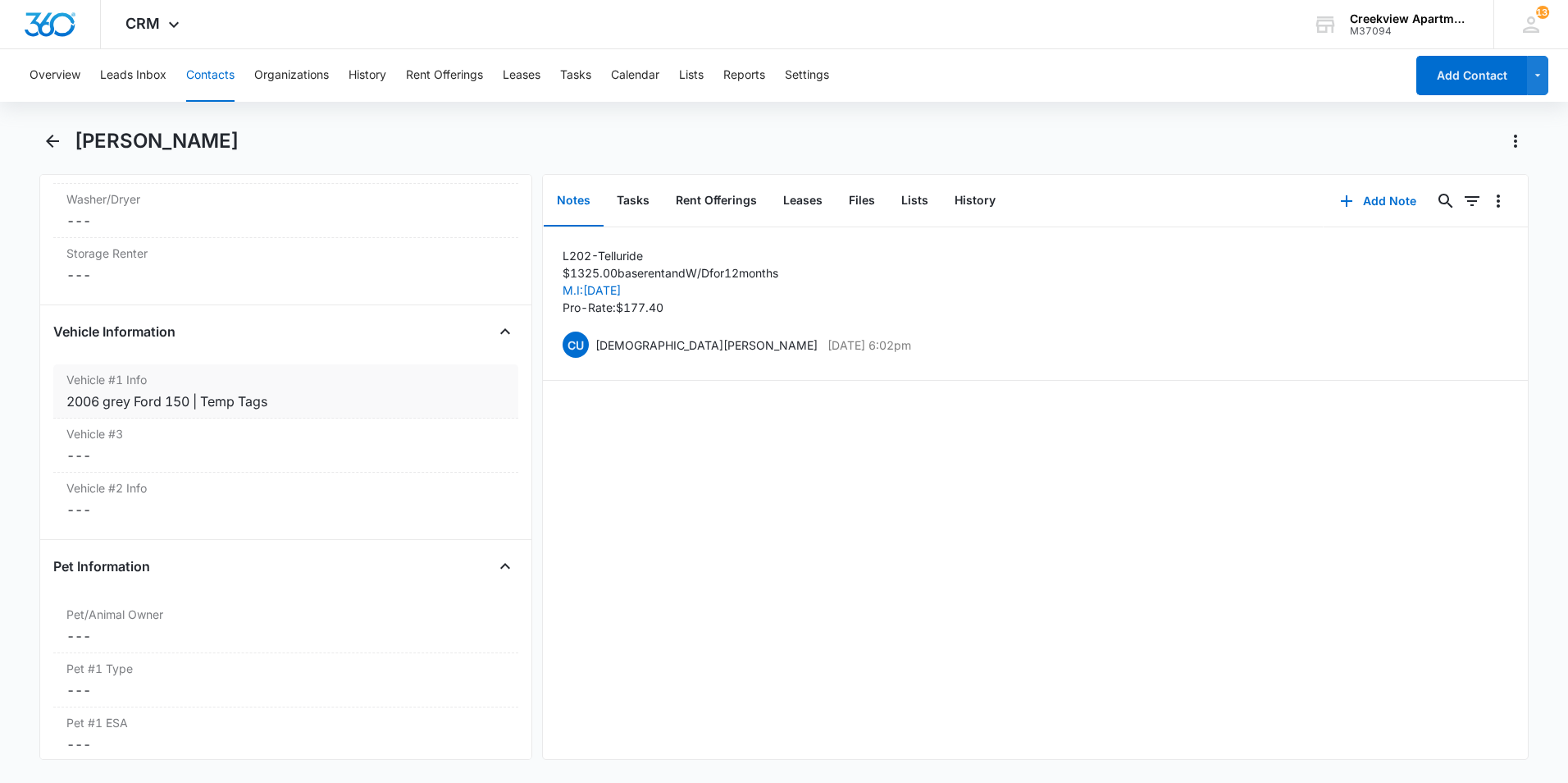
click at [295, 405] on div "2006 grey Ford 150 | Temp Tags" at bounding box center [286, 401] width 439 height 20
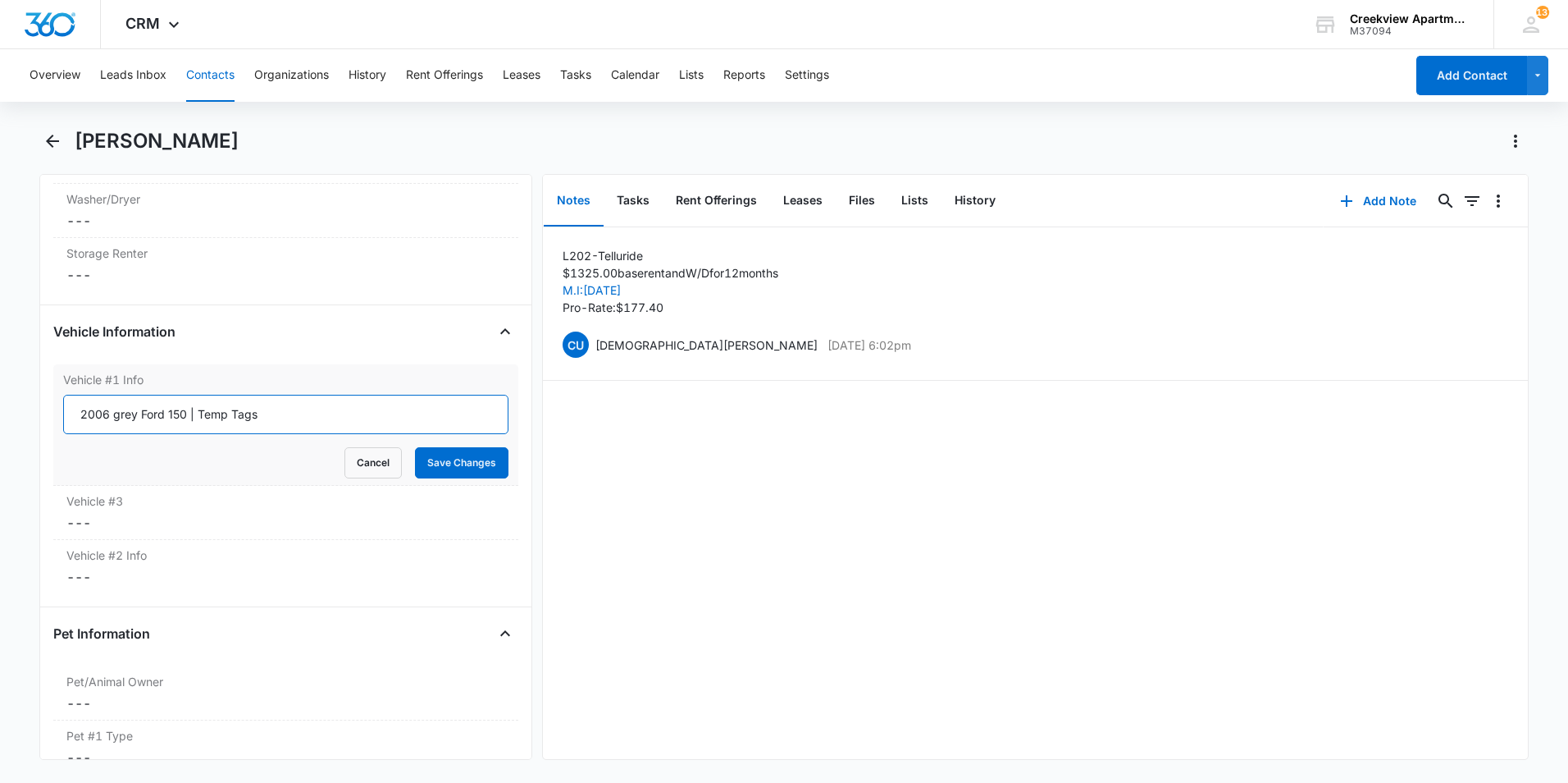
click at [294, 412] on input "2006 grey Ford 150 | Temp Tags" at bounding box center [286, 414] width 445 height 39
type input "2006 grey Ford 150 | EAA-V88"
click at [448, 458] on button "Save Changes" at bounding box center [462, 463] width 94 height 31
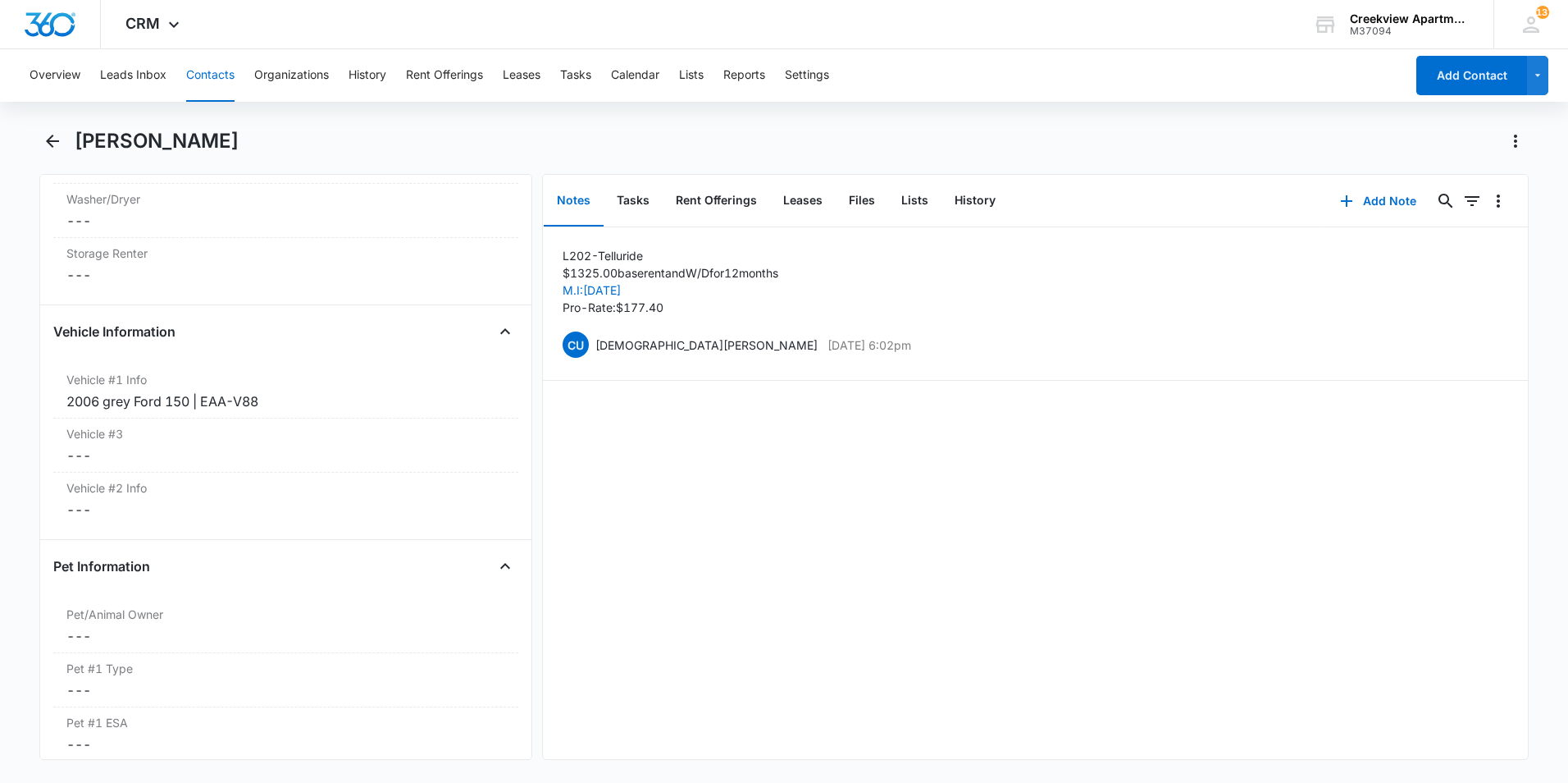
click at [1006, 137] on div "[PERSON_NAME]" at bounding box center [801, 141] width 1454 height 26
click at [54, 144] on icon "Back" at bounding box center [53, 141] width 20 height 20
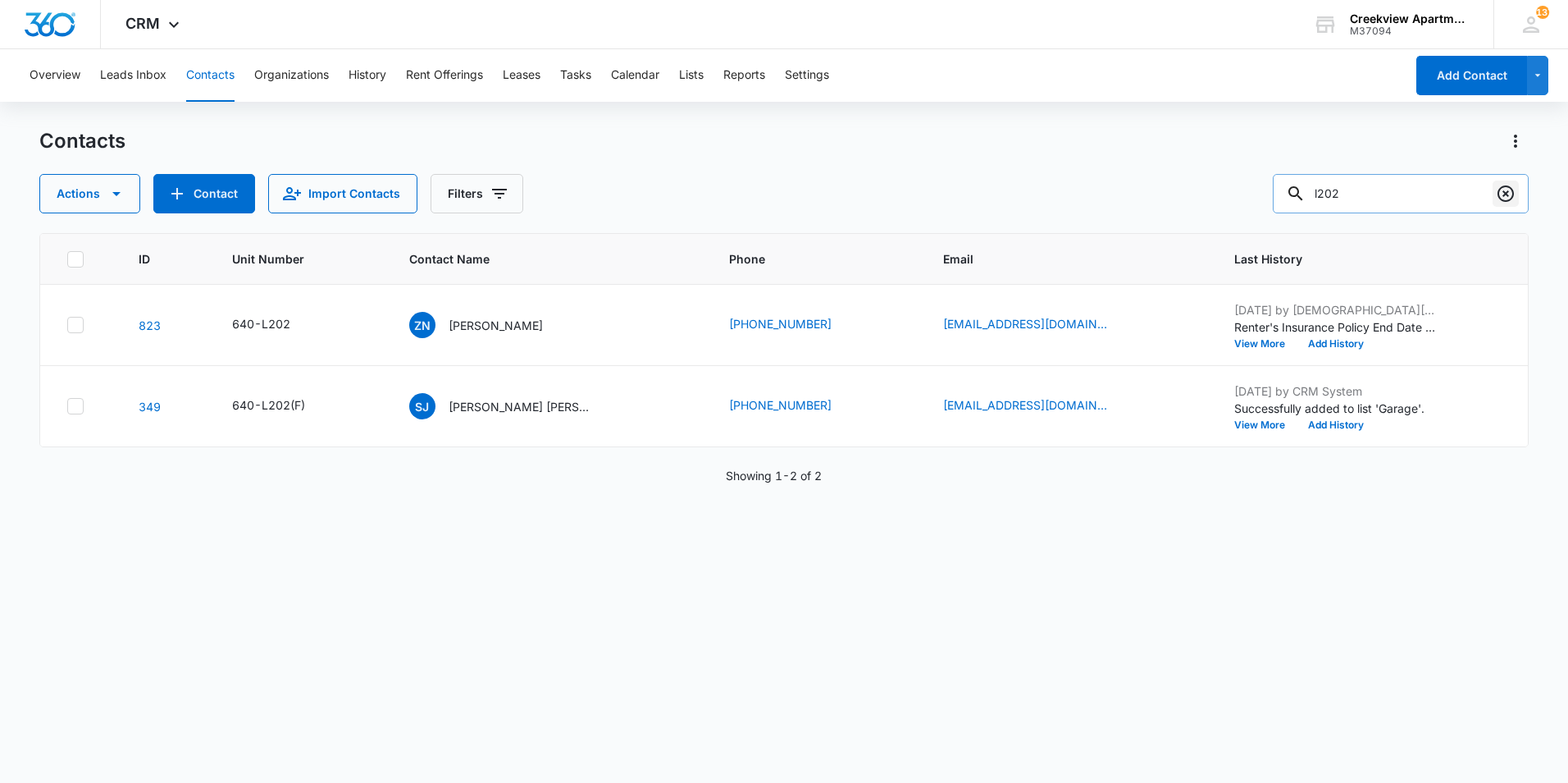
click at [1507, 192] on icon "Clear" at bounding box center [1505, 193] width 17 height 17
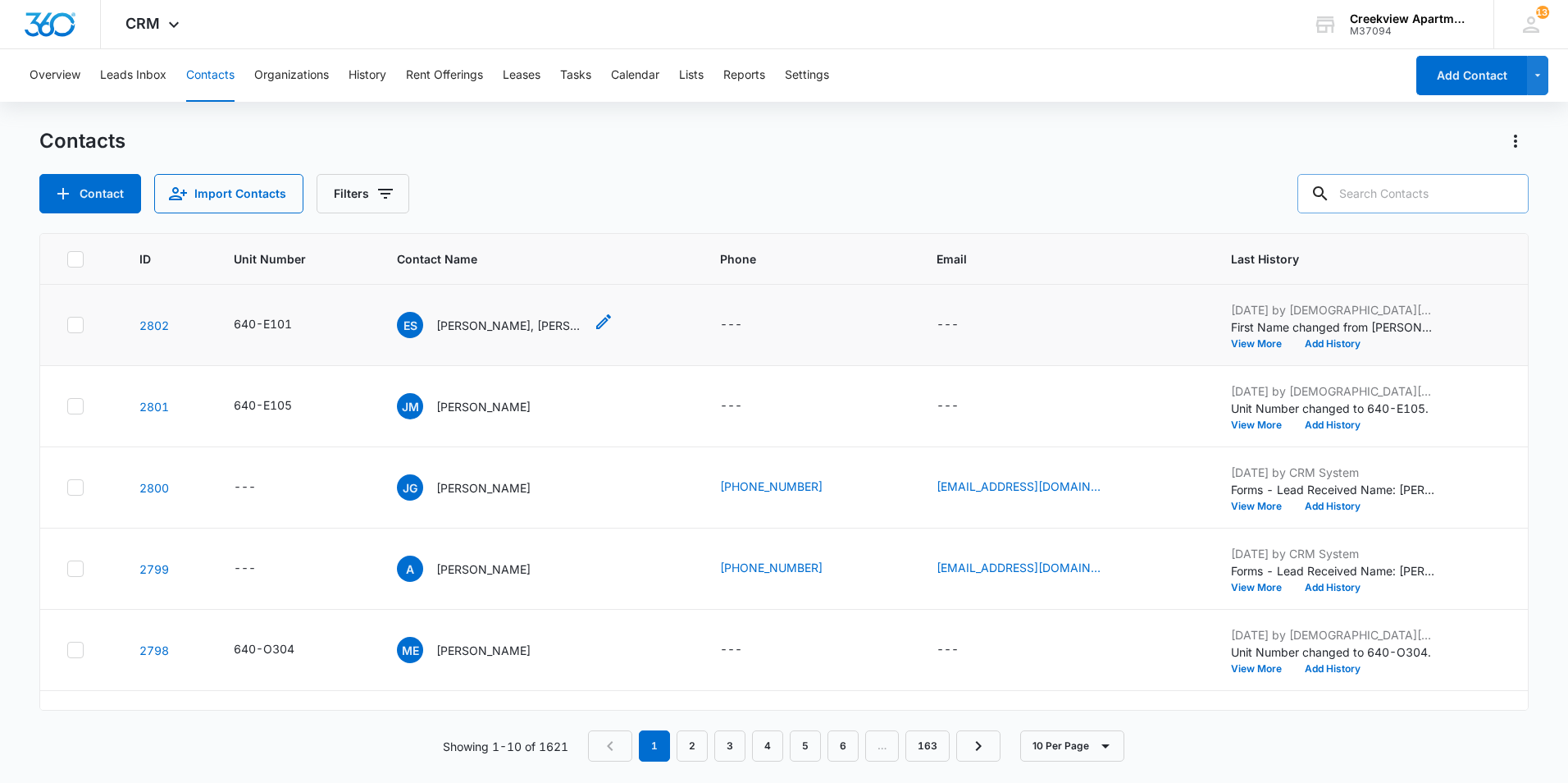
click at [523, 324] on p "[PERSON_NAME], [PERSON_NAME]" at bounding box center [509, 325] width 147 height 18
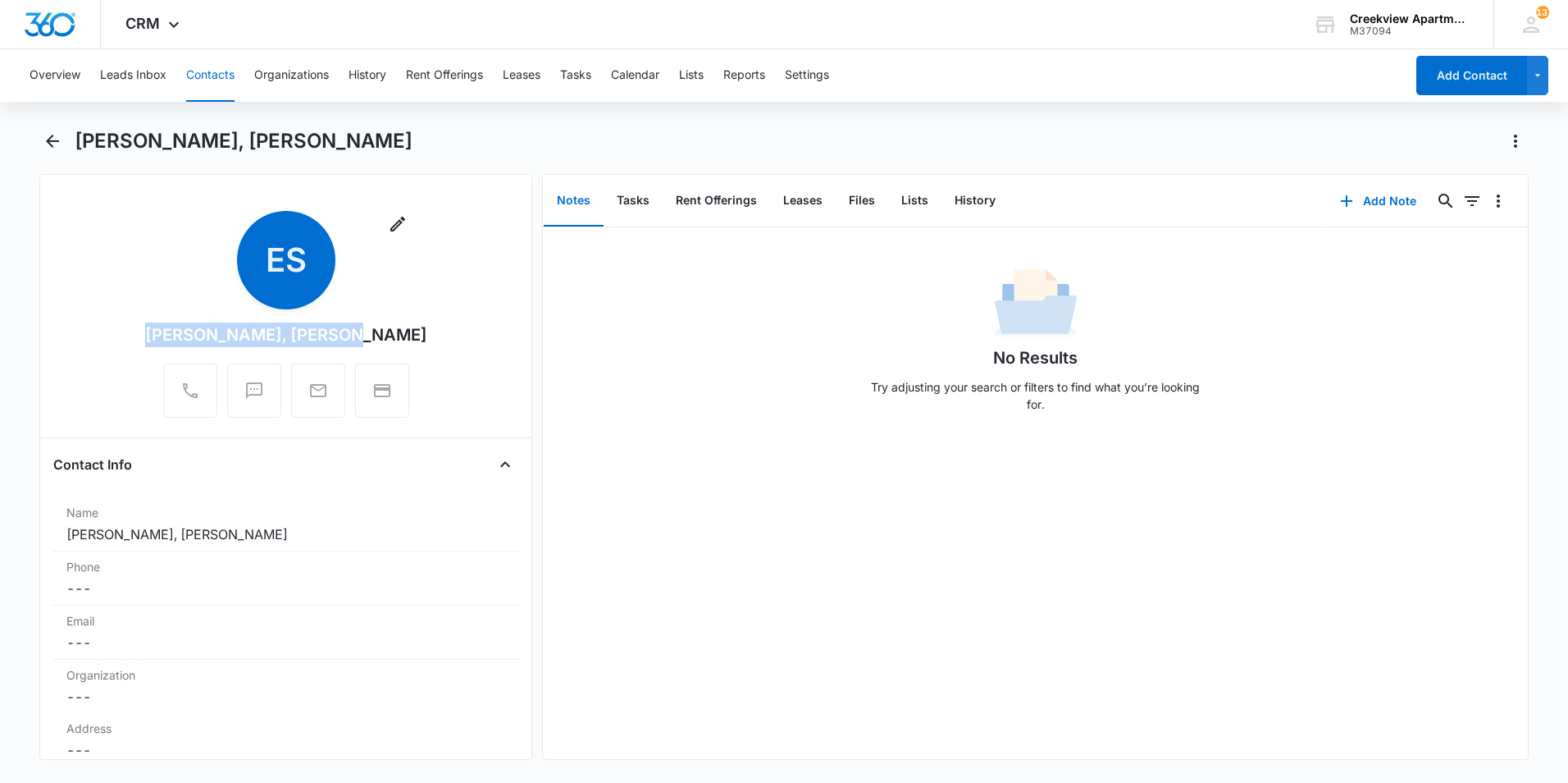
drag, startPoint x: 382, startPoint y: 332, endPoint x: 164, endPoint y: 327, distance: 218.1
click at [164, 327] on div "Remove ES [PERSON_NAME], [PERSON_NAME]" at bounding box center [286, 314] width 282 height 207
copy div "[PERSON_NAME], [PERSON_NAME]"
click at [54, 148] on icon "Back" at bounding box center [53, 141] width 20 height 20
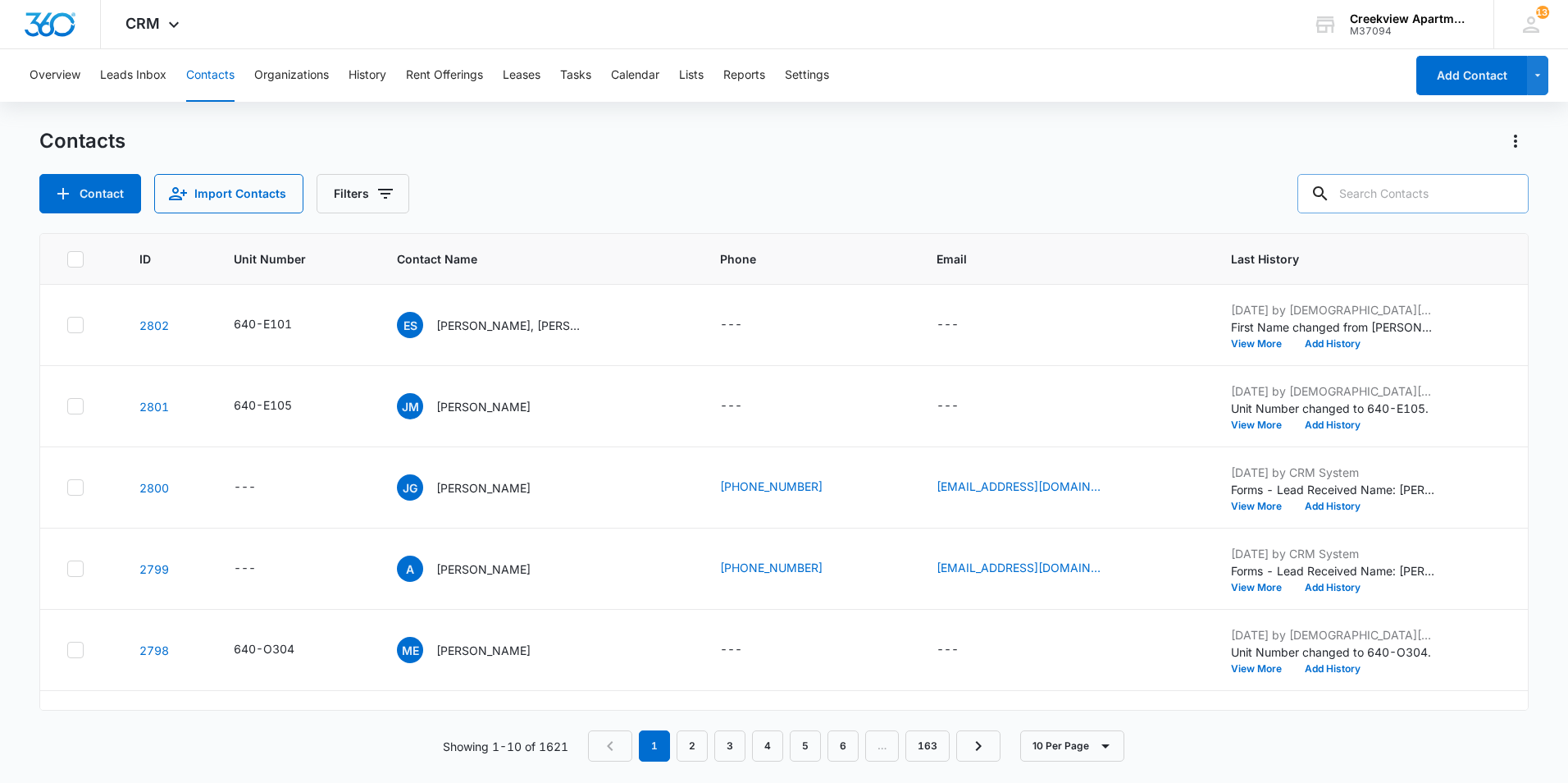
click at [1365, 194] on input "text" at bounding box center [1412, 193] width 231 height 39
drag, startPoint x: 1004, startPoint y: 67, endPoint x: 979, endPoint y: 105, distance: 45.5
click at [1004, 67] on div "Overview Leads Inbox Contacts Organizations History Rent Offerings Leases Tasks…" at bounding box center [711, 75] width 1385 height 53
click at [1112, 105] on div "Overview Leads Inbox Contacts Organizations History Rent Offerings Leases Tasks…" at bounding box center [784, 415] width 1568 height 732
click at [711, 127] on div "Overview Leads Inbox Contacts Organizations History Rent Offerings Leases Tasks…" at bounding box center [784, 415] width 1568 height 732
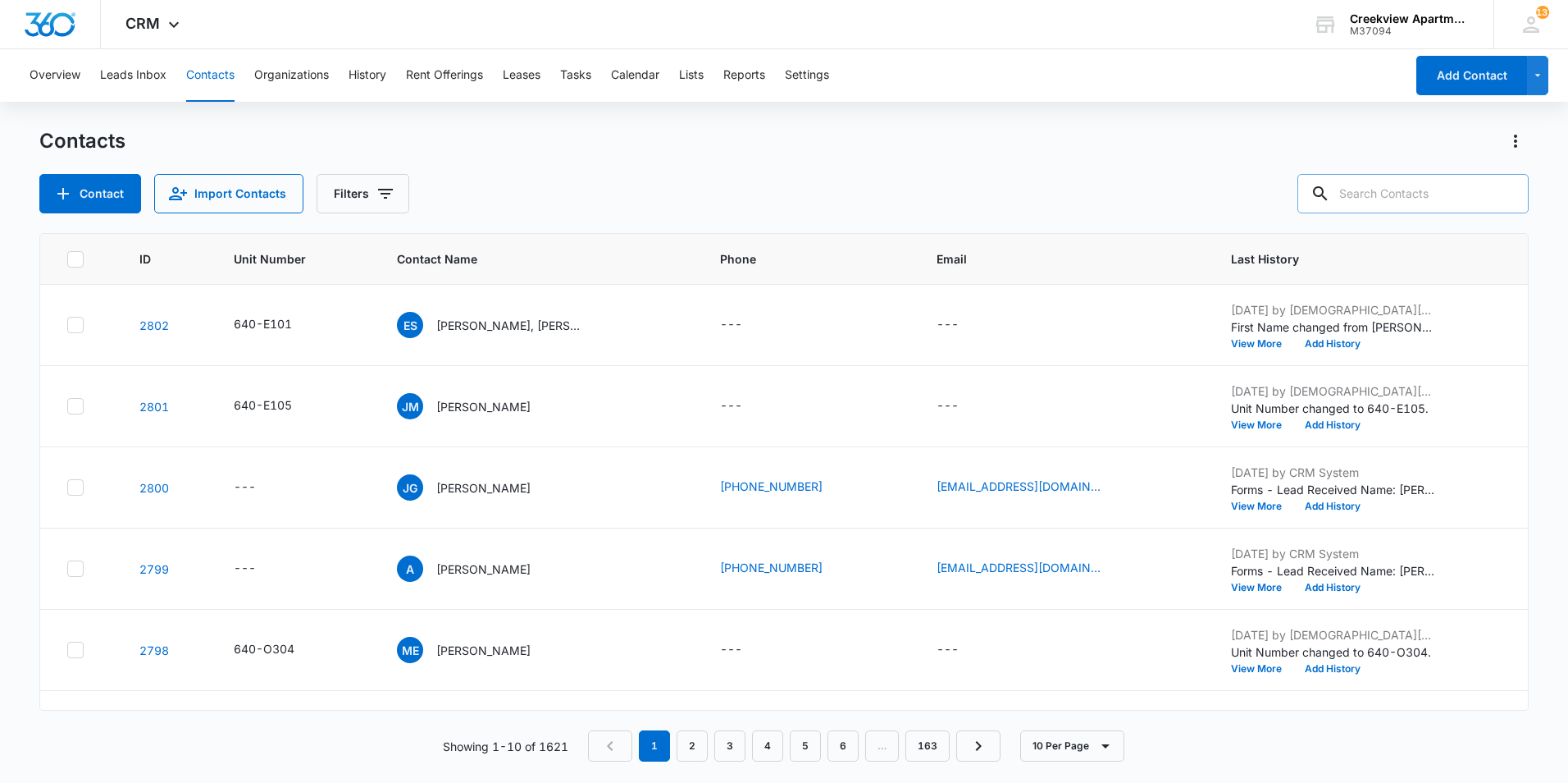
click at [1471, 204] on input "text" at bounding box center [1412, 193] width 231 height 39
type input "g105"
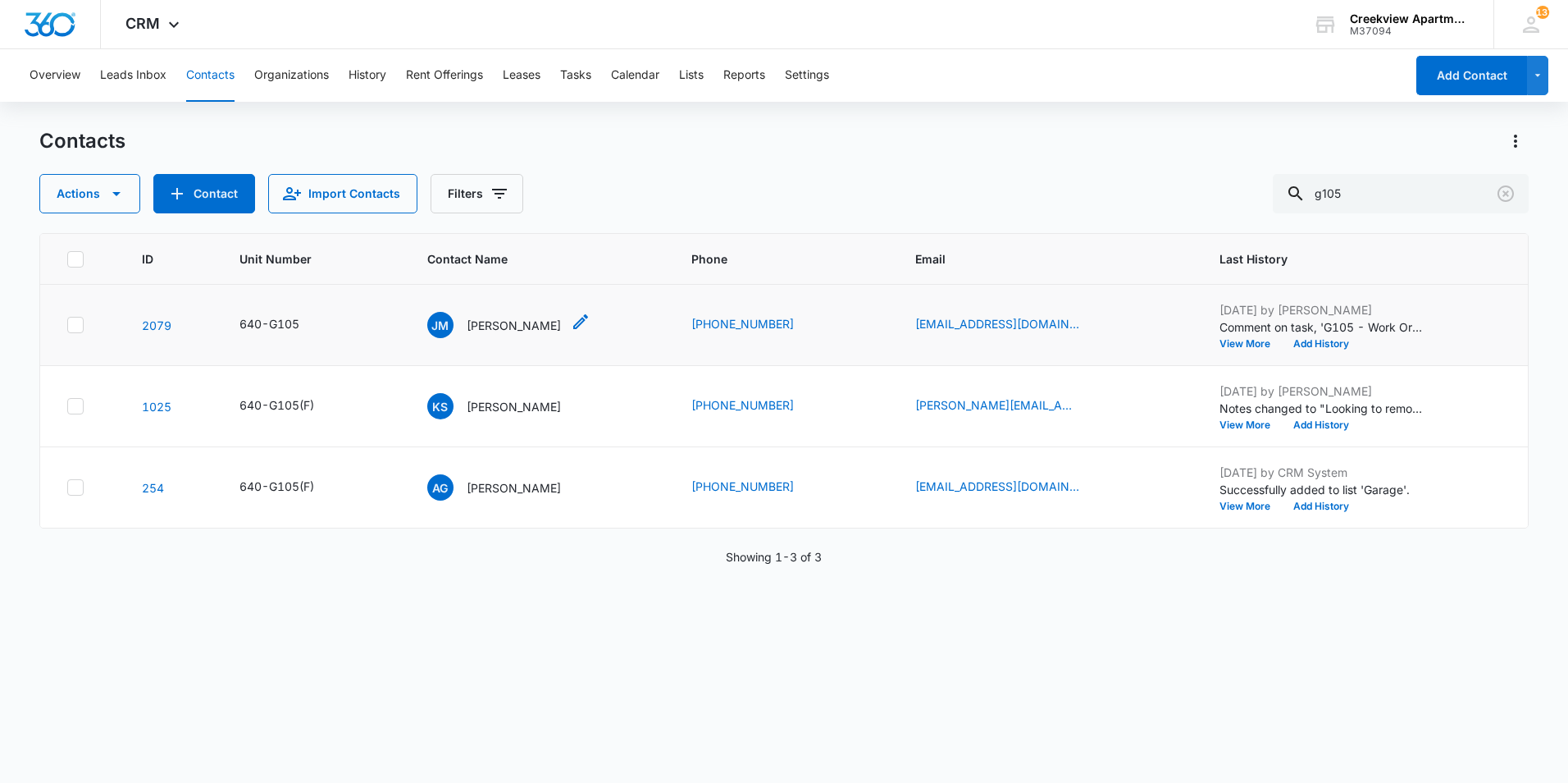
click at [526, 323] on p "[PERSON_NAME]" at bounding box center [513, 325] width 95 height 18
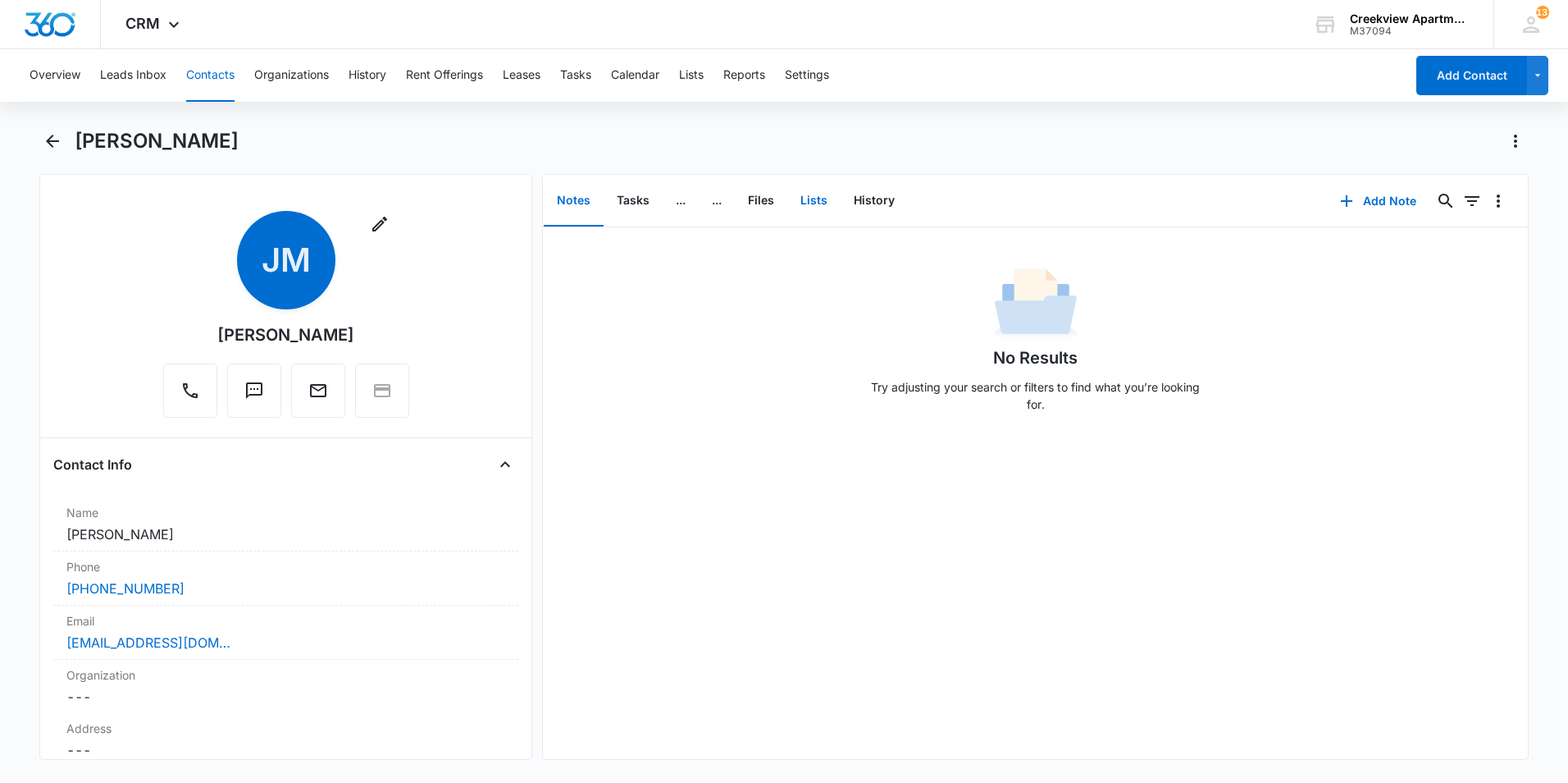
click at [800, 198] on button "Lists" at bounding box center [814, 201] width 54 height 51
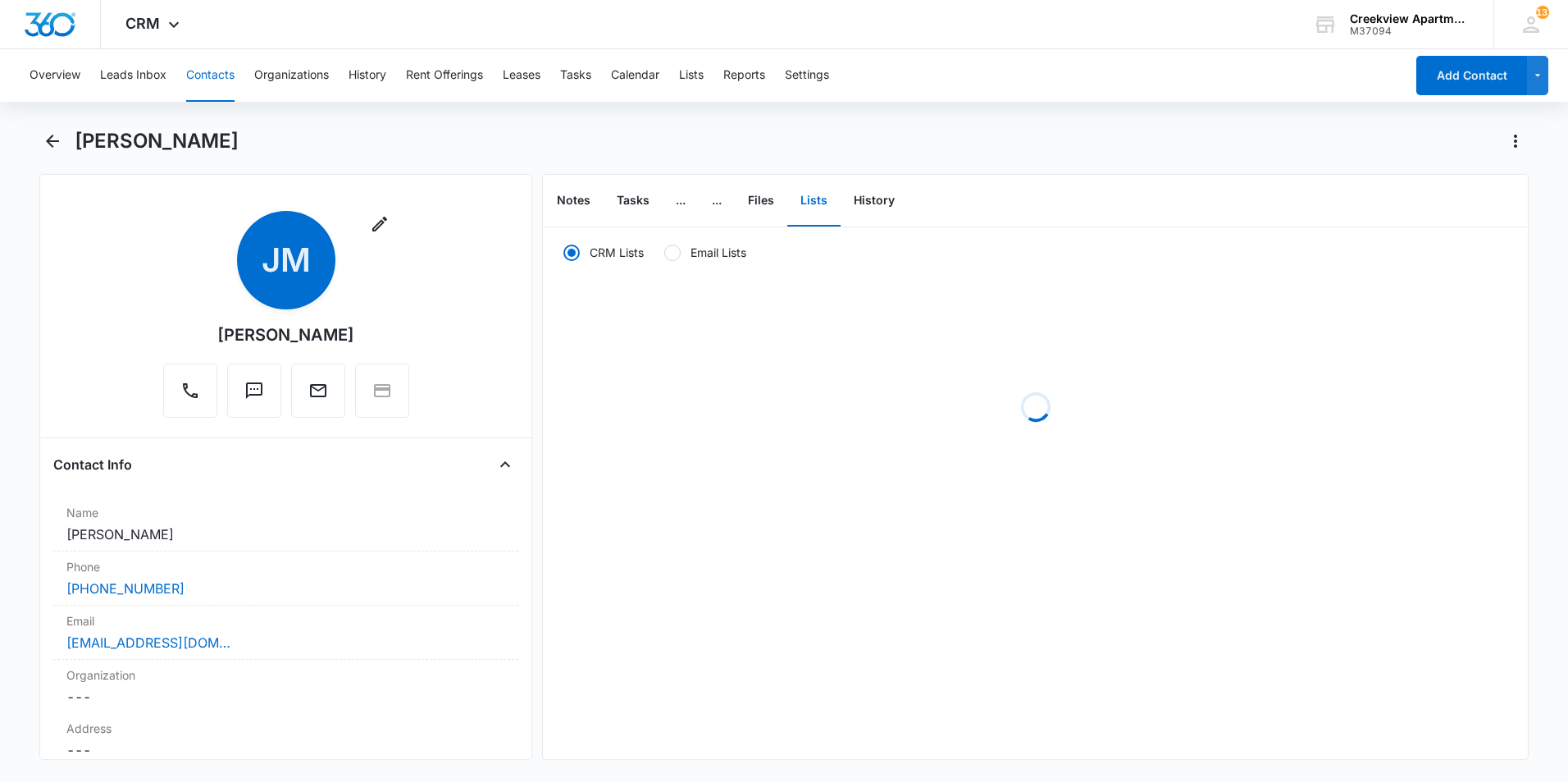
radio input "true"
click at [762, 203] on button "Files" at bounding box center [761, 201] width 53 height 51
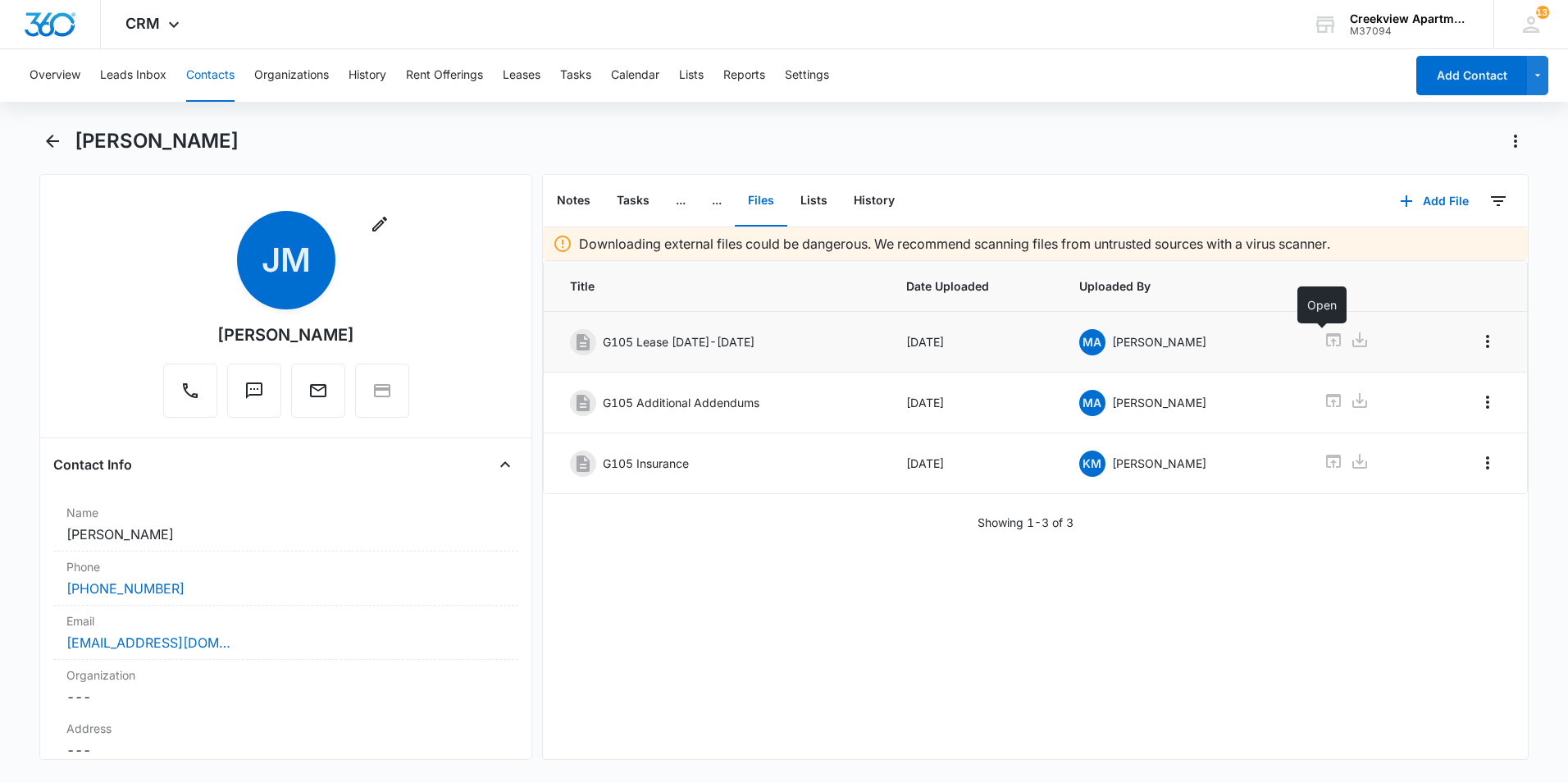
click at [1326, 340] on icon at bounding box center [1333, 339] width 15 height 13
click at [59, 144] on icon "Back" at bounding box center [53, 141] width 20 height 20
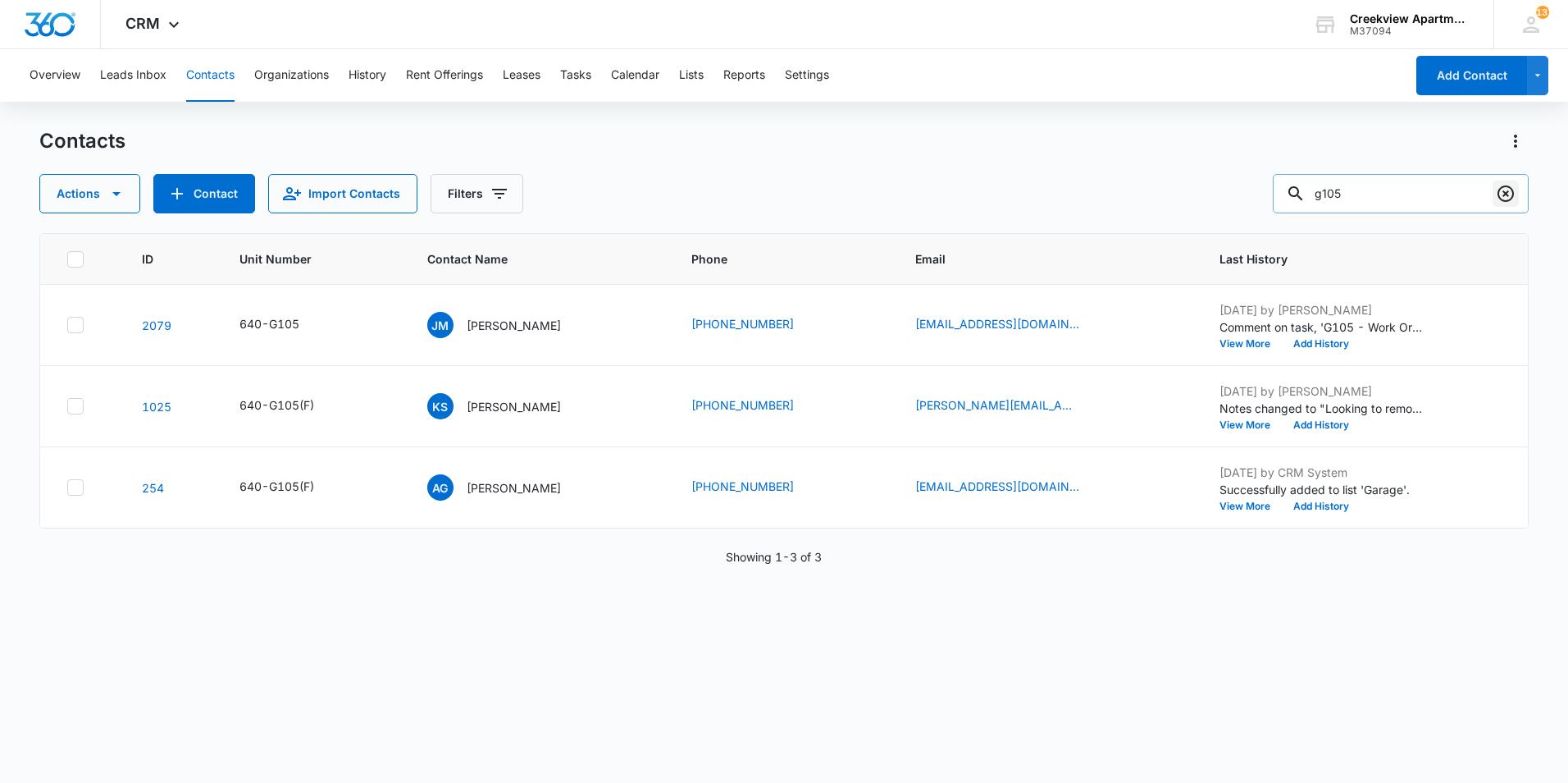
click at [1496, 193] on icon "Clear" at bounding box center [1506, 193] width 20 height 20
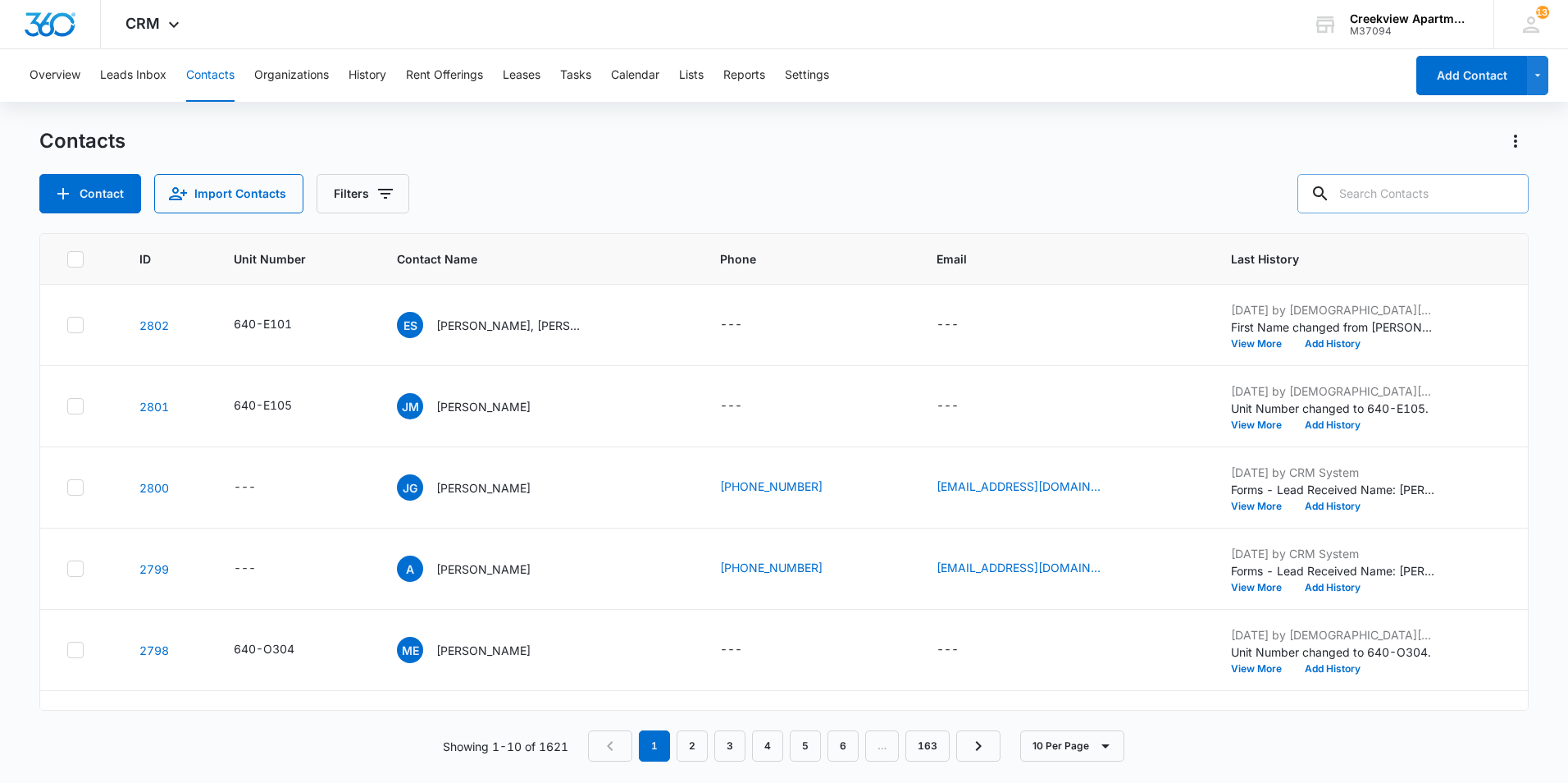
drag, startPoint x: 1254, startPoint y: 159, endPoint x: 1307, endPoint y: 179, distance: 56.6
click at [1255, 159] on div "Contacts Contact Import Contacts Filters" at bounding box center [784, 170] width 1489 height 85
